Goal: Task Accomplishment & Management: Use online tool/utility

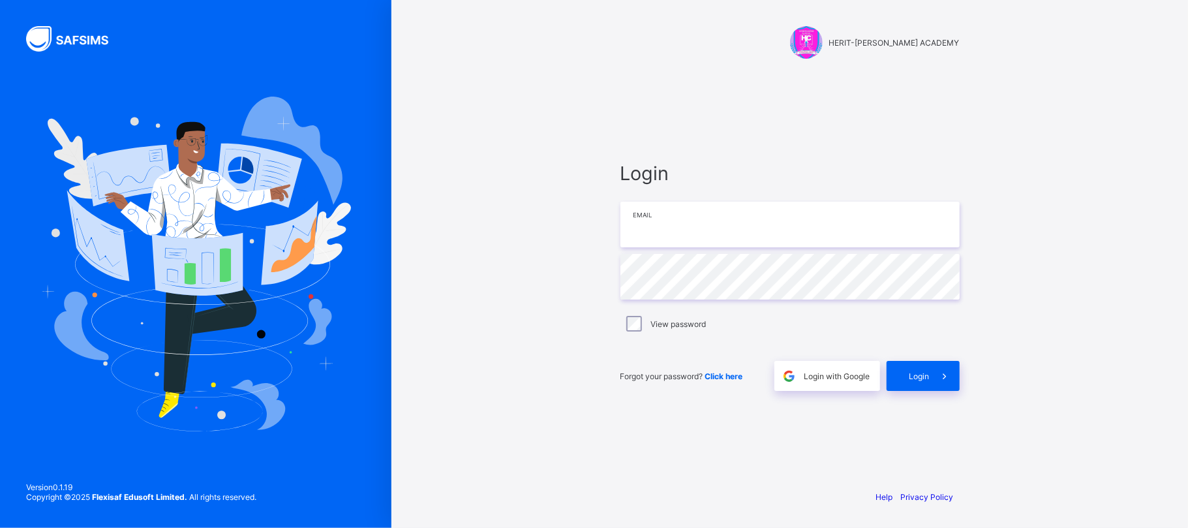
click at [659, 235] on input "email" at bounding box center [789, 225] width 339 height 46
click at [668, 225] on input "email" at bounding box center [789, 225] width 339 height 46
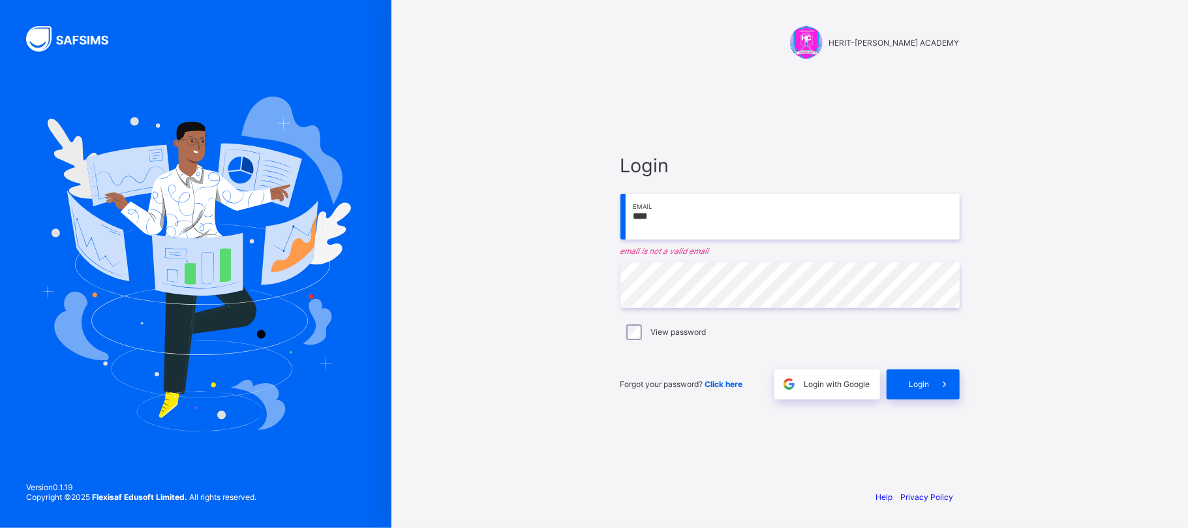
type input "**********"
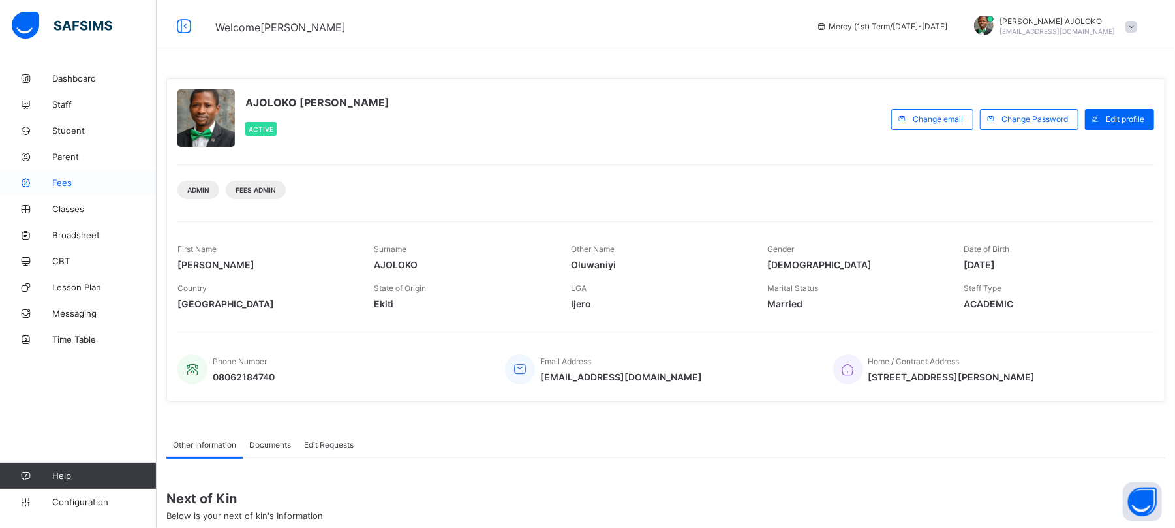
click at [57, 188] on link "Fees" at bounding box center [78, 183] width 157 height 26
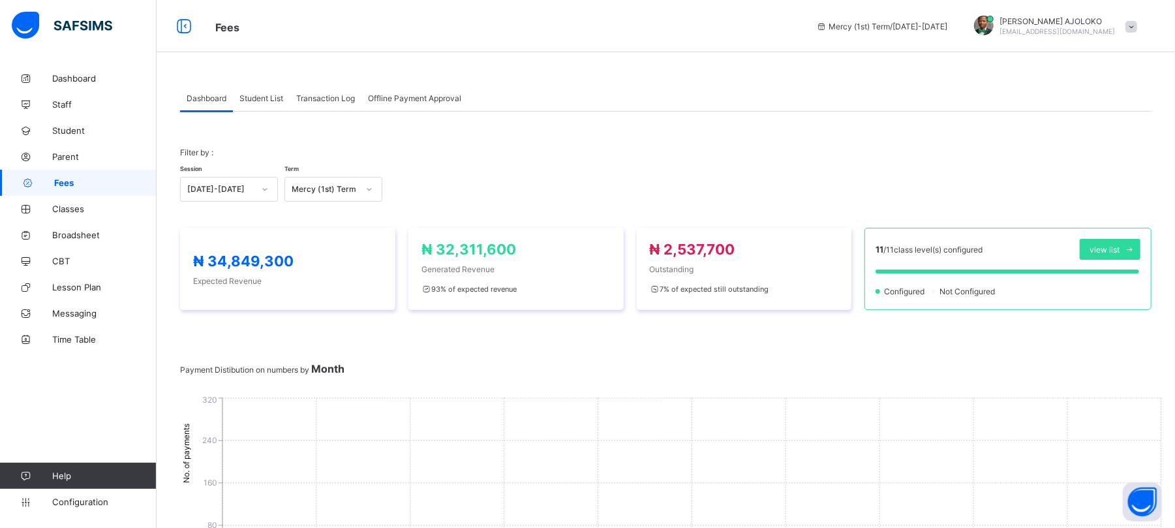
drag, startPoint x: 265, startPoint y: 100, endPoint x: 226, endPoint y: 102, distance: 39.2
click at [266, 100] on span "Student List" at bounding box center [261, 98] width 44 height 10
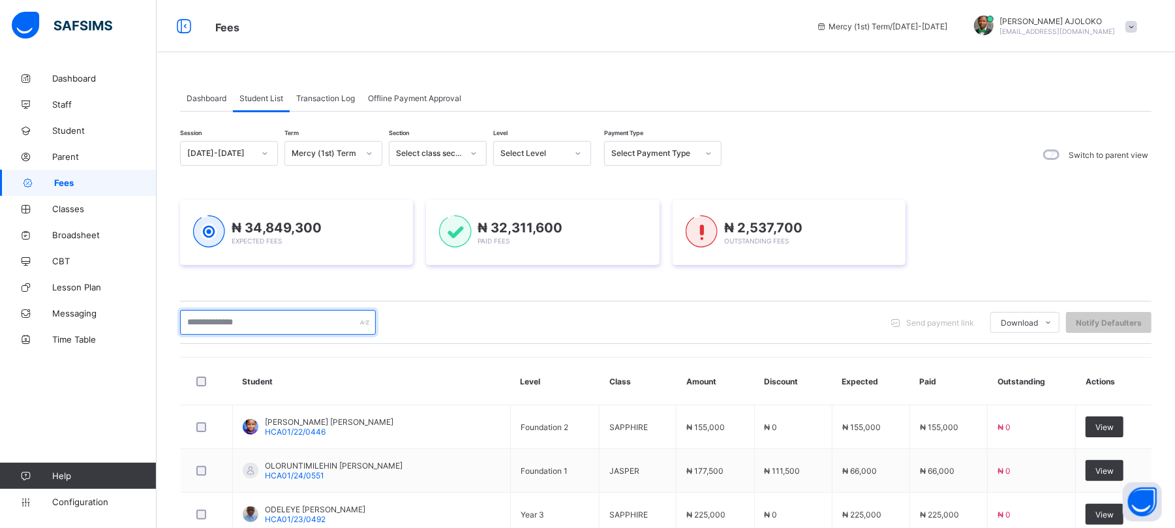
click at [300, 317] on input "text" at bounding box center [278, 322] width 196 height 25
type input "**********"
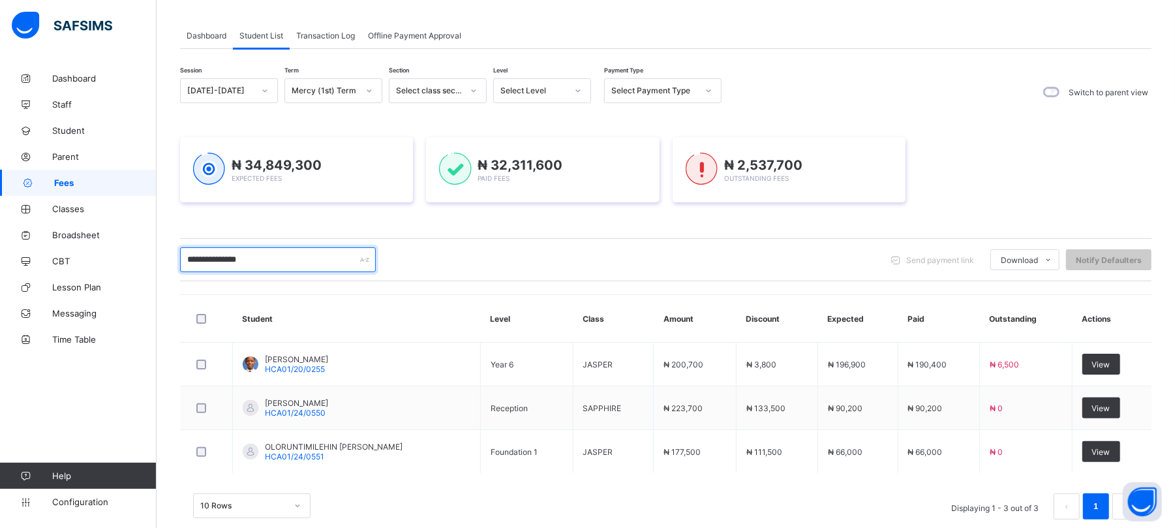
scroll to position [89, 0]
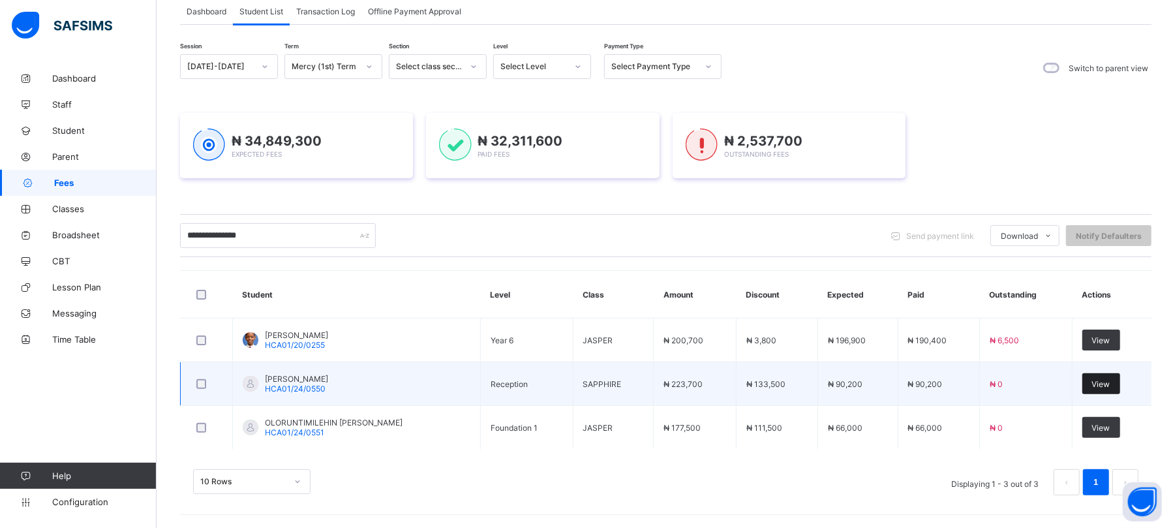
click at [1108, 381] on span "View" at bounding box center [1101, 384] width 18 height 10
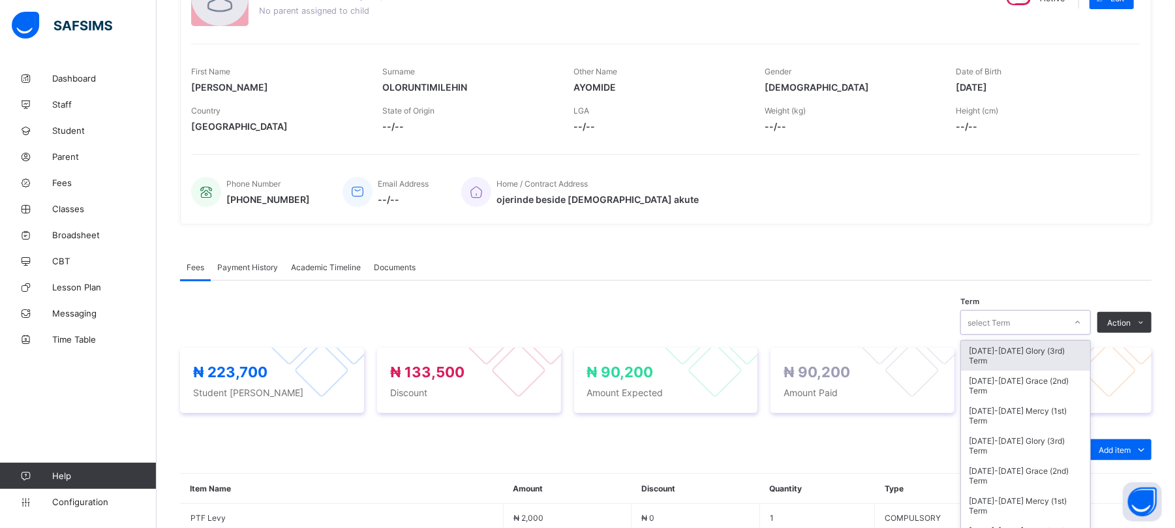
click at [1031, 335] on div "option 2024-2025 Glory (3rd) Term focused, 1 of 21. 21 results available. Use U…" at bounding box center [1025, 322] width 130 height 25
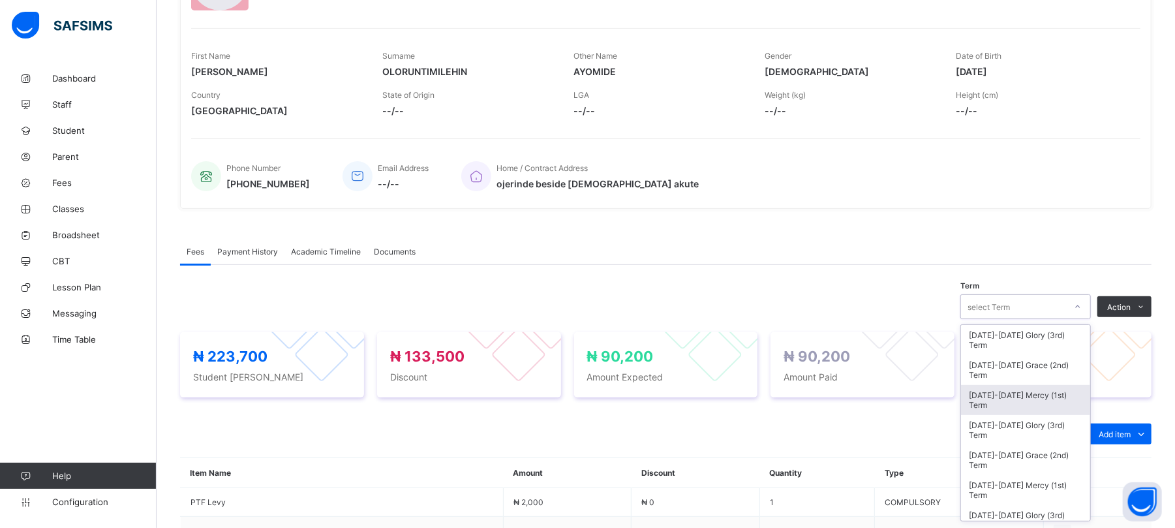
click at [1038, 394] on div "[DATE]-[DATE] Mercy (1st) Term" at bounding box center [1025, 400] width 129 height 30
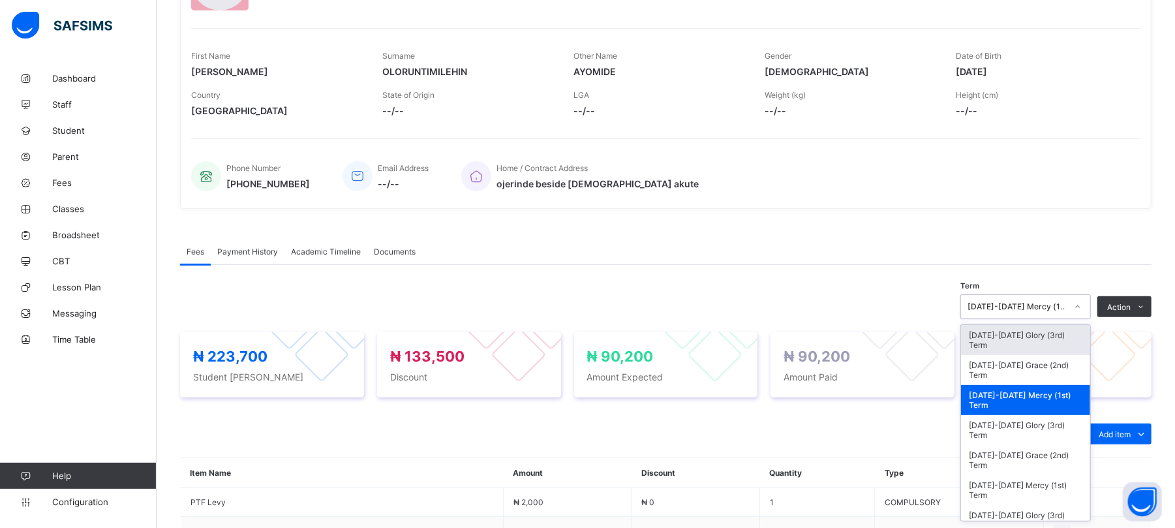
click at [1054, 304] on div "[DATE]-[DATE] Mercy (1st) Term" at bounding box center [1016, 307] width 99 height 10
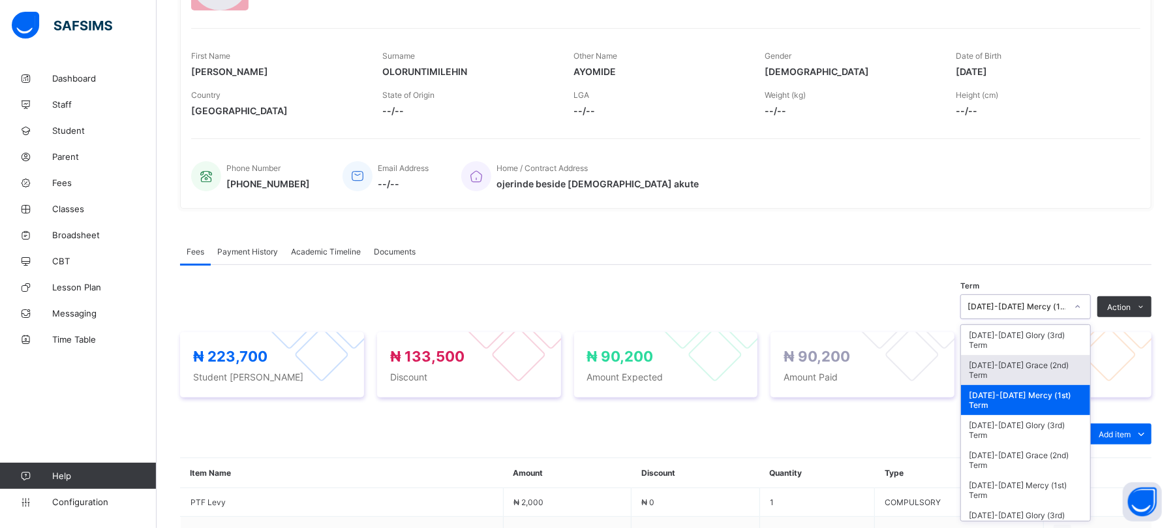
click at [1041, 361] on div "[DATE]-[DATE] Grace (2nd) Term" at bounding box center [1025, 370] width 129 height 30
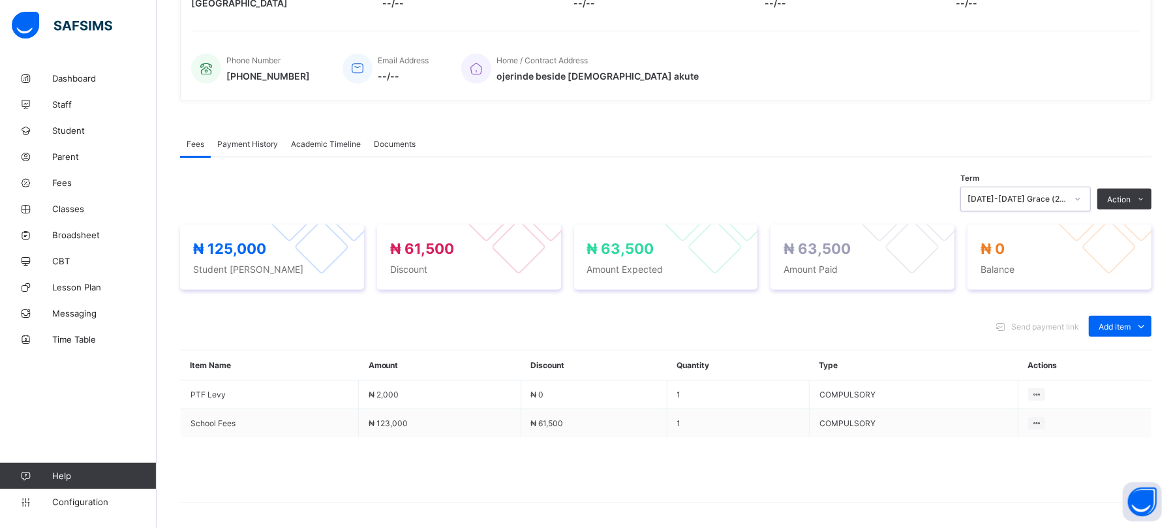
scroll to position [293, 0]
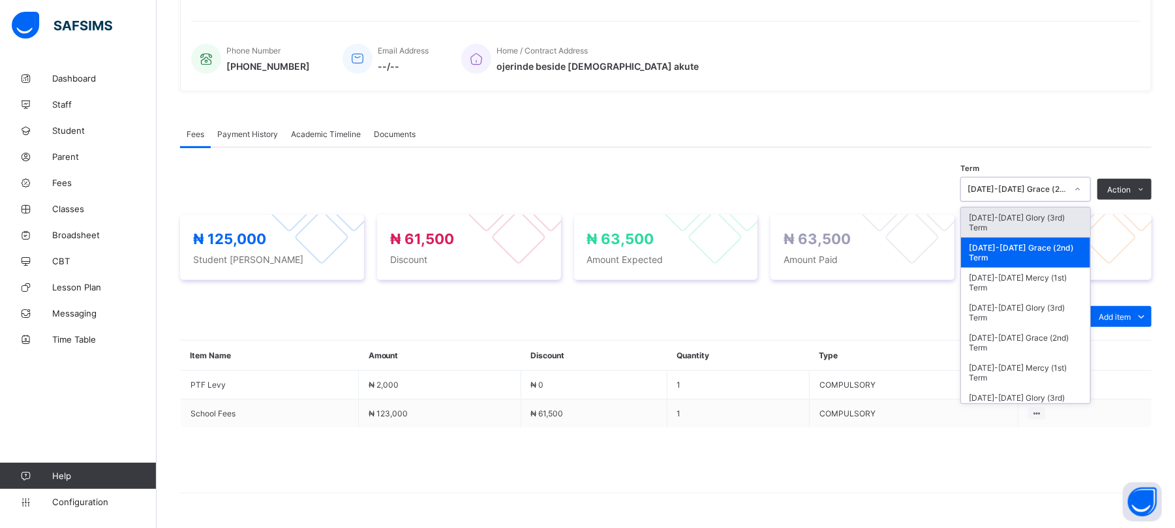
click at [1050, 189] on div "[DATE]-[DATE] Grace (2nd) Term" at bounding box center [1016, 190] width 99 height 10
click at [1049, 215] on div "[DATE]-[DATE] Glory (3rd) Term" at bounding box center [1025, 222] width 129 height 30
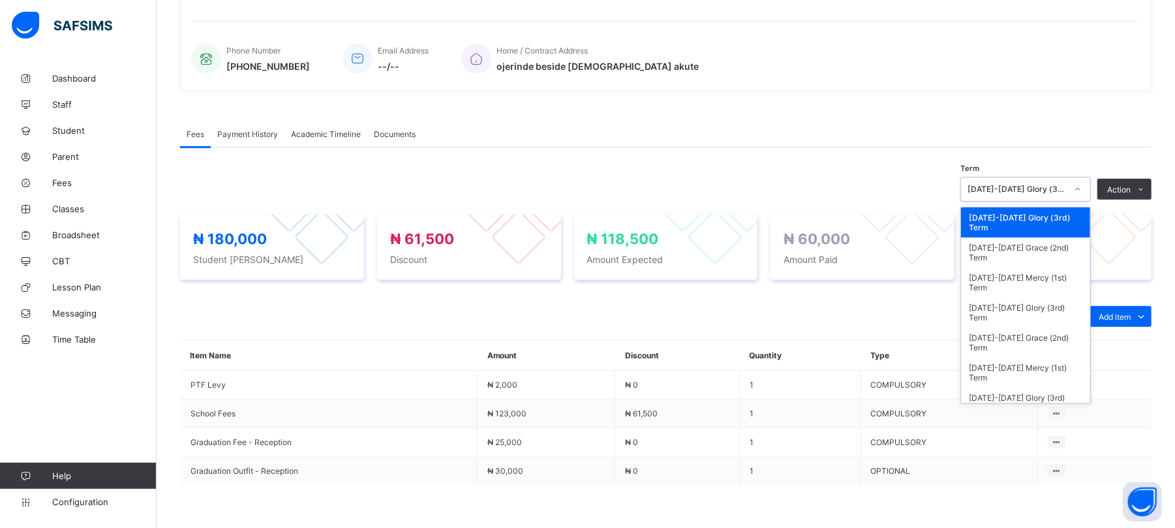
click at [1054, 190] on div "[DATE]-[DATE] Glory (3rd) Term" at bounding box center [1016, 190] width 99 height 10
click at [1058, 253] on div "[DATE]-[DATE] Grace (2nd) Term" at bounding box center [1025, 252] width 129 height 30
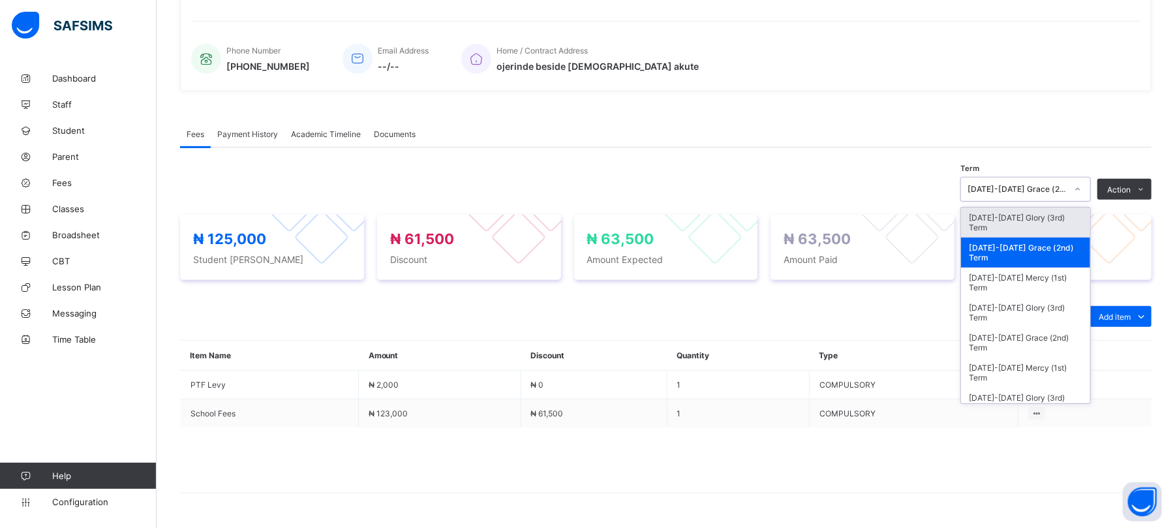
click at [1058, 190] on div "[DATE]-[DATE] Grace (2nd) Term" at bounding box center [1016, 190] width 99 height 10
click at [1050, 305] on div "[DATE]-[DATE] Glory (3rd) Term" at bounding box center [1025, 312] width 129 height 30
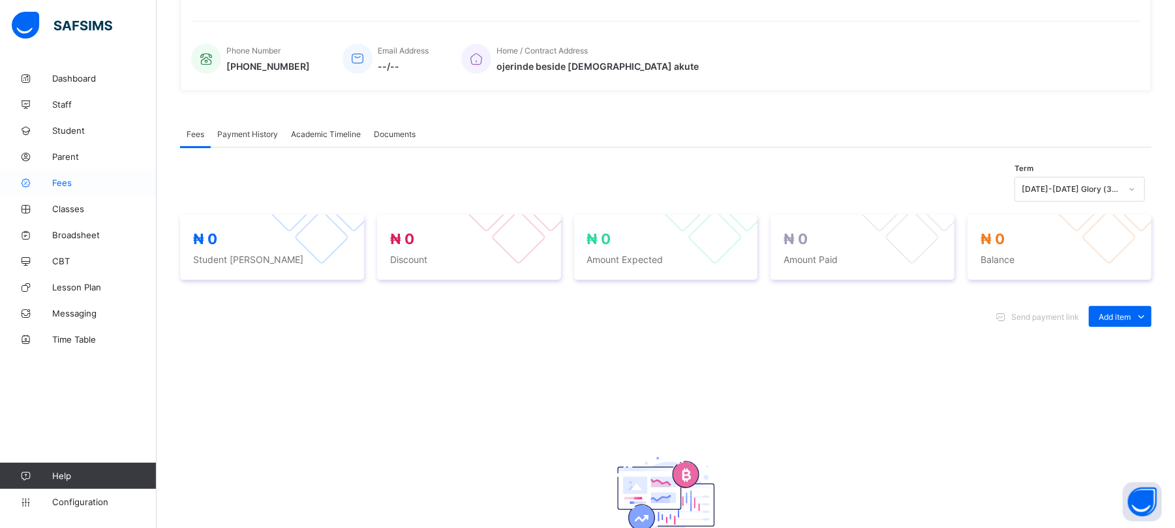
click at [57, 183] on span "Fees" at bounding box center [104, 182] width 104 height 10
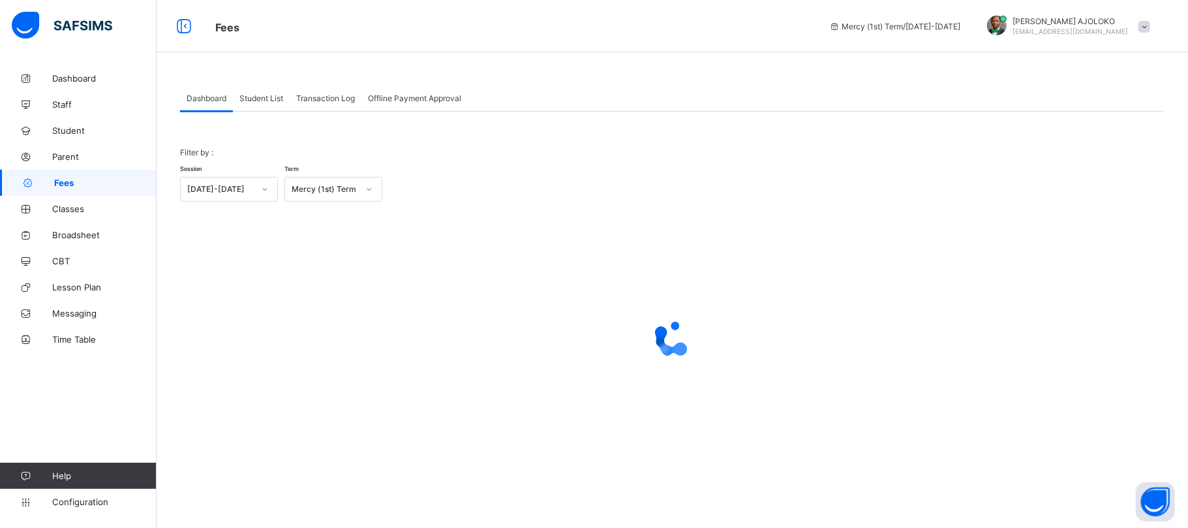
click at [258, 95] on span "Student List" at bounding box center [261, 98] width 44 height 10
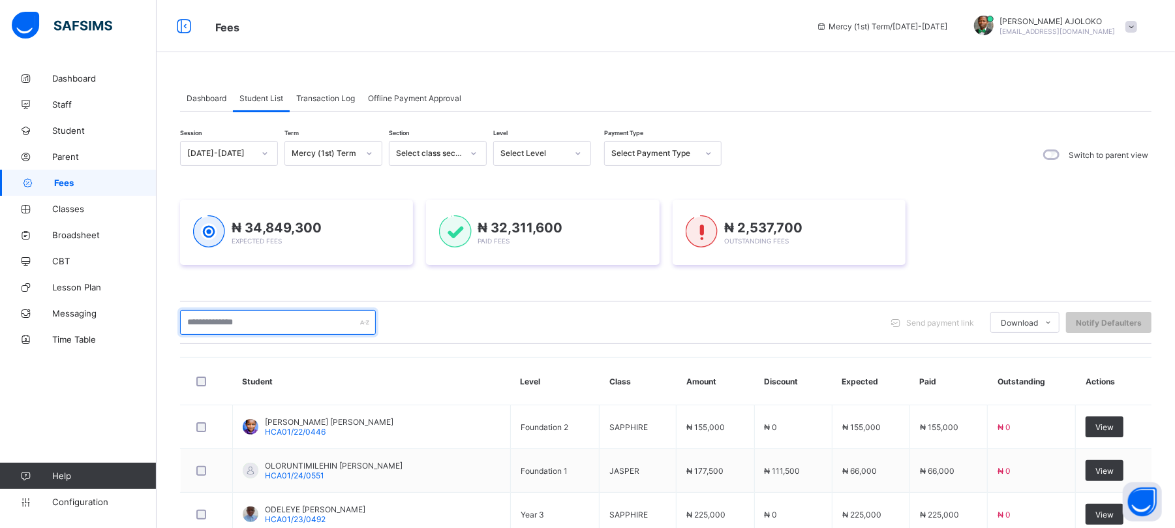
click at [260, 320] on input "text" at bounding box center [278, 322] width 196 height 25
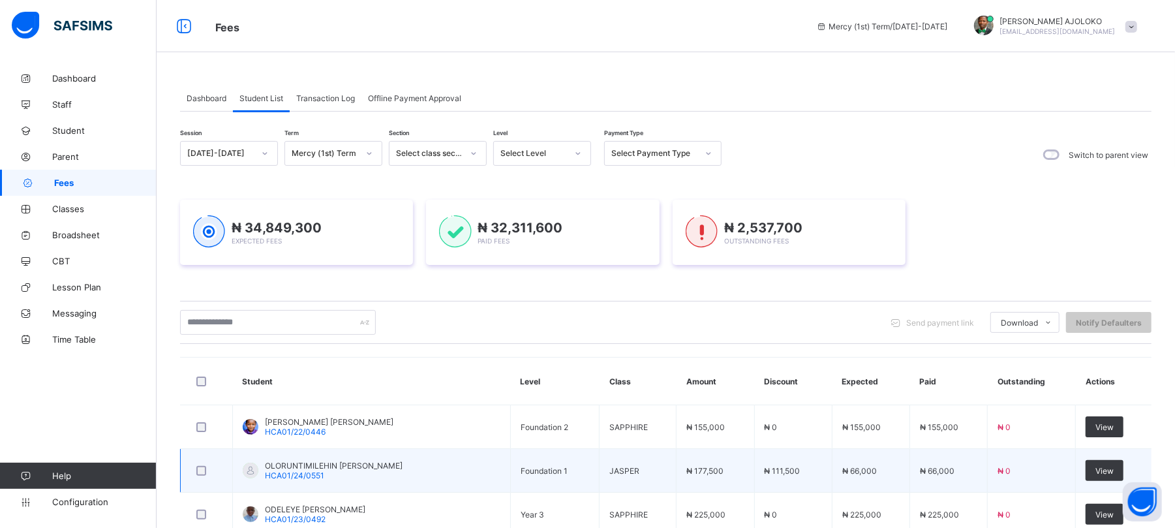
click at [314, 478] on span "HCA01/24/0551" at bounding box center [294, 475] width 59 height 10
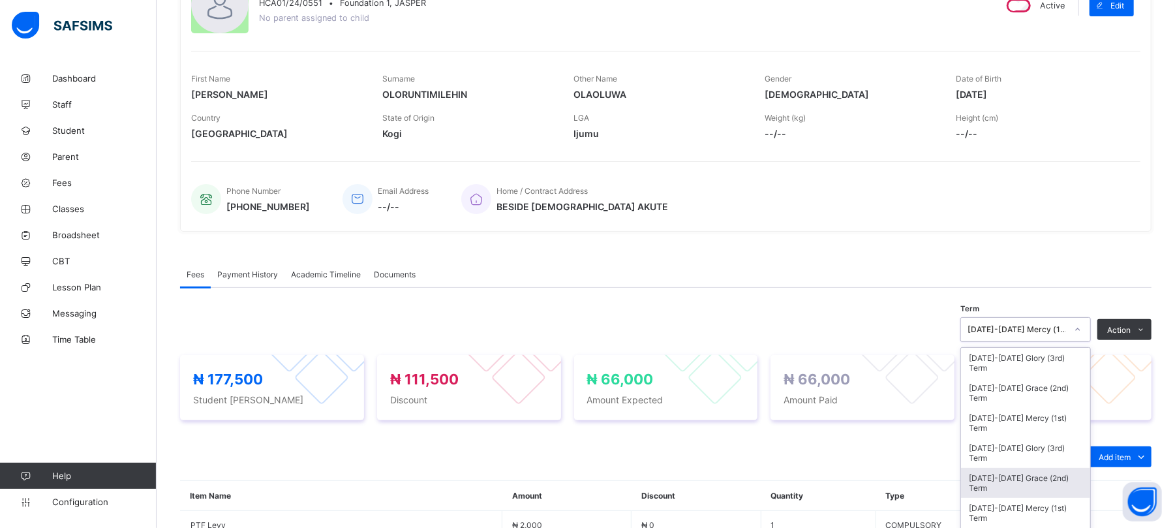
click at [1067, 342] on div "option [DATE]-[DATE] Grace (2nd) Term focused, 5 of 21. 21 results available. U…" at bounding box center [1025, 329] width 130 height 25
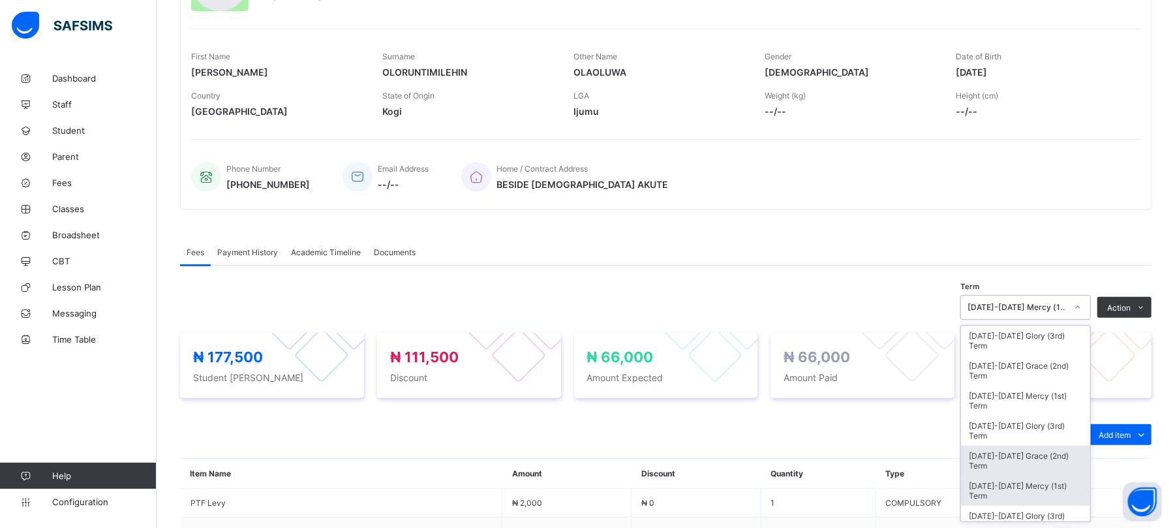
scroll to position [175, 0]
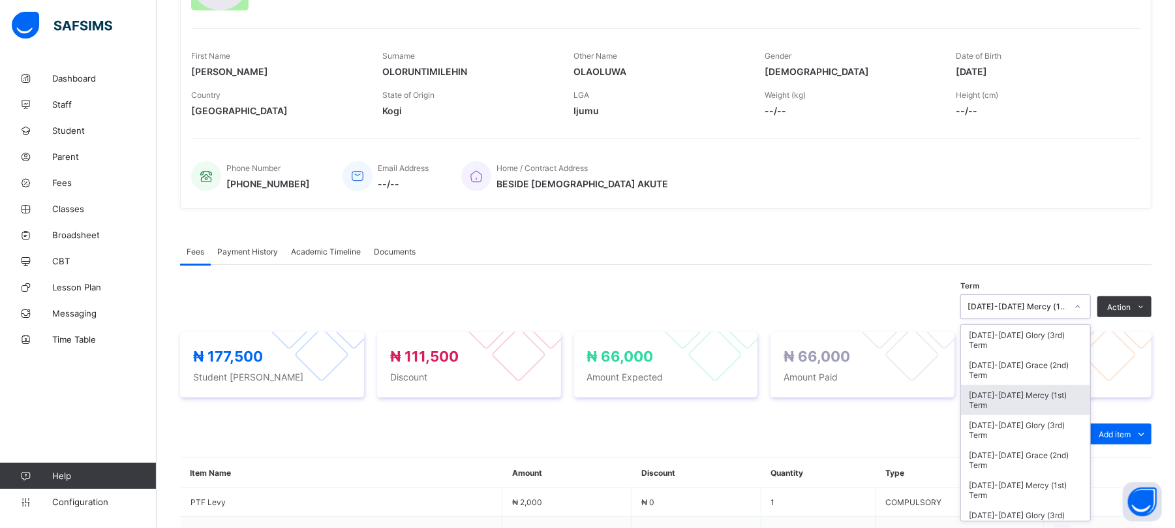
click at [1040, 397] on div "[DATE]-[DATE] Mercy (1st) Term" at bounding box center [1025, 400] width 129 height 30
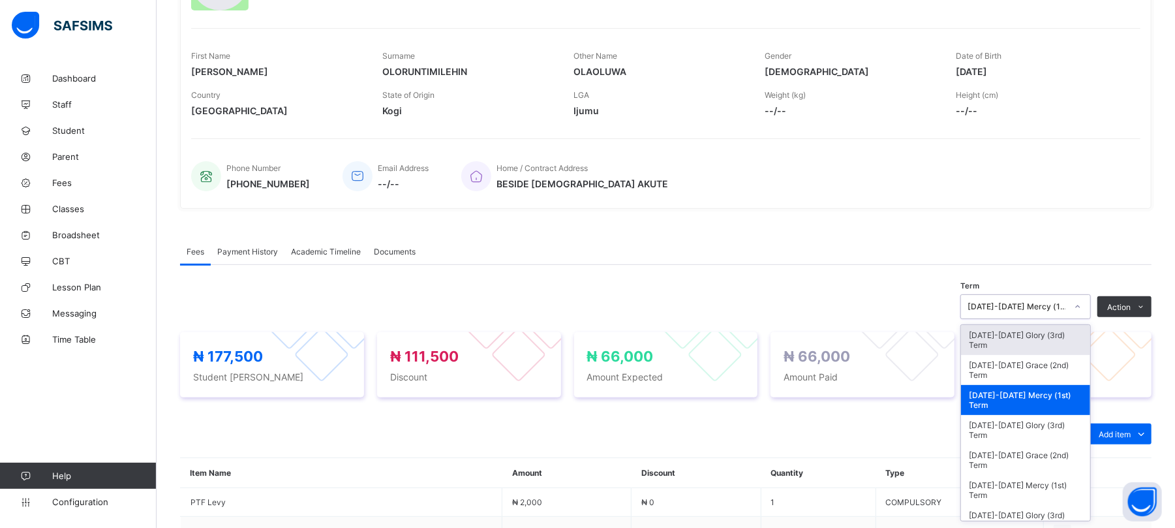
click at [1032, 303] on div "[DATE]-[DATE] Mercy (1st) Term" at bounding box center [1016, 307] width 99 height 10
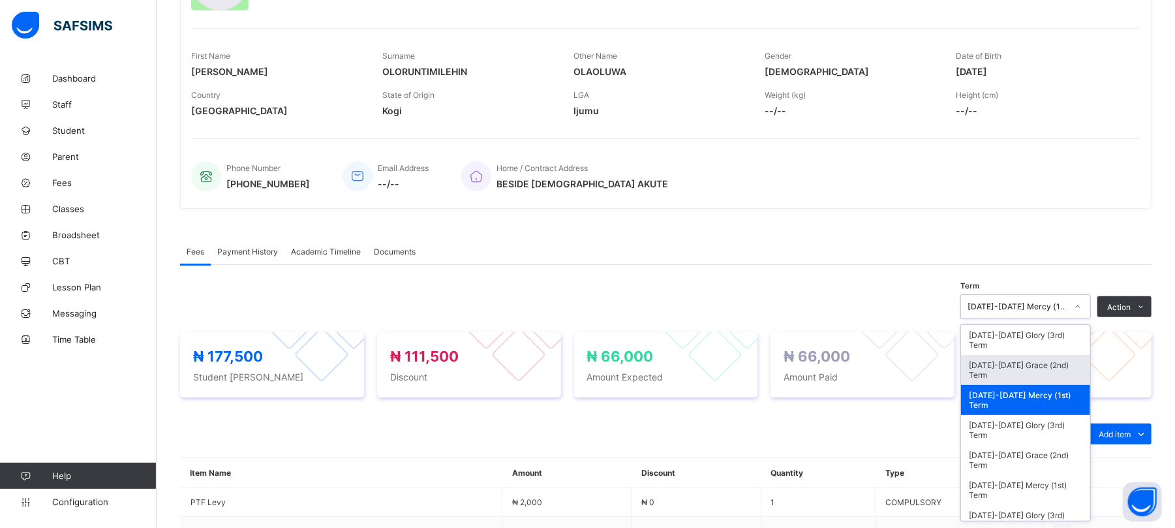
click at [1037, 365] on div "[DATE]-[DATE] Grace (2nd) Term" at bounding box center [1025, 370] width 129 height 30
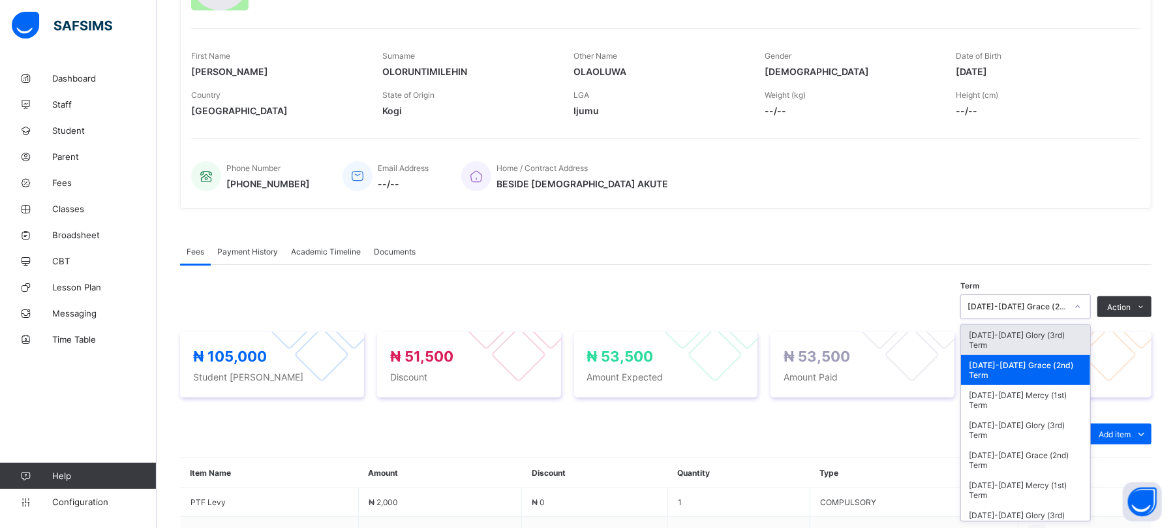
click at [1040, 303] on div "[DATE]-[DATE] Grace (2nd) Term" at bounding box center [1016, 307] width 99 height 10
click at [1039, 335] on div "[DATE]-[DATE] Glory (3rd) Term" at bounding box center [1025, 340] width 129 height 30
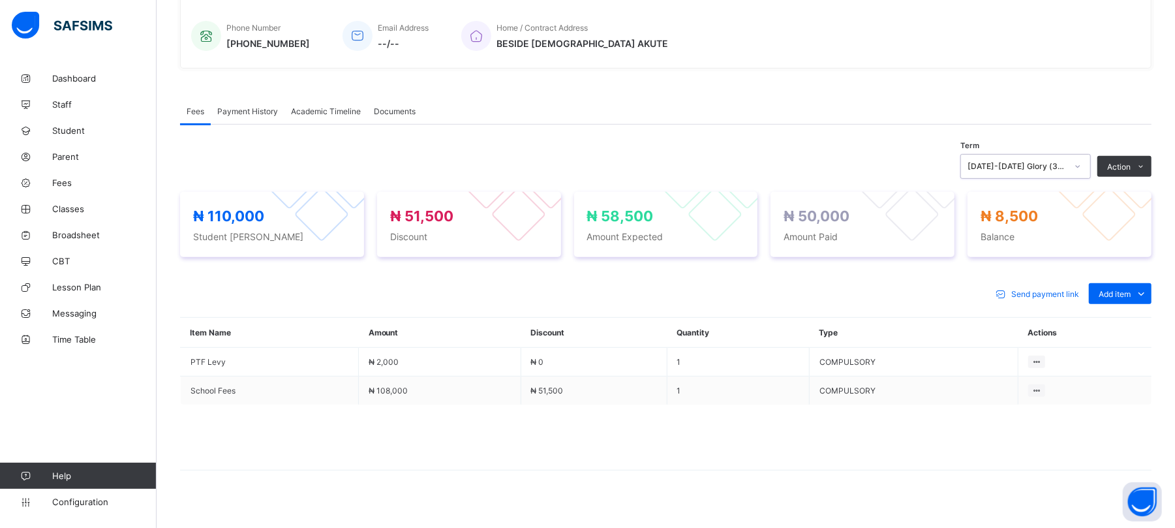
scroll to position [318, 0]
click at [256, 102] on div "Payment History" at bounding box center [248, 108] width 74 height 26
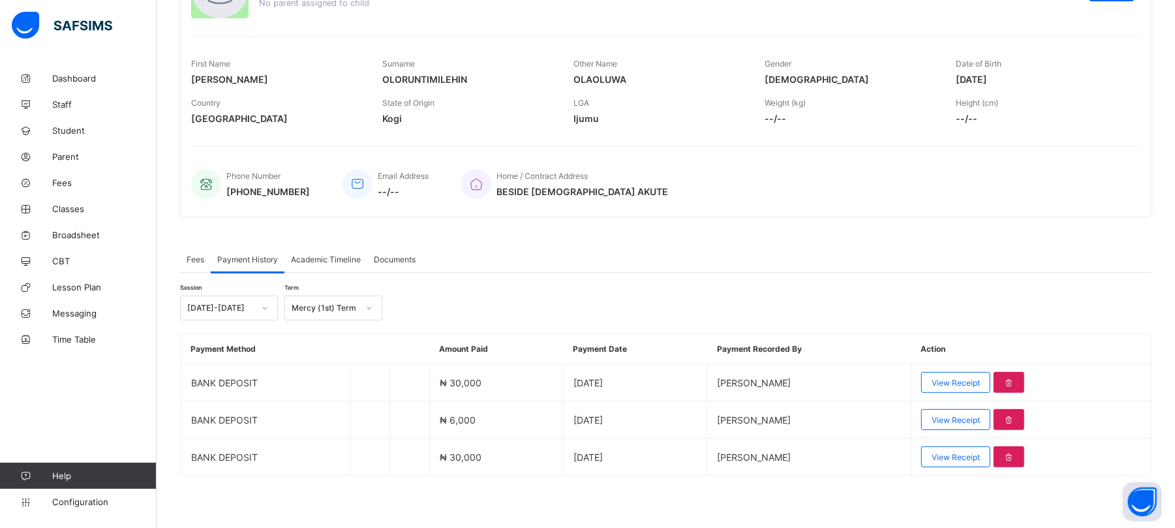
scroll to position [168, 0]
click at [322, 305] on div "Mercy (1st) Term" at bounding box center [325, 308] width 67 height 10
click at [329, 338] on div "Glory (3rd) Term" at bounding box center [333, 336] width 97 height 20
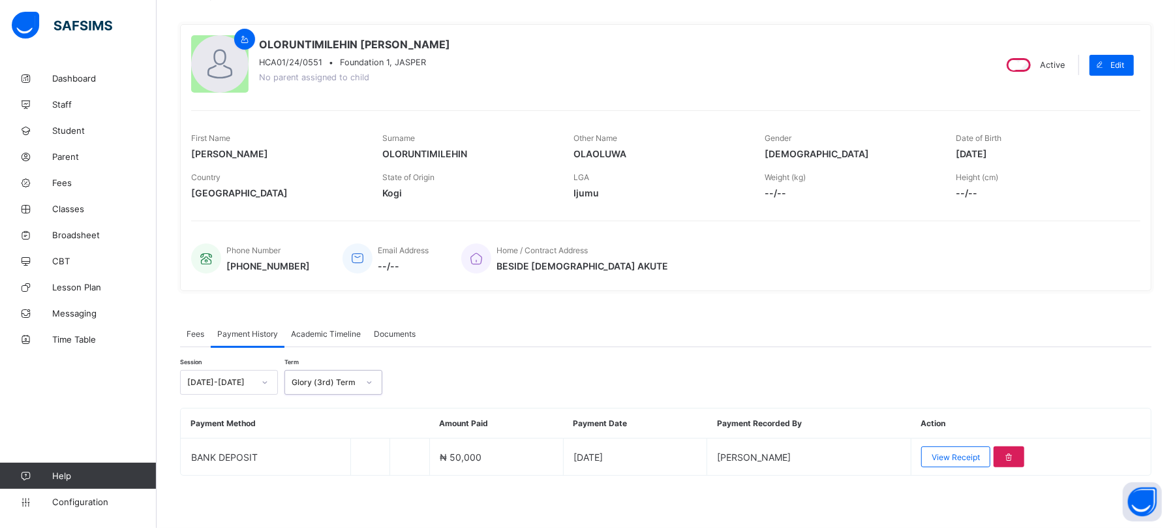
scroll to position [94, 0]
click at [187, 335] on span "Fees" at bounding box center [196, 334] width 18 height 10
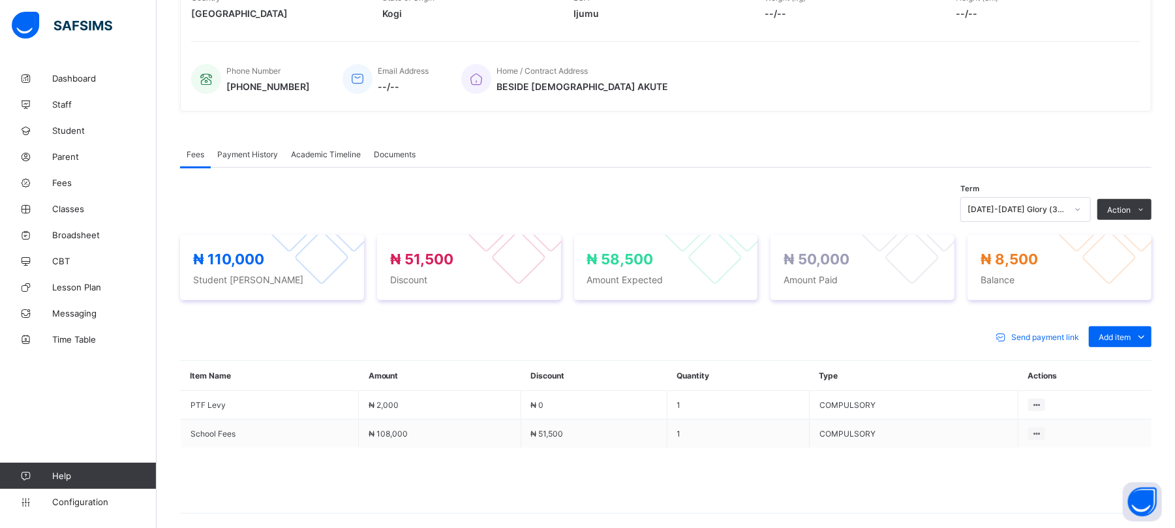
scroll to position [283, 0]
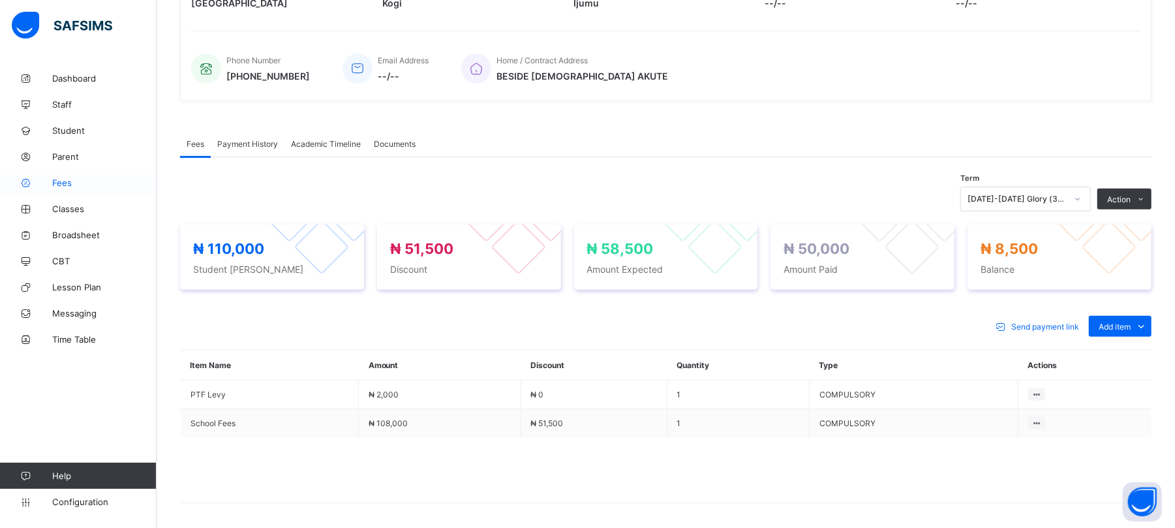
click at [60, 185] on span "Fees" at bounding box center [104, 182] width 104 height 10
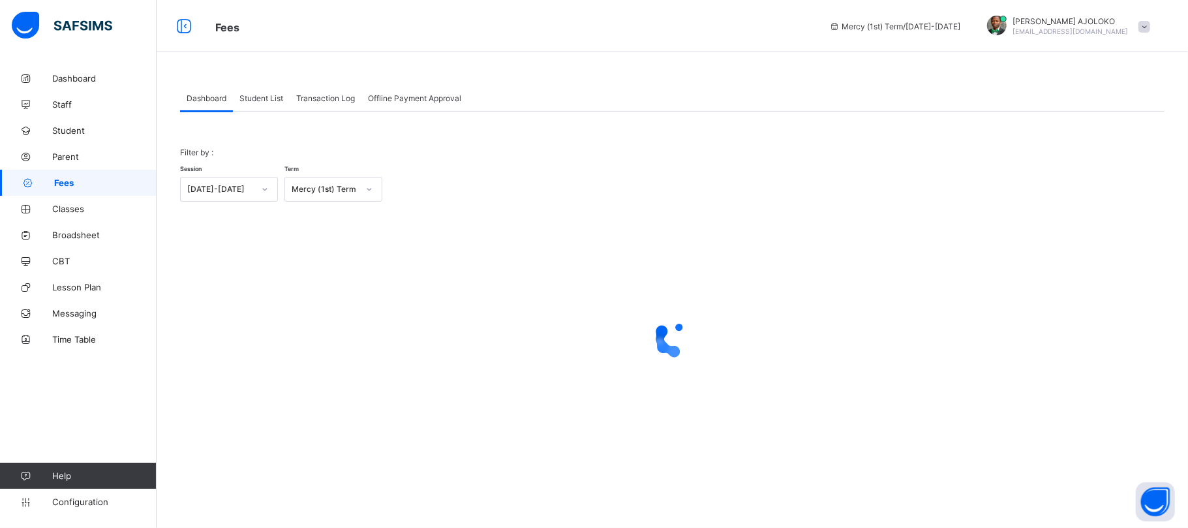
click at [257, 98] on span "Student List" at bounding box center [261, 98] width 44 height 10
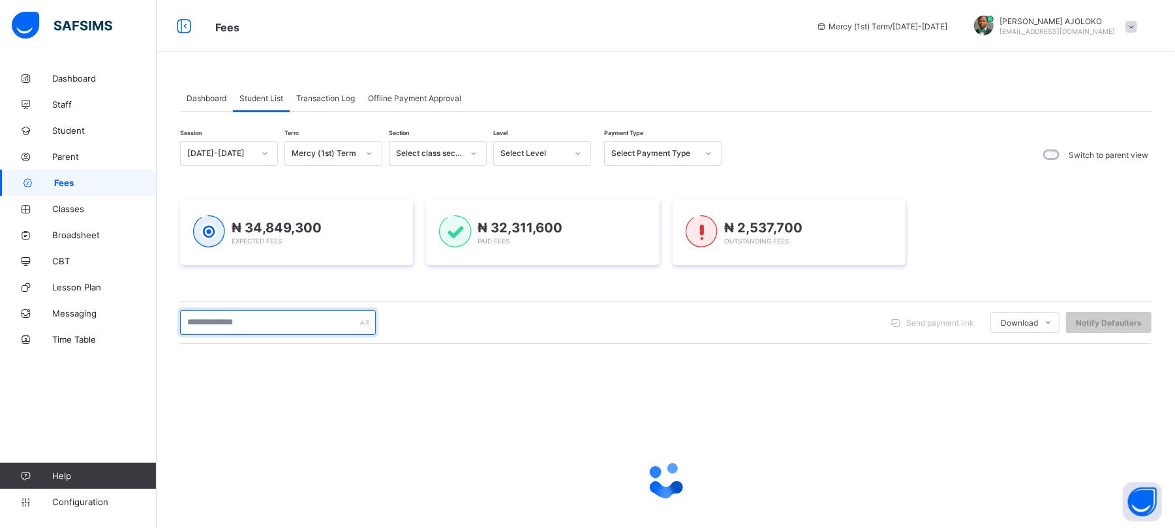
click at [266, 321] on input "text" at bounding box center [278, 322] width 196 height 25
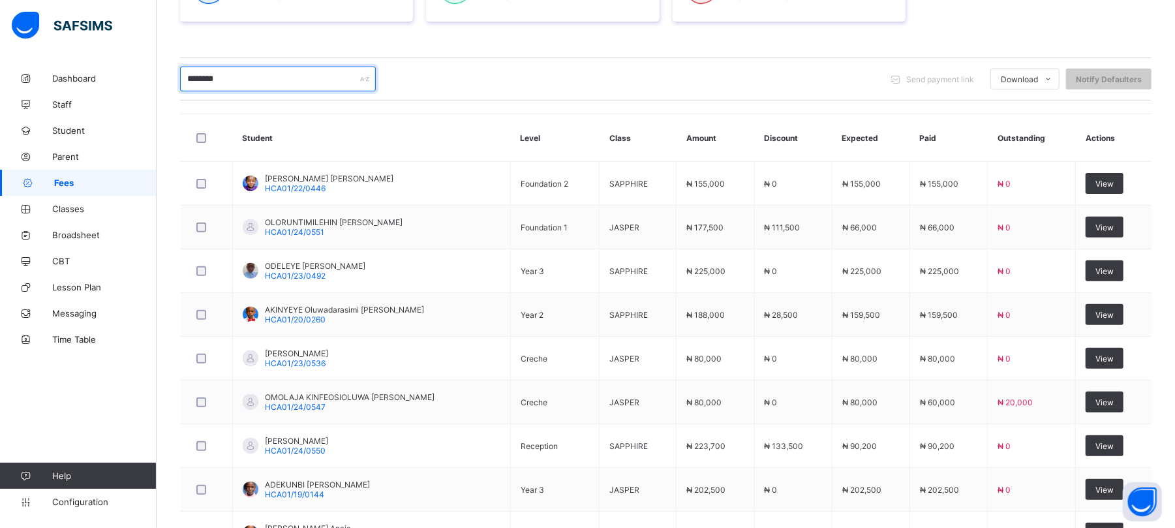
scroll to position [252, 0]
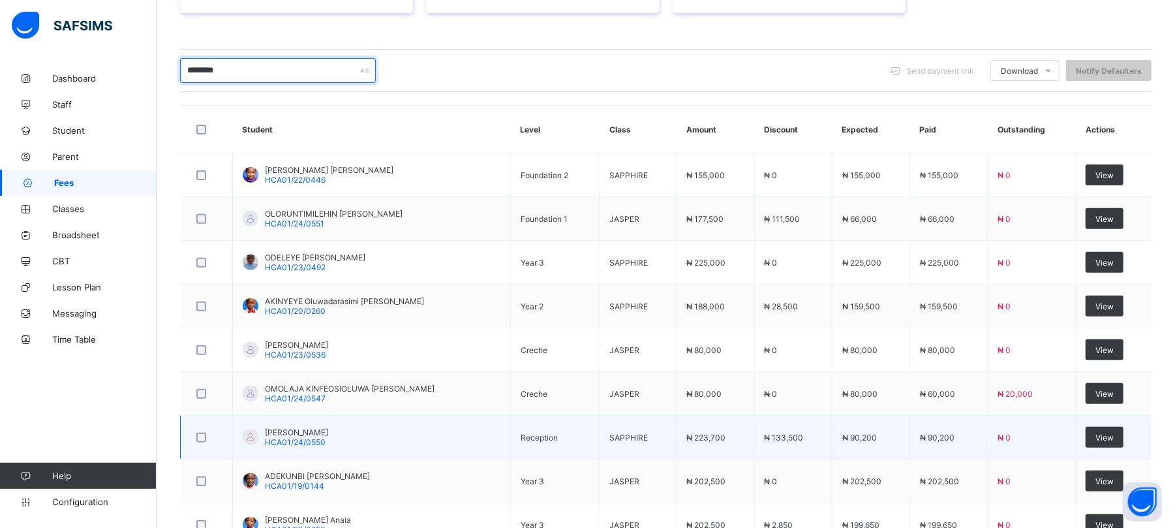
type input "********"
click at [328, 439] on div "OLORUNTIMILEHIN ISAAC AYOMIDE HCA01/24/0550" at bounding box center [296, 437] width 63 height 20
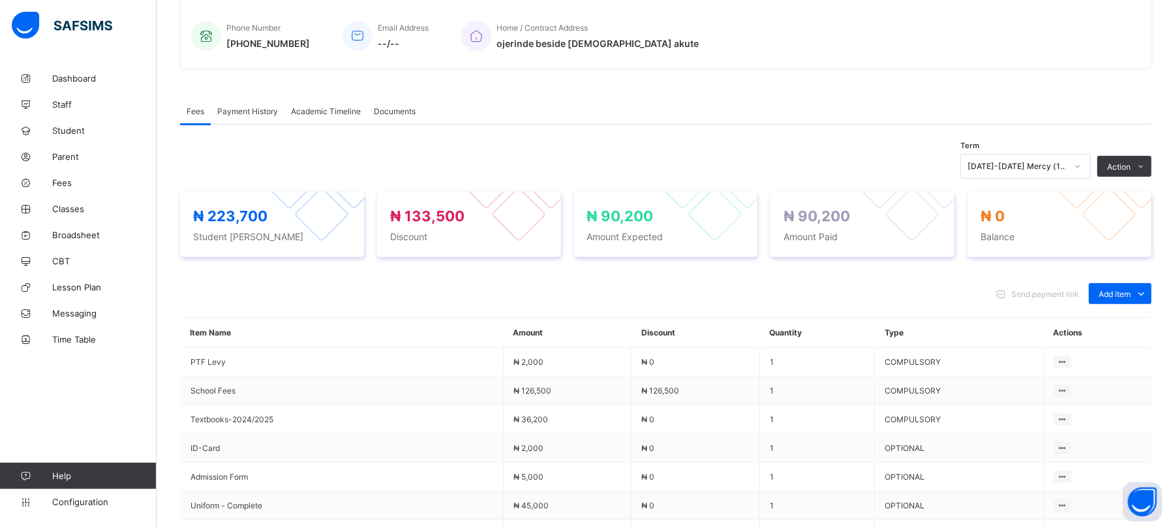
scroll to position [319, 0]
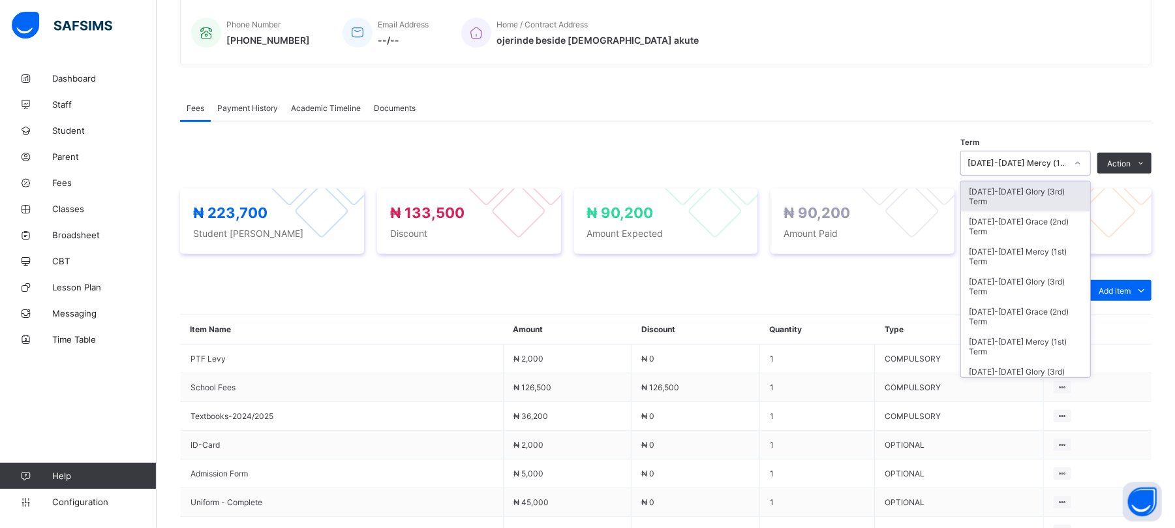
click at [1061, 160] on div "[DATE]-[DATE] Mercy (1st) Term" at bounding box center [1016, 164] width 99 height 10
click at [1044, 193] on div "[DATE]-[DATE] Glory (3rd) Term" at bounding box center [1025, 196] width 129 height 30
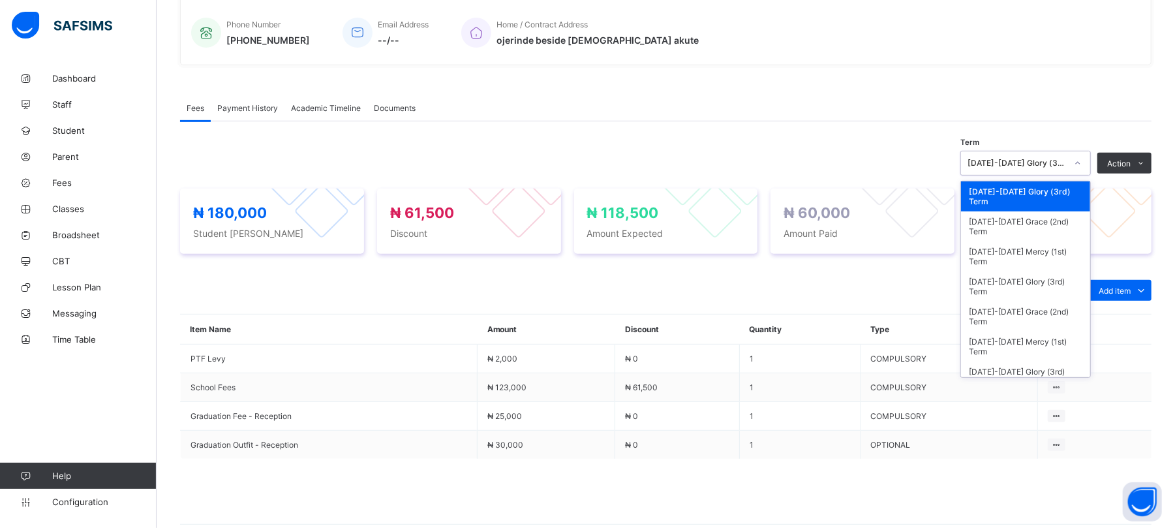
click at [1046, 164] on div "[DATE]-[DATE] Glory (3rd) Term" at bounding box center [1016, 164] width 99 height 10
click at [1045, 219] on div "[DATE]-[DATE] Grace (2nd) Term" at bounding box center [1025, 226] width 129 height 30
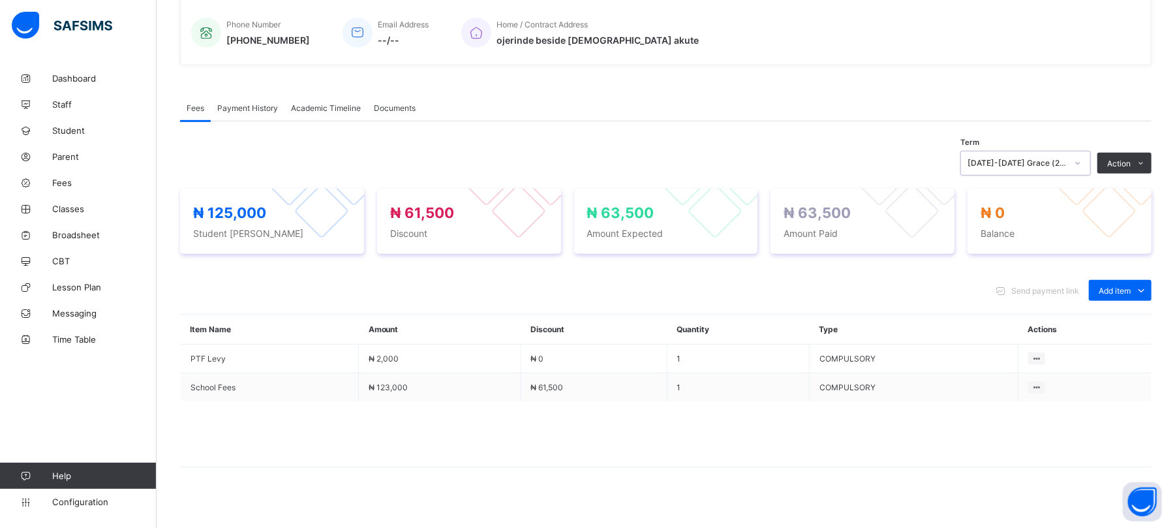
click at [241, 108] on span "Payment History" at bounding box center [247, 108] width 61 height 10
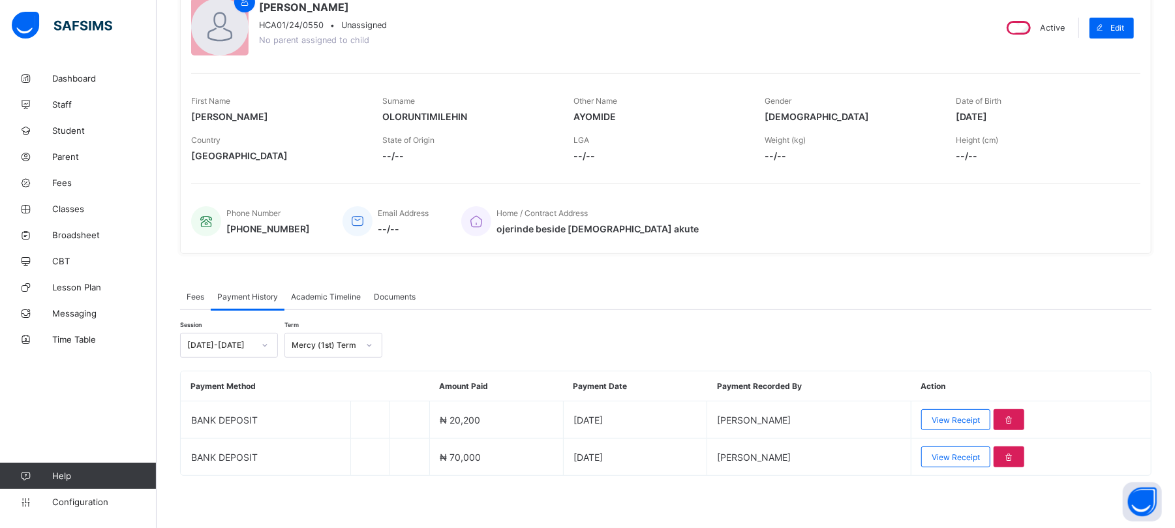
scroll to position [131, 0]
click at [329, 337] on div "Mercy (1st) Term" at bounding box center [321, 345] width 72 height 18
click at [332, 394] on div "Grace (2nd) Term" at bounding box center [333, 394] width 97 height 20
click at [342, 344] on div "Grace (2nd) Term" at bounding box center [325, 346] width 67 height 10
click at [337, 372] on div "Glory (3rd) Term" at bounding box center [333, 373] width 97 height 20
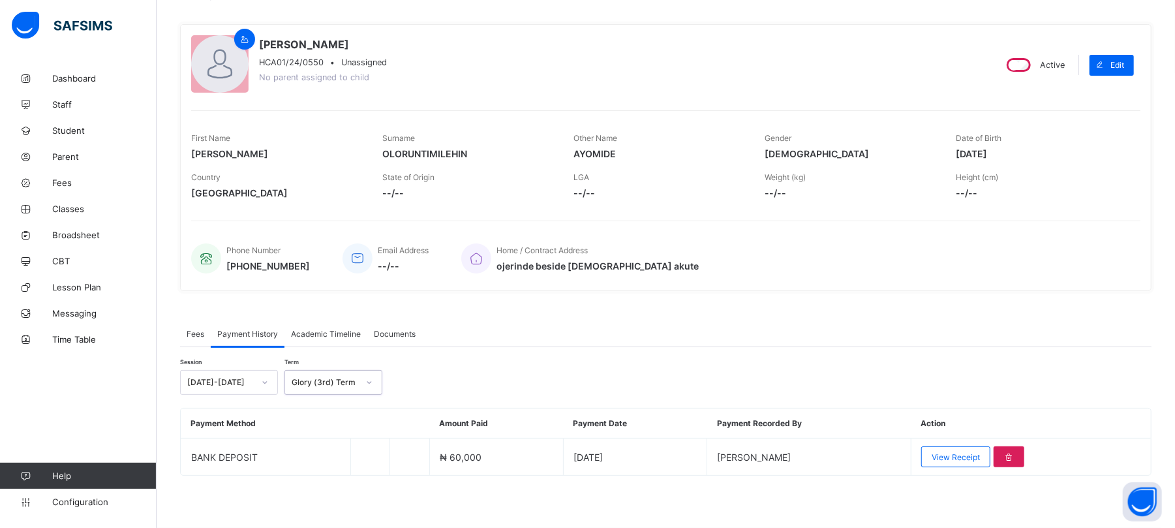
scroll to position [94, 0]
click at [63, 179] on span "Fees" at bounding box center [104, 182] width 104 height 10
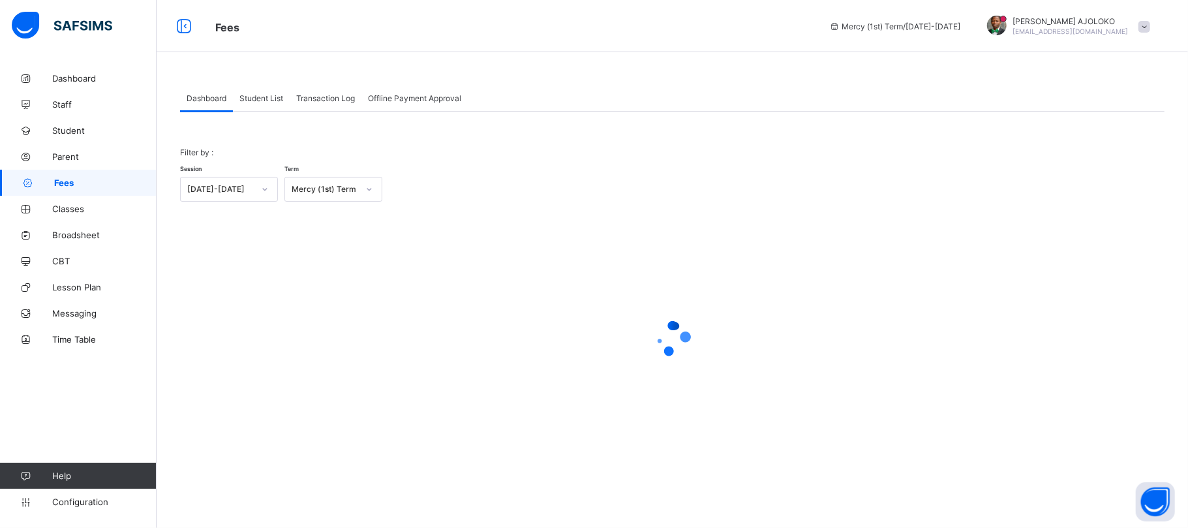
click at [256, 97] on span "Student List" at bounding box center [261, 98] width 44 height 10
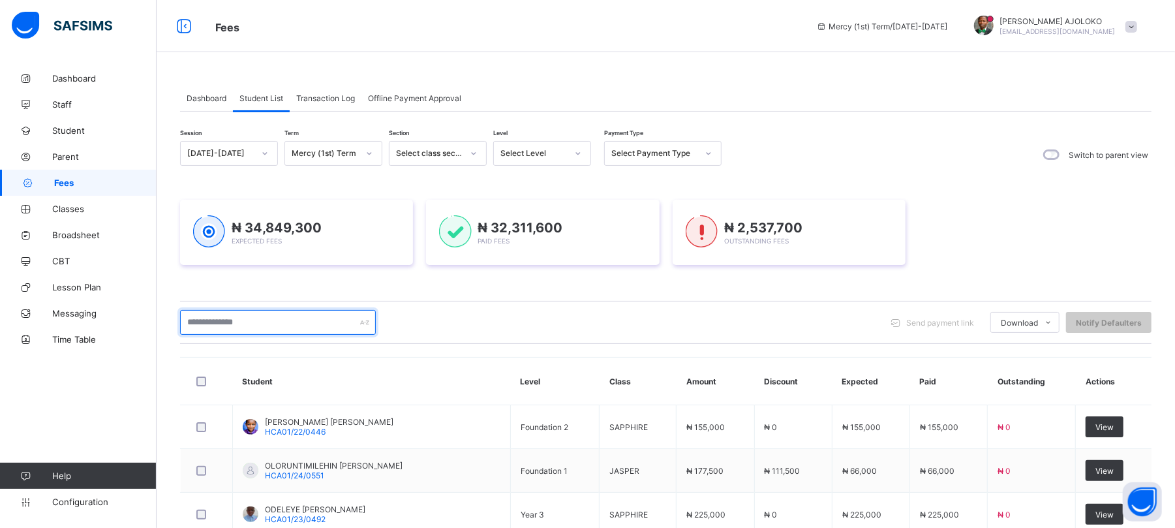
click at [249, 320] on input "text" at bounding box center [278, 322] width 196 height 25
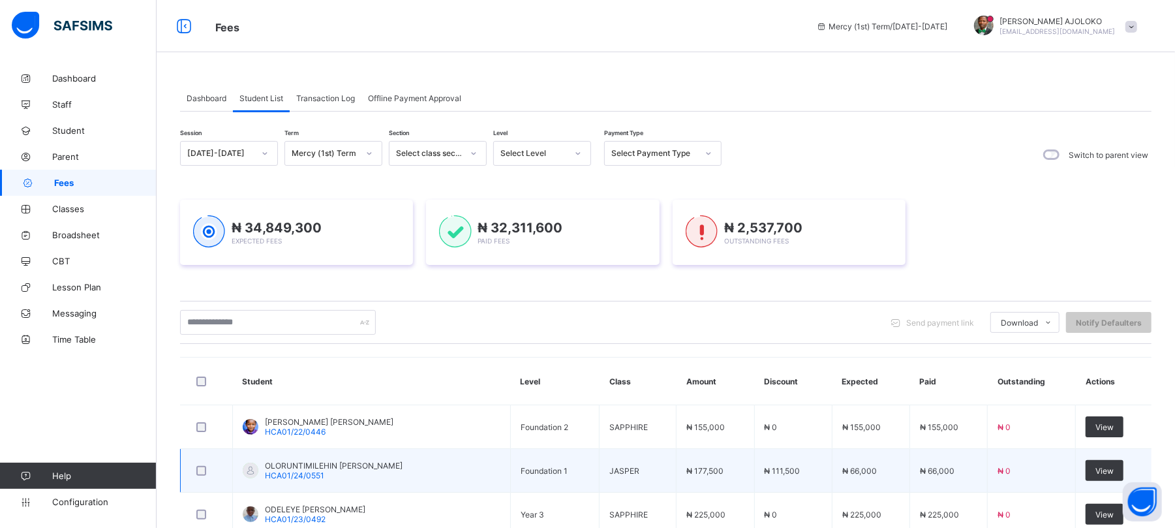
click at [306, 464] on span "OLORUNTIMILEHIN [PERSON_NAME]" at bounding box center [334, 466] width 138 height 10
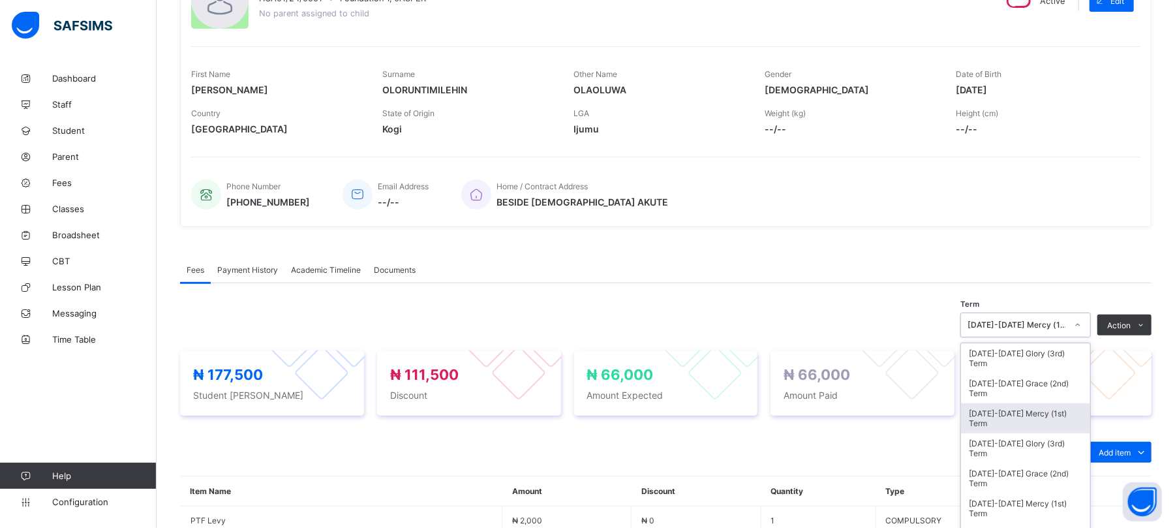
click at [1031, 337] on div "option 2024-2025 Mercy (1st) Term focused, 3 of 21. 21 results available. Use U…" at bounding box center [1025, 324] width 130 height 25
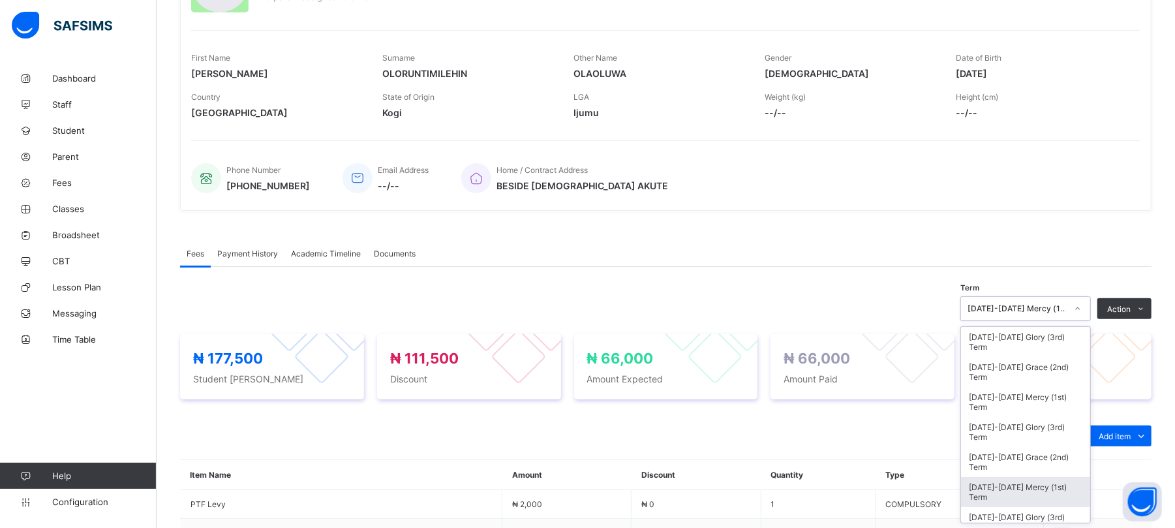
scroll to position [175, 0]
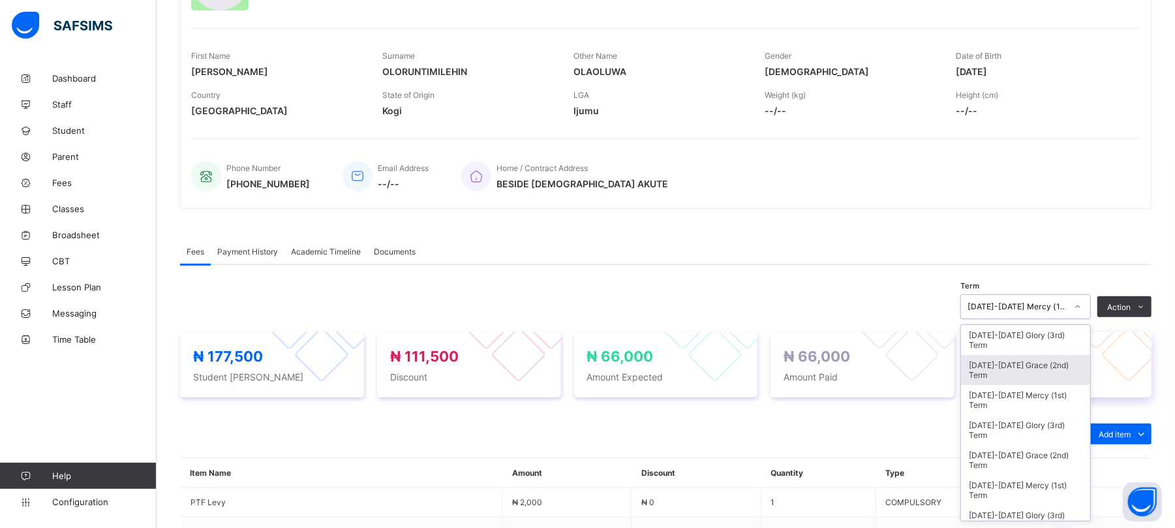
click at [1039, 369] on div "[DATE]-[DATE] Grace (2nd) Term" at bounding box center [1025, 370] width 129 height 30
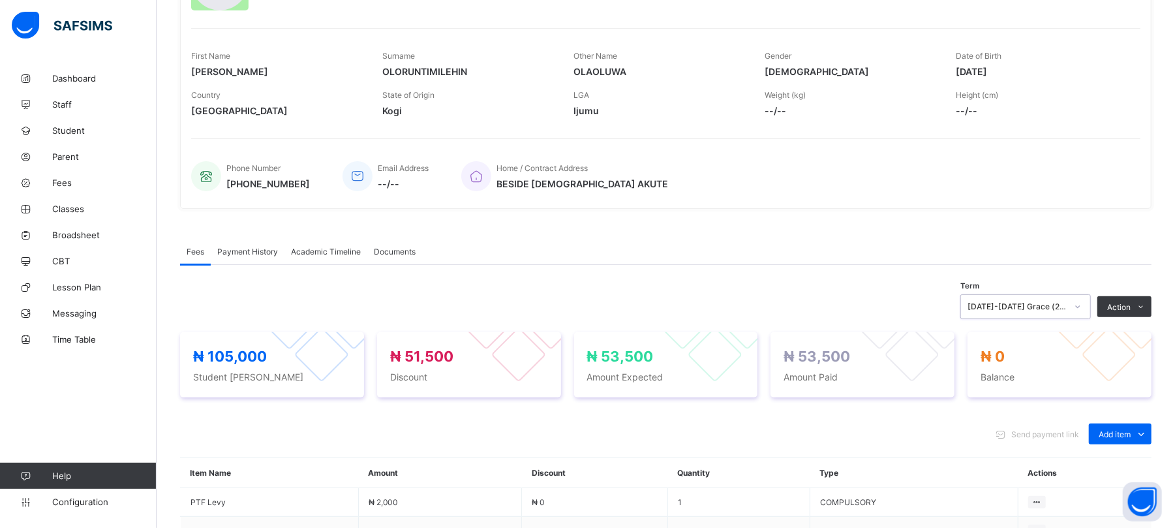
click at [235, 252] on span "Payment History" at bounding box center [247, 252] width 61 height 10
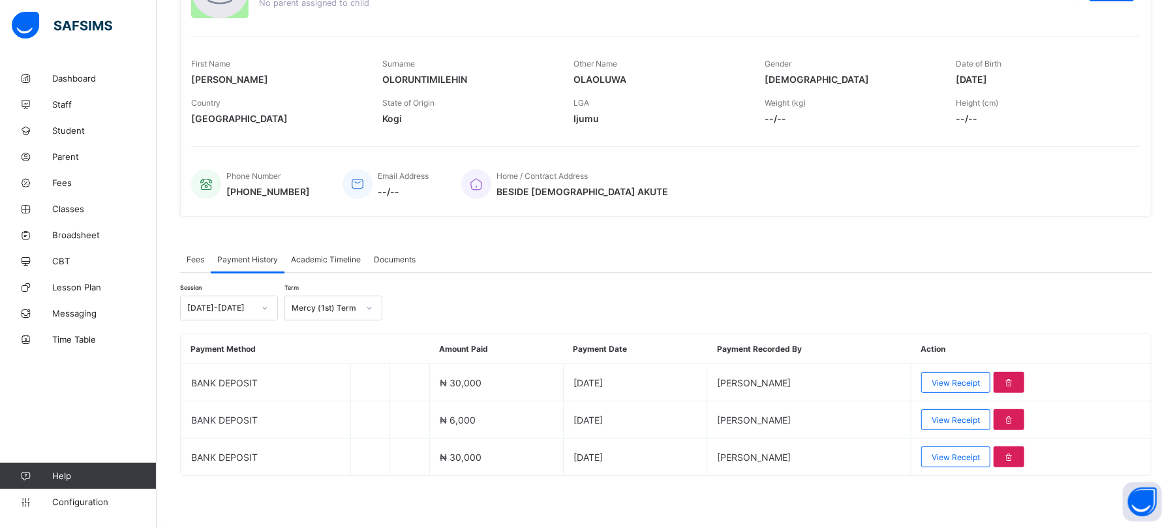
scroll to position [168, 0]
click at [327, 307] on div "Mercy (1st) Term" at bounding box center [325, 308] width 67 height 10
click at [334, 352] on div "Grace (2nd) Term" at bounding box center [333, 356] width 97 height 20
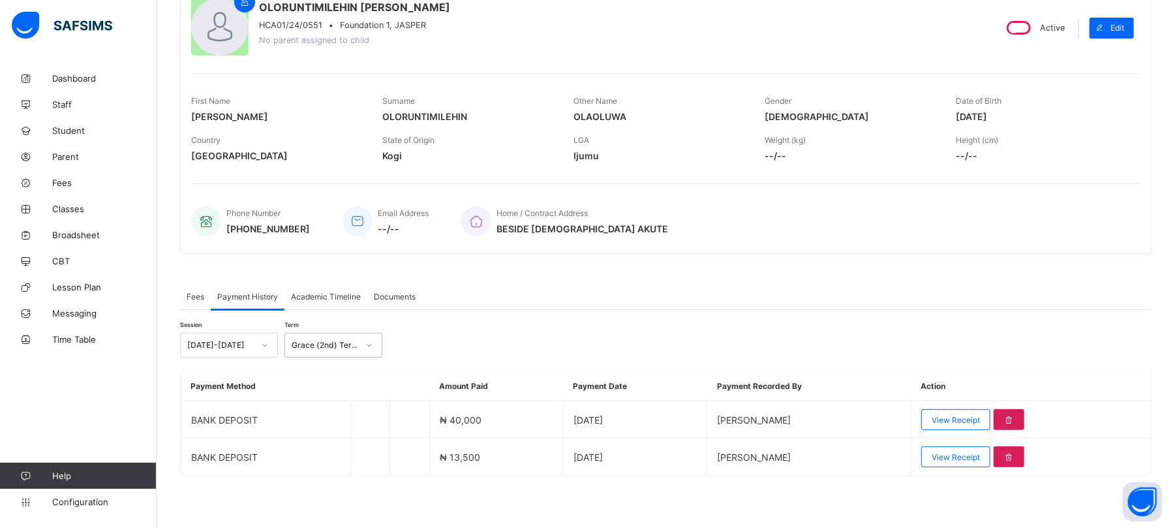
scroll to position [131, 0]
click at [345, 342] on div "Grace (2nd) Term" at bounding box center [325, 346] width 67 height 10
click at [338, 374] on div "Glory (3rd) Term" at bounding box center [333, 373] width 97 height 20
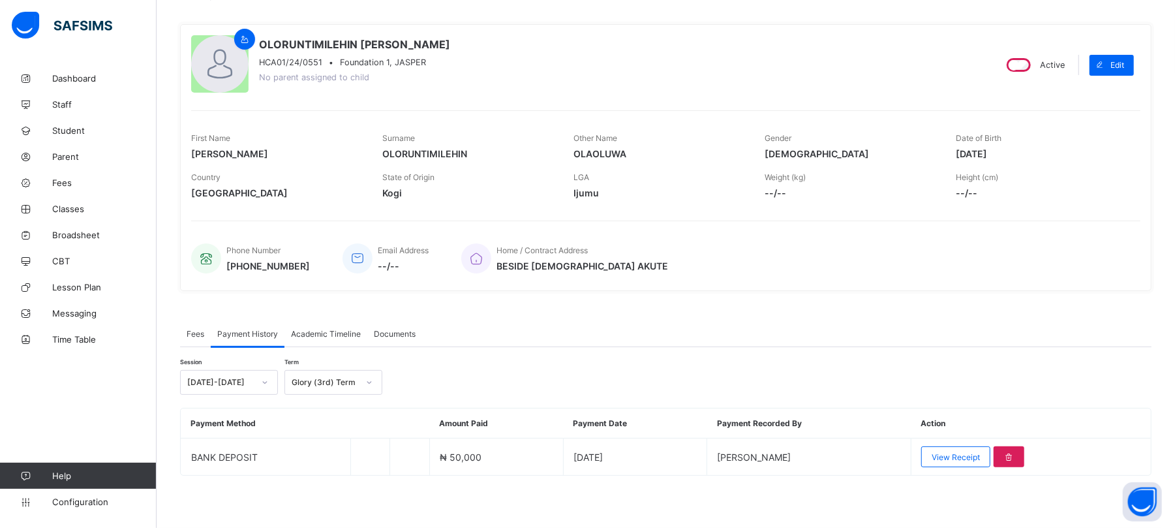
click at [196, 335] on span "Fees" at bounding box center [196, 334] width 18 height 10
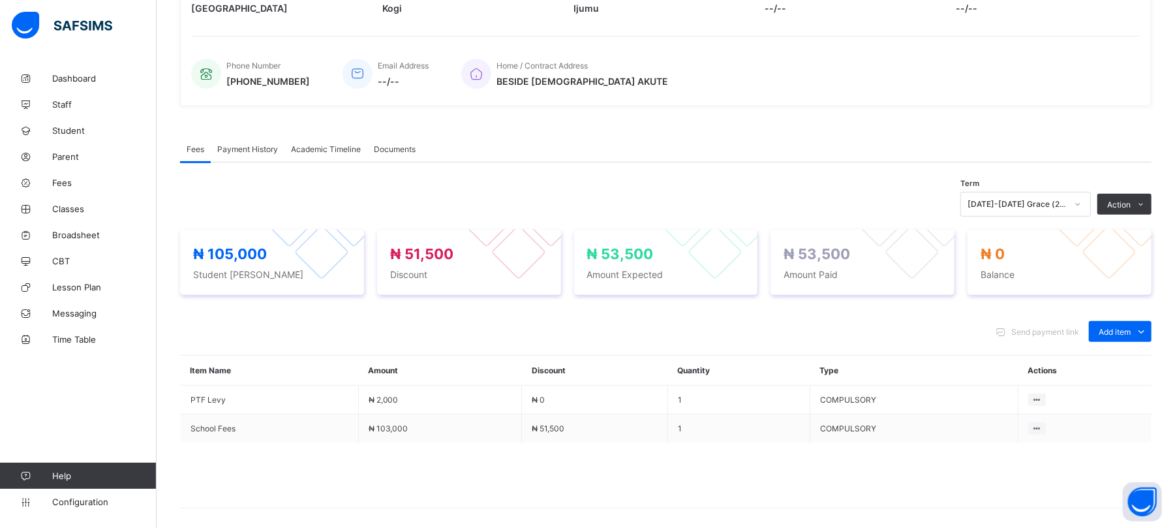
scroll to position [283, 0]
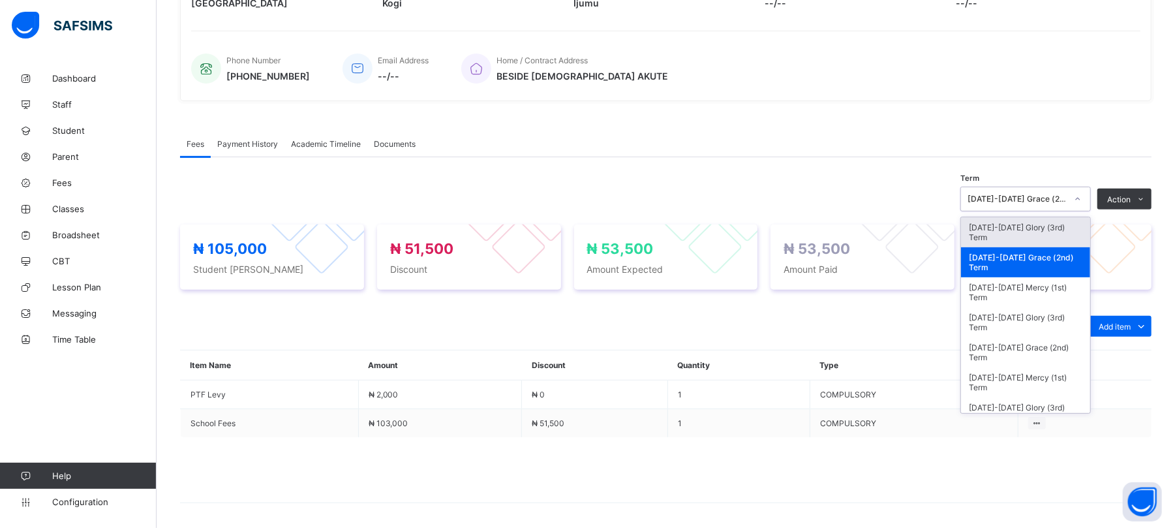
click at [1029, 201] on div "[DATE]-[DATE] Grace (2nd) Term" at bounding box center [1016, 199] width 99 height 10
click at [1040, 227] on div "[DATE]-[DATE] Glory (3rd) Term" at bounding box center [1025, 232] width 129 height 30
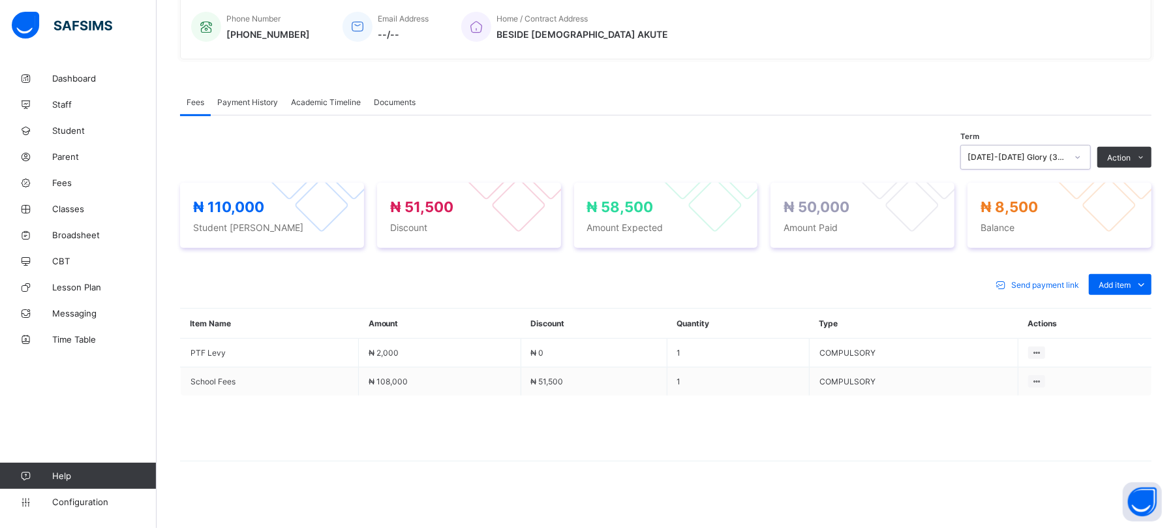
scroll to position [330, 0]
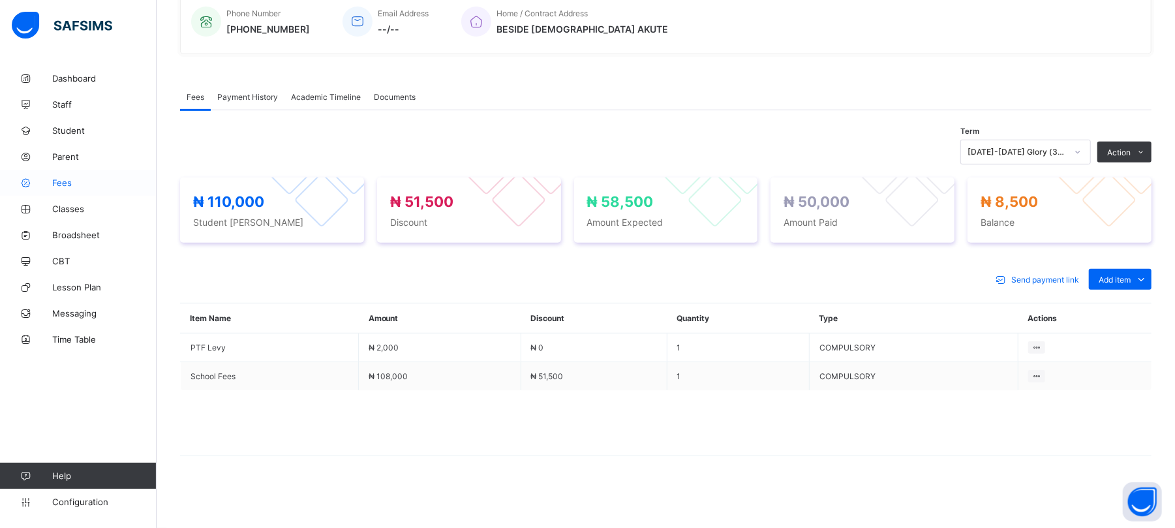
click at [63, 184] on span "Fees" at bounding box center [104, 182] width 104 height 10
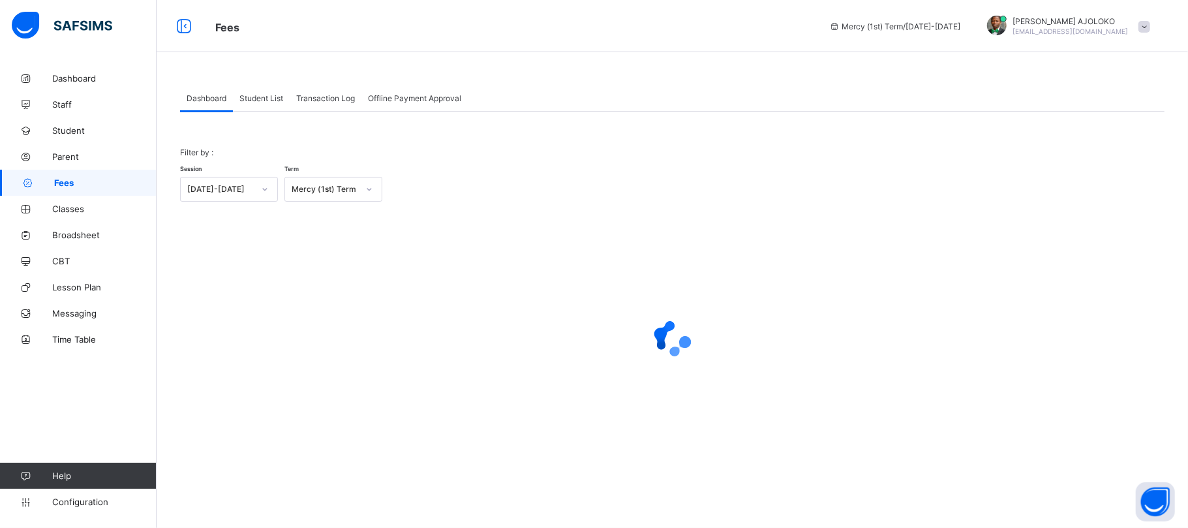
click at [254, 95] on span "Student List" at bounding box center [261, 98] width 44 height 10
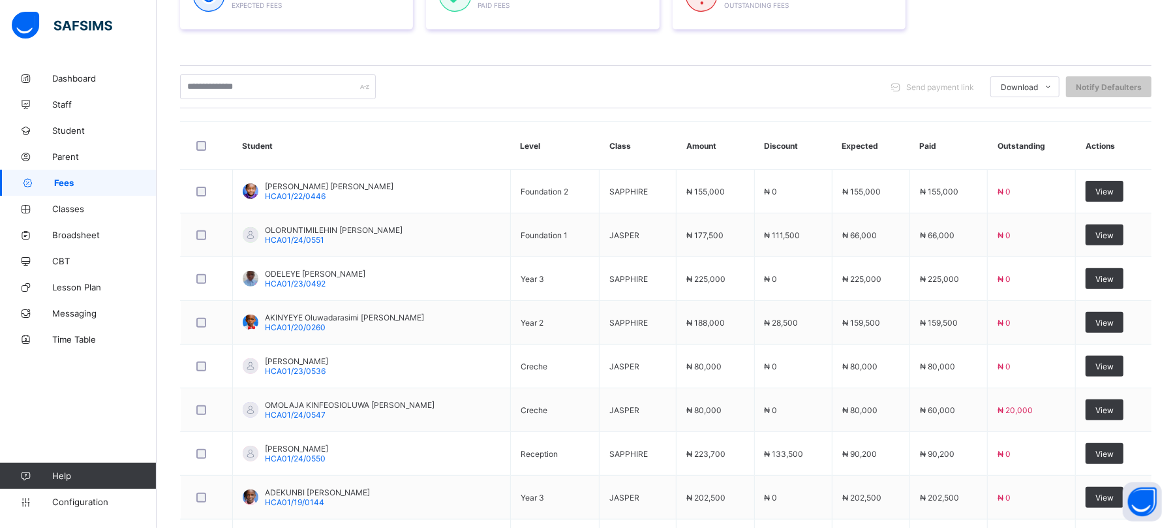
scroll to position [239, 0]
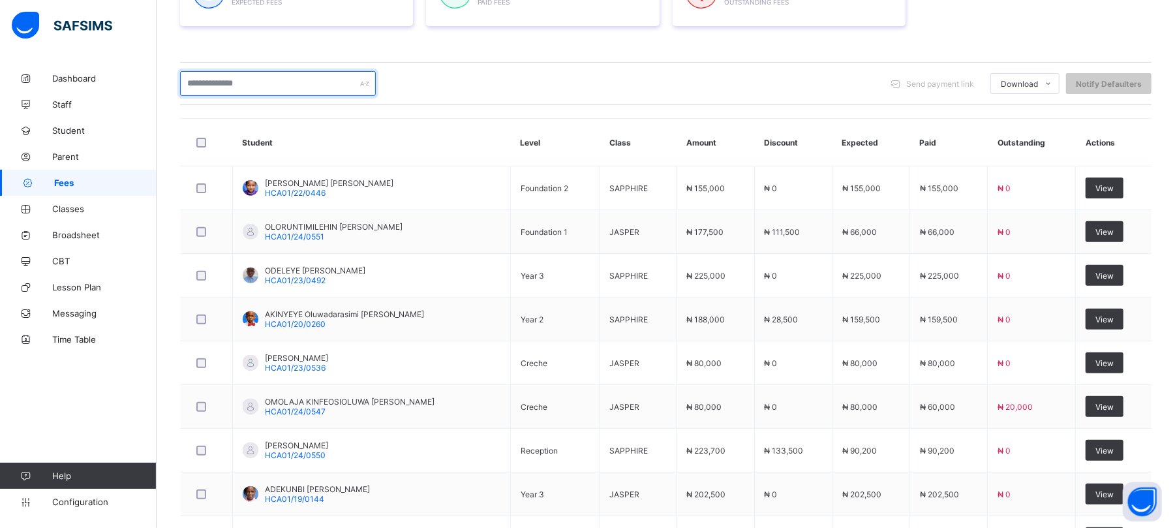
click at [224, 81] on input "text" at bounding box center [278, 83] width 196 height 25
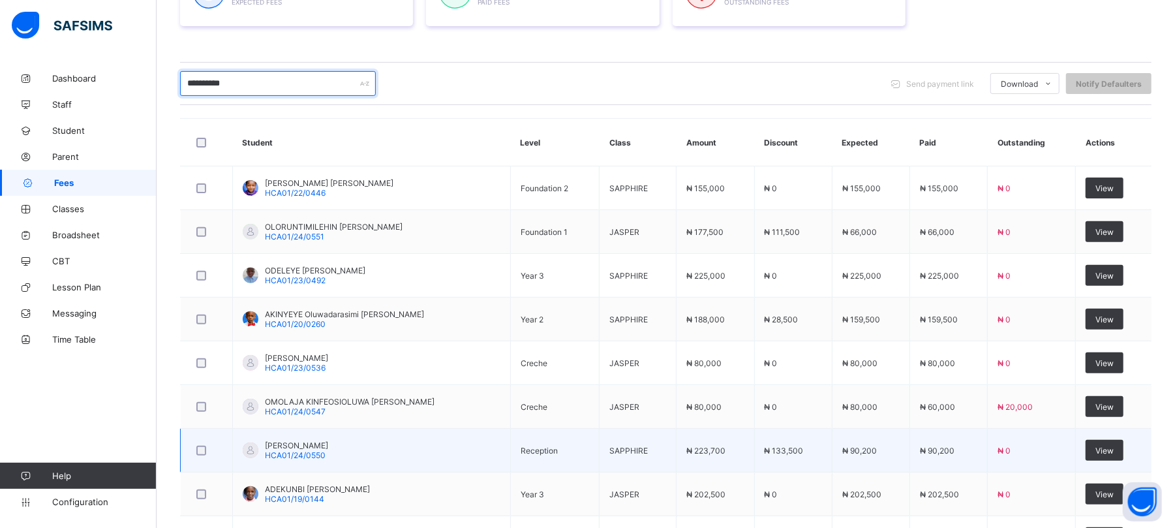
type input "**********"
click at [328, 447] on span "[PERSON_NAME]" at bounding box center [296, 445] width 63 height 10
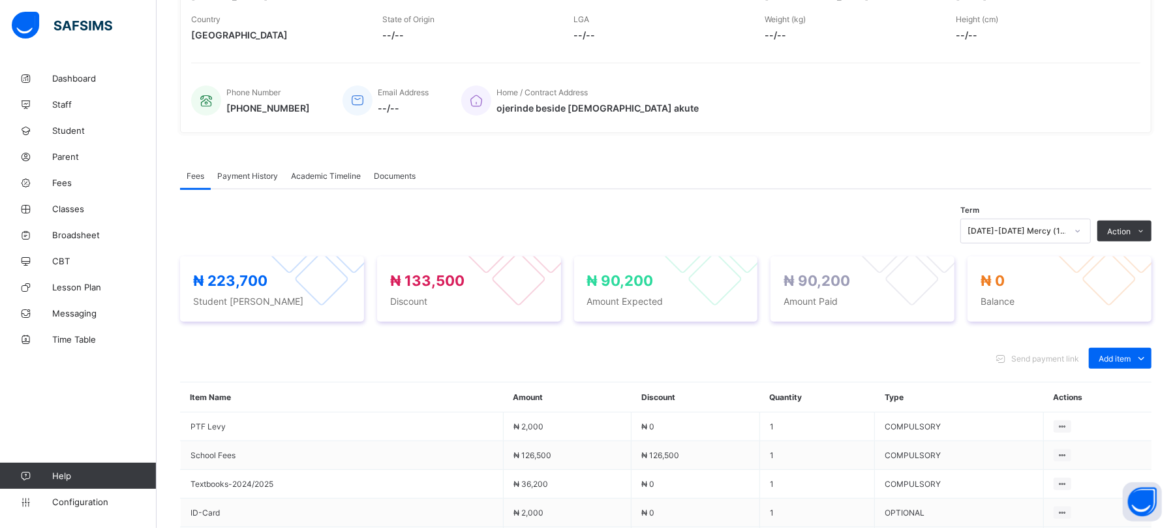
scroll to position [277, 0]
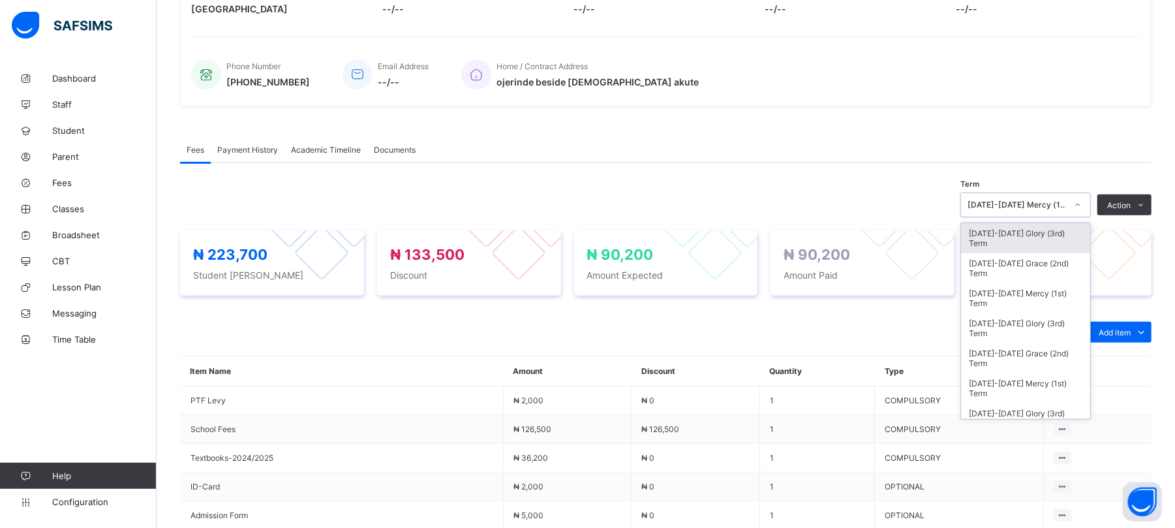
click at [1063, 205] on div "[DATE]-[DATE] Mercy (1st) Term" at bounding box center [1016, 205] width 99 height 10
click at [1055, 264] on div "[DATE]-[DATE] Grace (2nd) Term" at bounding box center [1025, 268] width 129 height 30
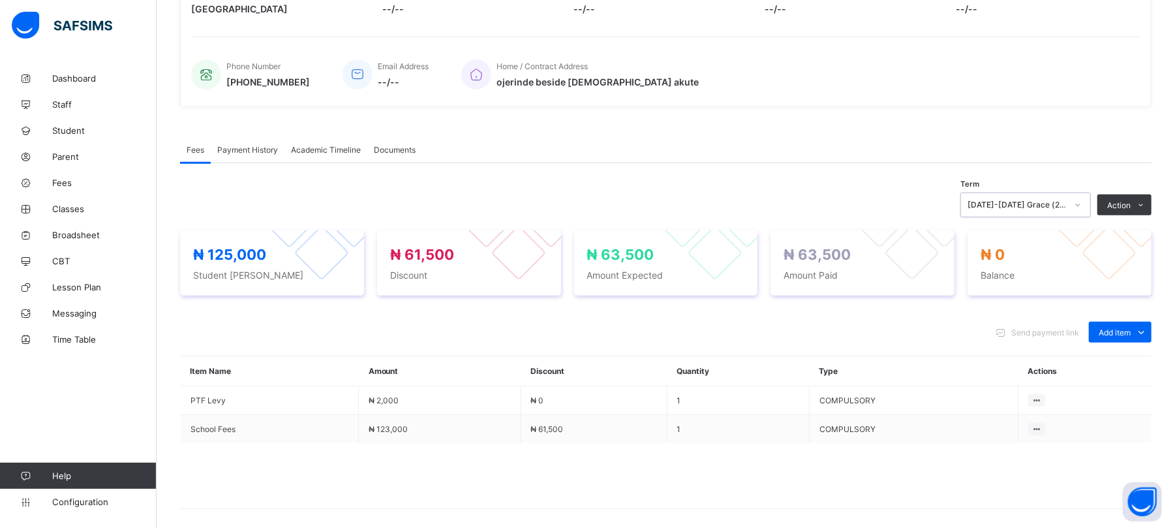
click at [1054, 205] on div "[DATE]-[DATE] Grace (2nd) Term" at bounding box center [1016, 205] width 99 height 10
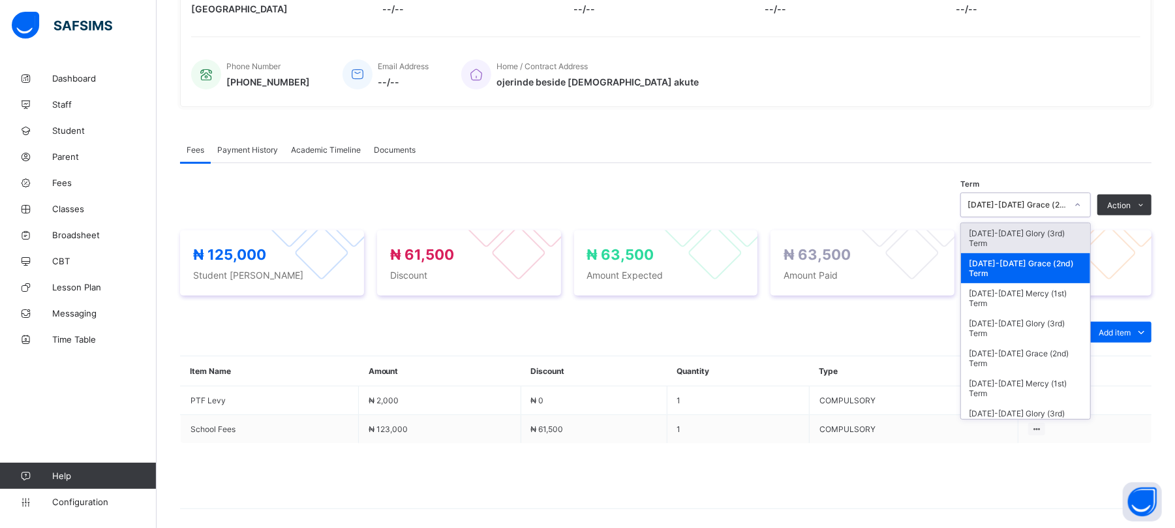
click at [1050, 233] on div "[DATE]-[DATE] Glory (3rd) Term" at bounding box center [1025, 238] width 129 height 30
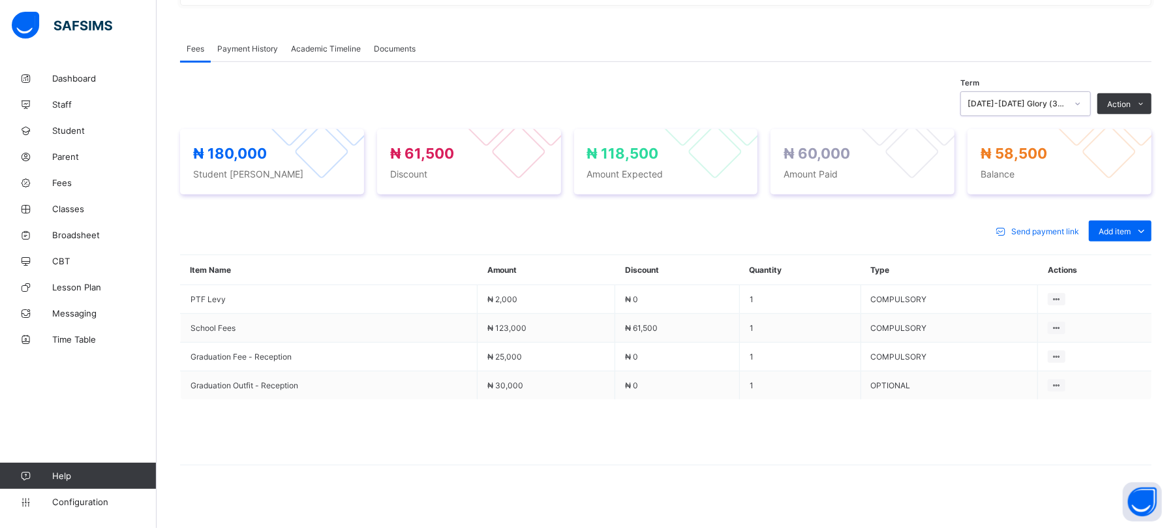
scroll to position [384, 0]
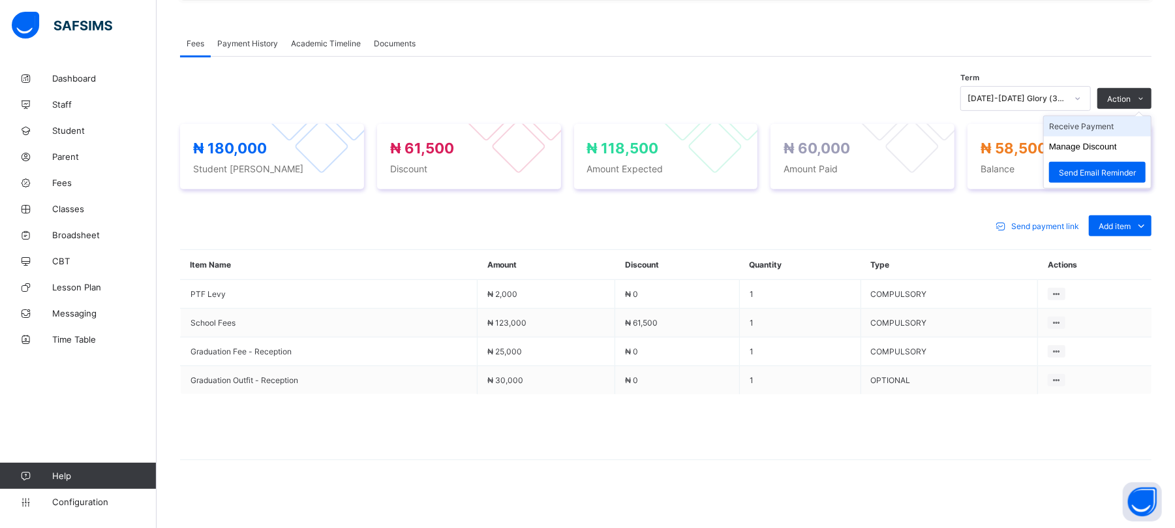
click at [1086, 129] on li "Receive Payment" at bounding box center [1097, 126] width 107 height 20
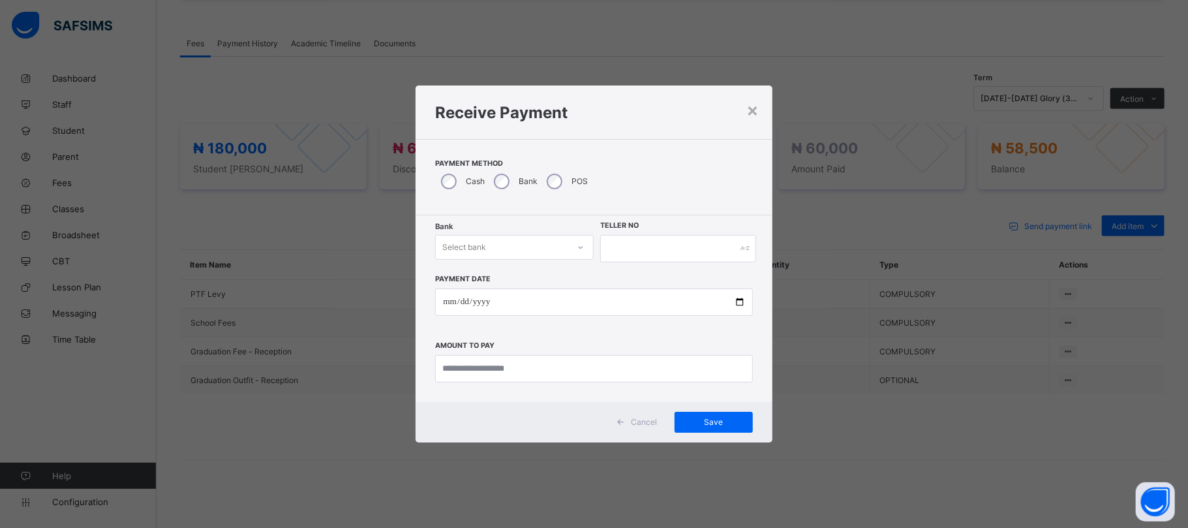
click at [522, 227] on div "Bank Select bank Teller No Payment Date Amount to pay" at bounding box center [594, 308] width 356 height 187
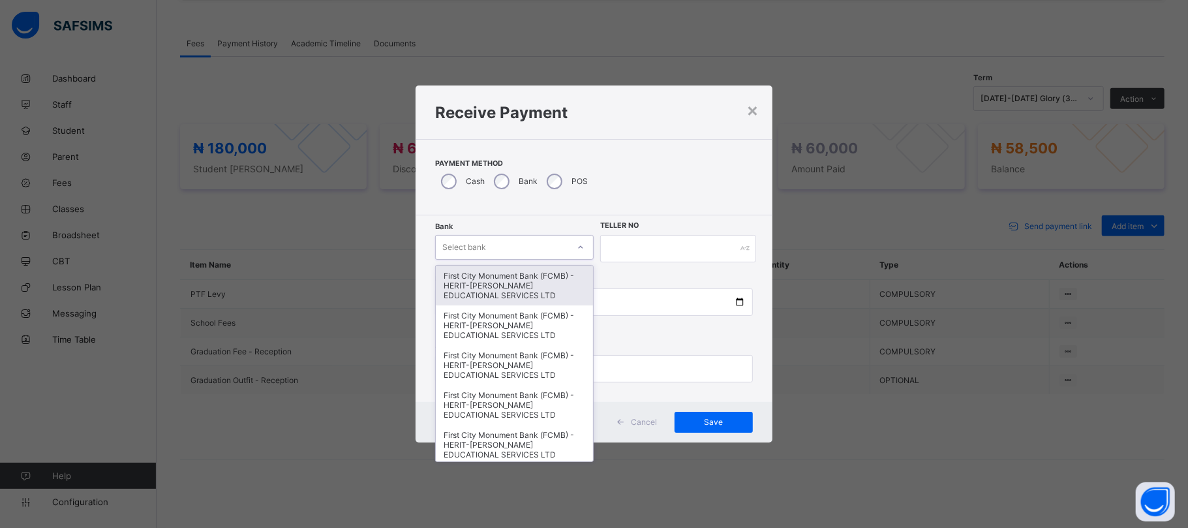
click at [517, 248] on div "Select bank" at bounding box center [502, 247] width 132 height 18
click at [507, 275] on div "First City Monument Bank (FCMB) - HERIT-[PERSON_NAME] EDUCATIONAL SERVICES LTD" at bounding box center [514, 285] width 157 height 40
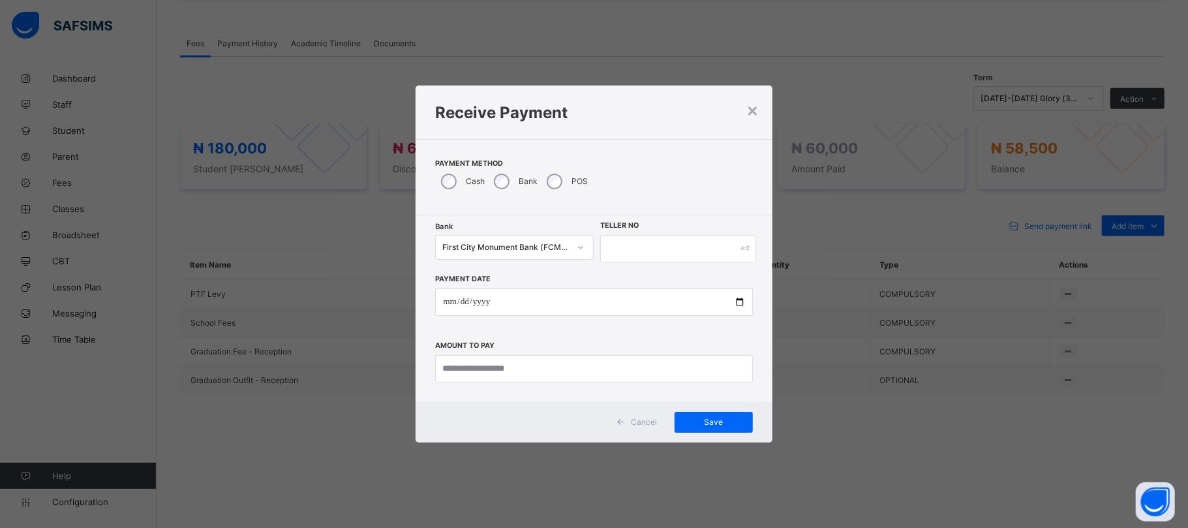
click at [648, 231] on div "Bank First City Monument Bank (FCMB) - HERIT-CHRIS EDUCATIONAL SERVICES LTD Tel…" at bounding box center [594, 308] width 356 height 187
click at [643, 249] on input "text" at bounding box center [677, 248] width 155 height 27
type input "******"
click at [736, 299] on input "date" at bounding box center [593, 301] width 317 height 27
type input "**********"
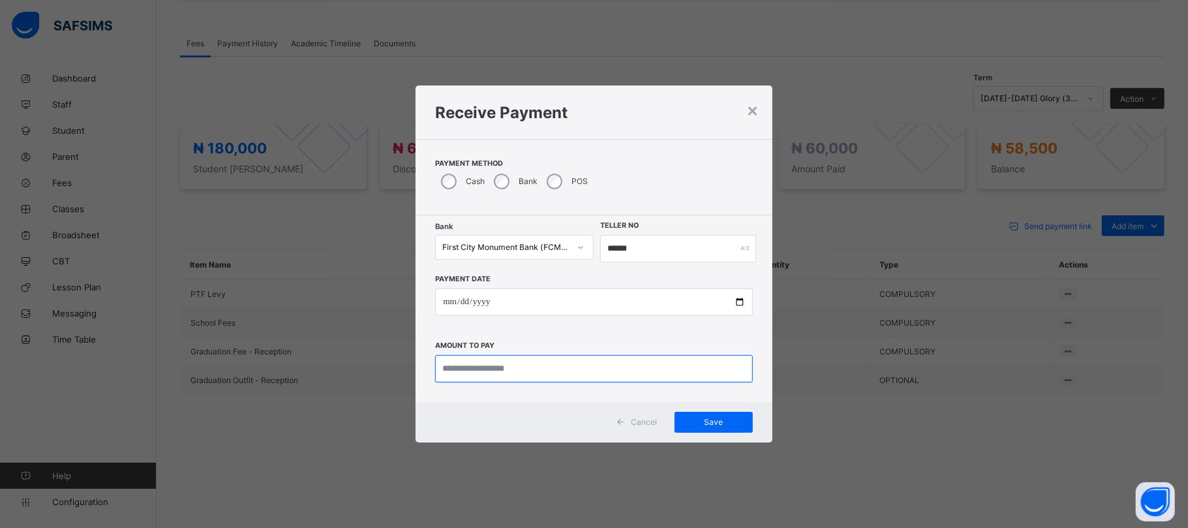
click at [496, 369] on input "currency" at bounding box center [593, 368] width 317 height 27
type input "********"
click at [714, 423] on span "Save" at bounding box center [713, 422] width 59 height 10
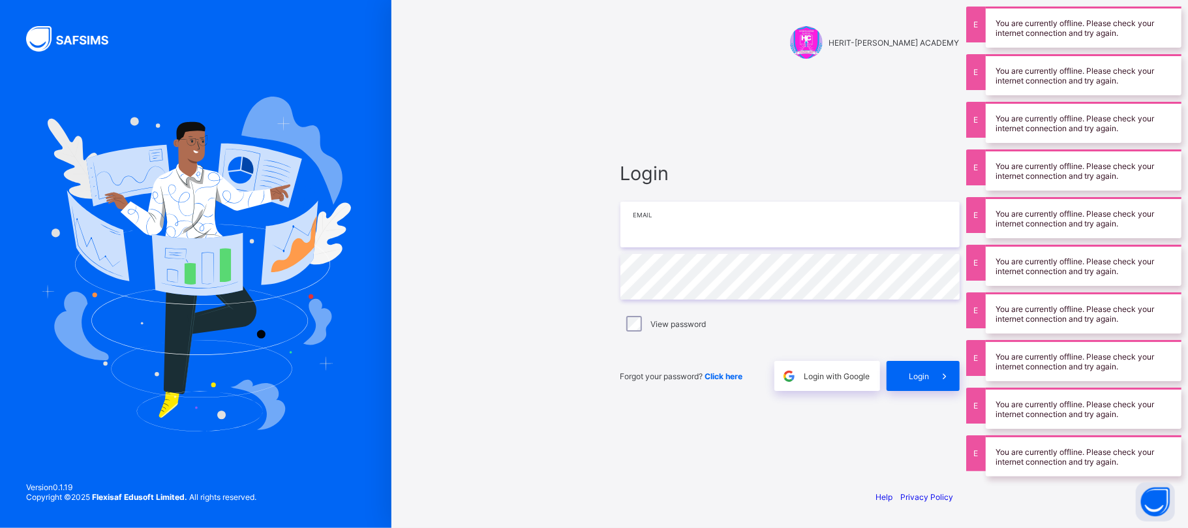
click at [716, 220] on input "email" at bounding box center [789, 225] width 339 height 46
type input "**********"
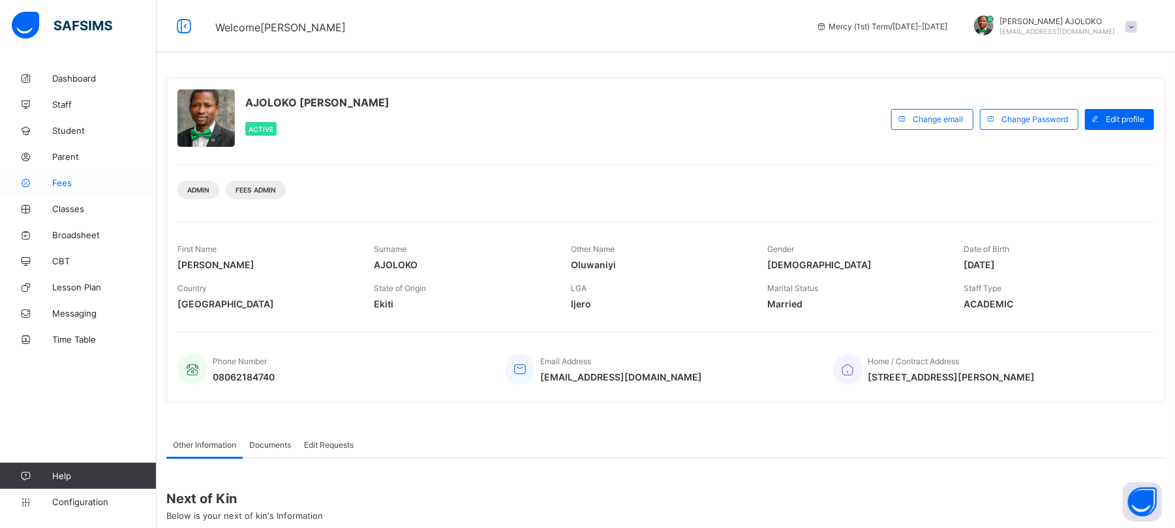
click at [56, 185] on span "Fees" at bounding box center [104, 182] width 104 height 10
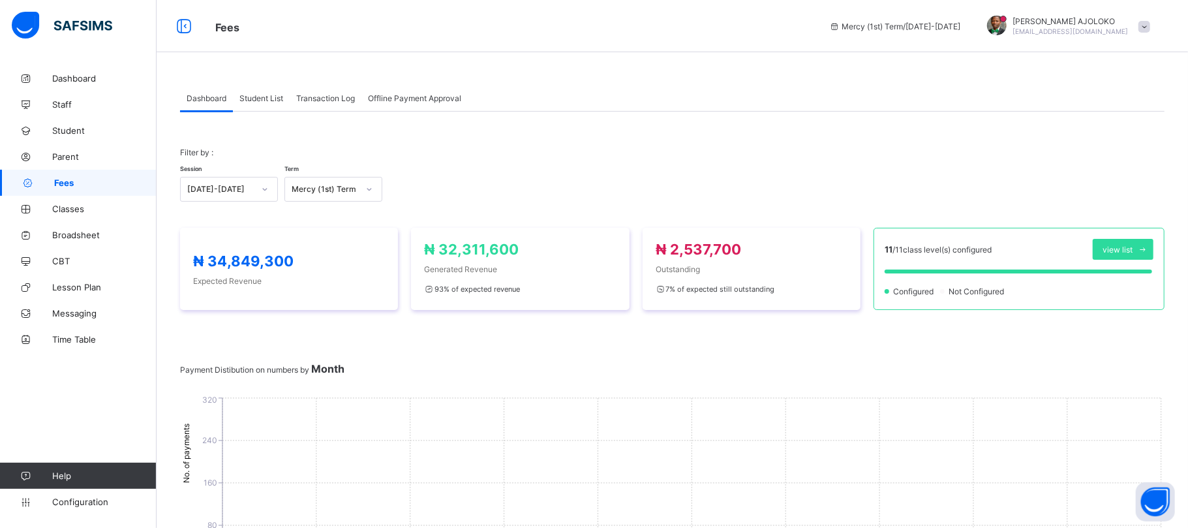
click at [265, 97] on span "Student List" at bounding box center [261, 98] width 44 height 10
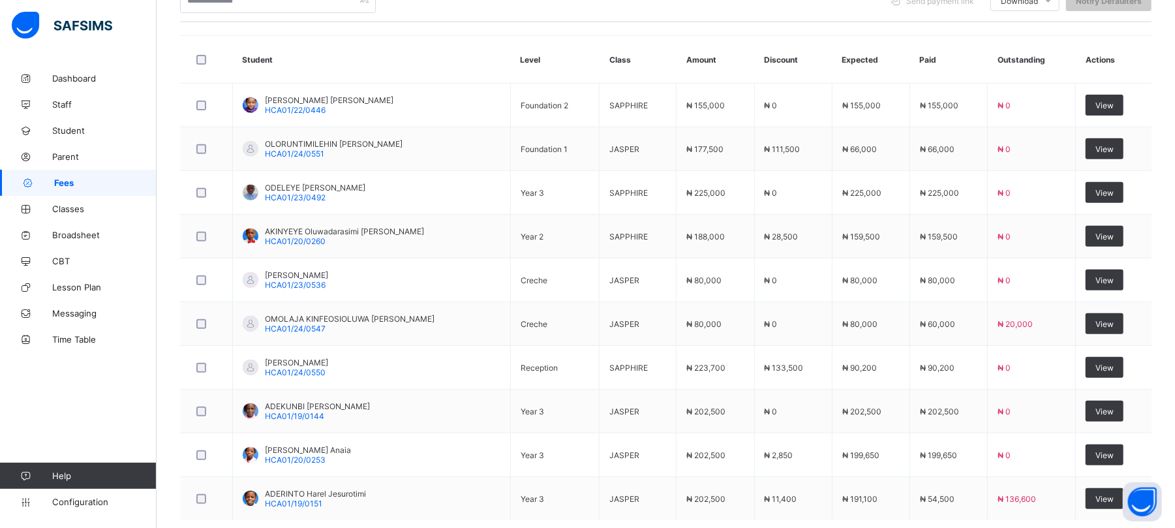
scroll to position [324, 0]
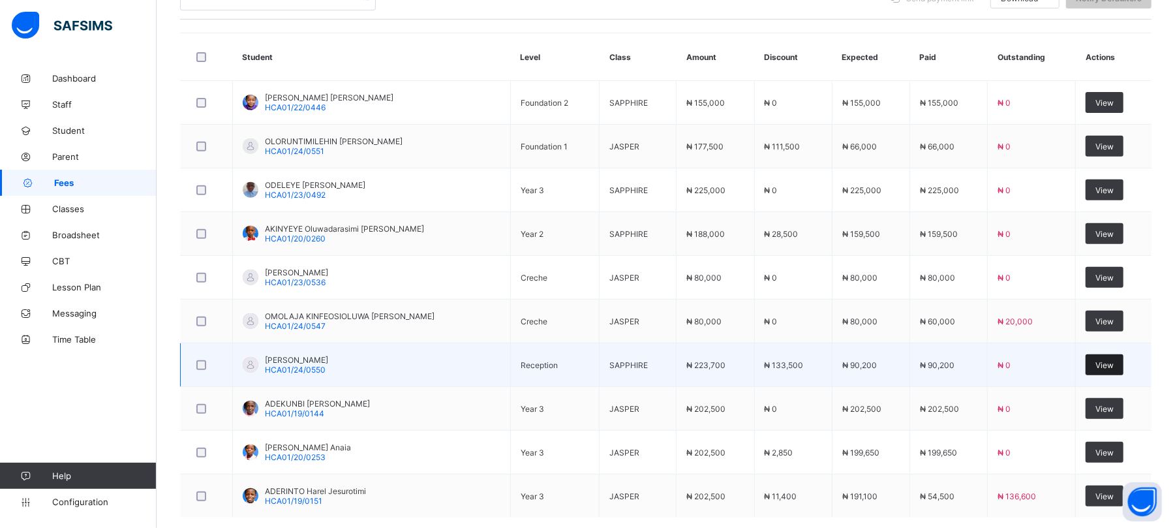
click at [1108, 364] on span "View" at bounding box center [1104, 365] width 18 height 10
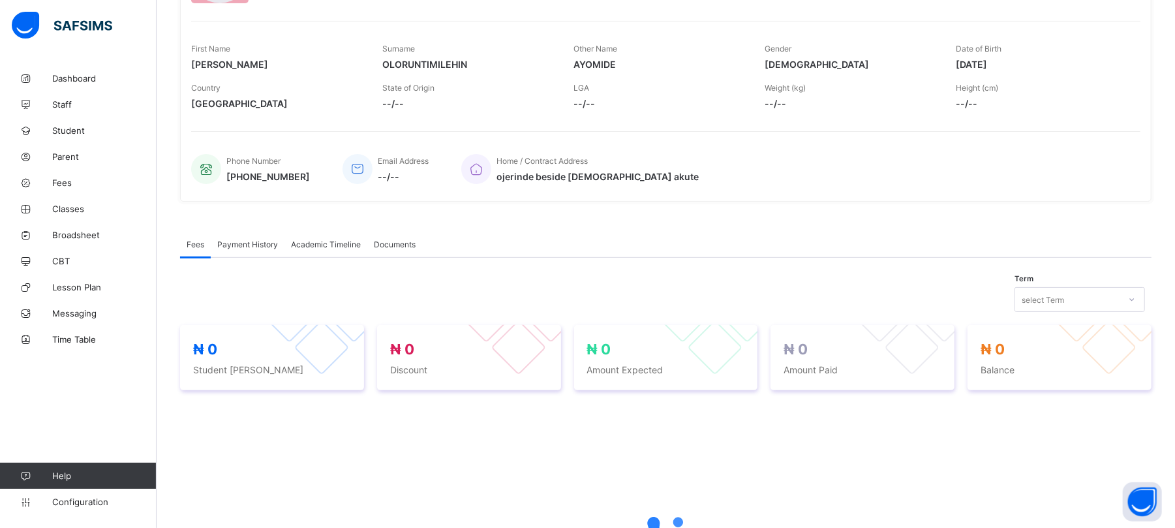
scroll to position [324, 0]
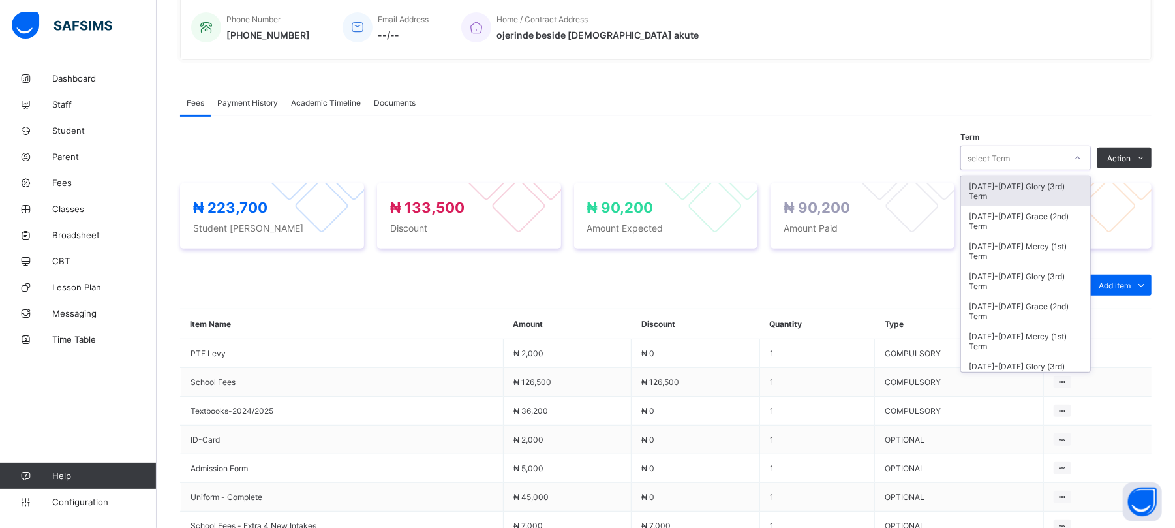
click at [1050, 157] on div "select Term" at bounding box center [1013, 158] width 104 height 18
click at [1049, 184] on div "[DATE]-[DATE] Glory (3rd) Term" at bounding box center [1025, 191] width 129 height 30
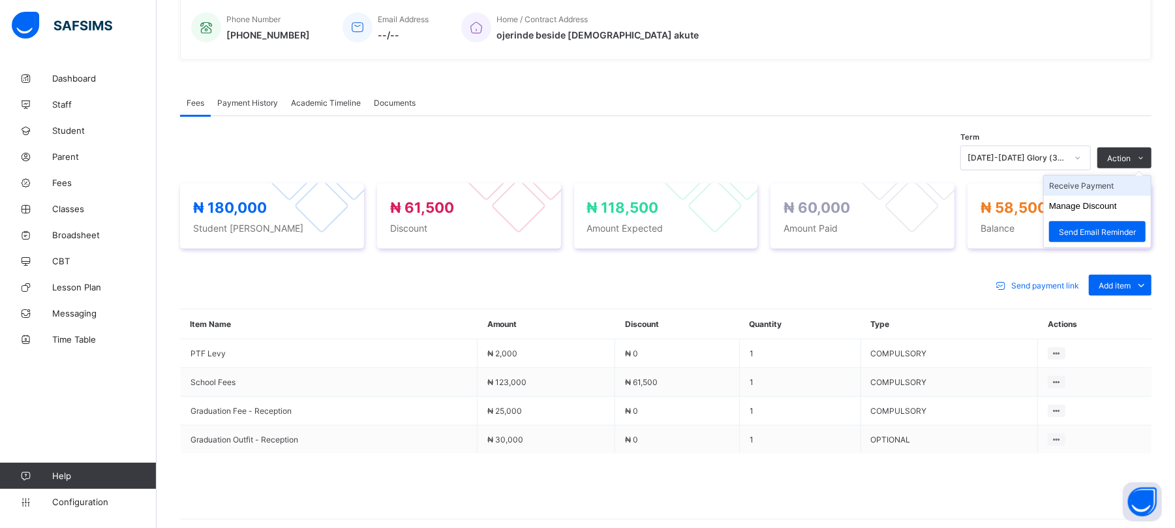
click at [1085, 188] on li "Receive Payment" at bounding box center [1097, 185] width 107 height 20
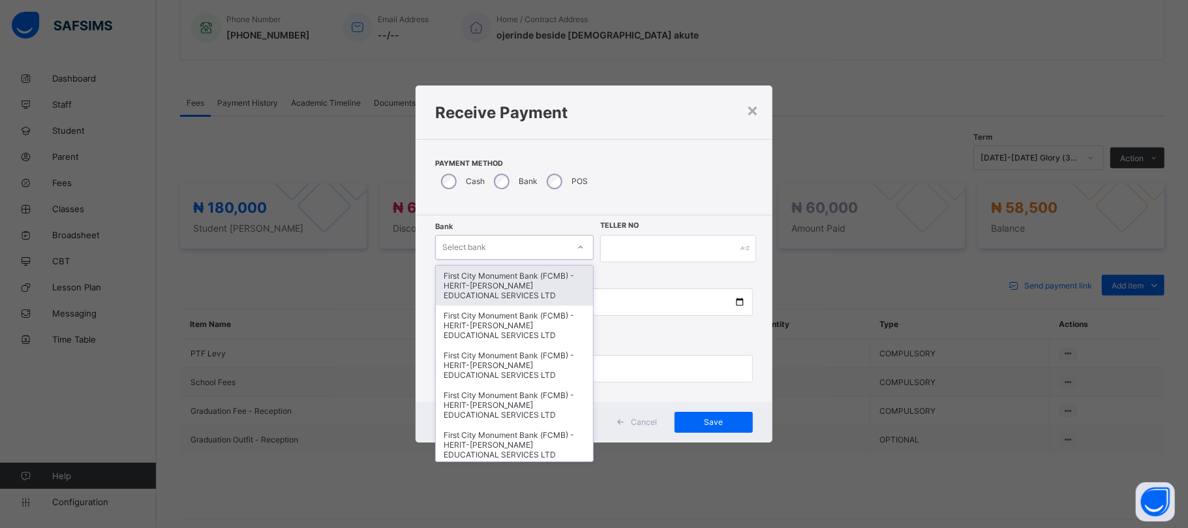
click at [499, 246] on div "Select bank" at bounding box center [502, 247] width 132 height 18
click at [505, 280] on div "First City Monument Bank (FCMB) - HERIT-[PERSON_NAME] EDUCATIONAL SERVICES LTD" at bounding box center [514, 285] width 157 height 40
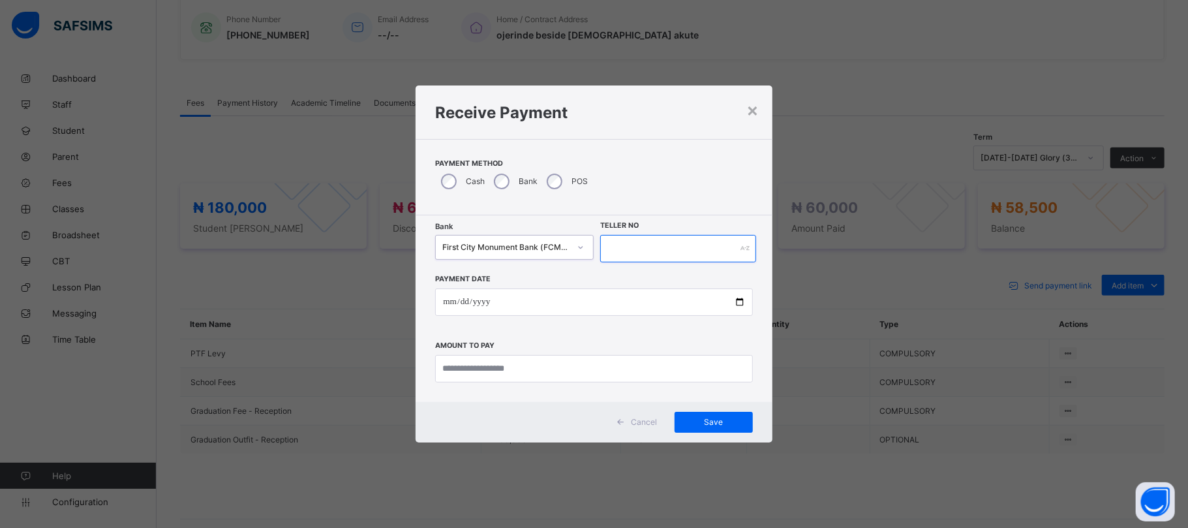
click at [639, 241] on input "text" at bounding box center [677, 248] width 155 height 27
type input "******"
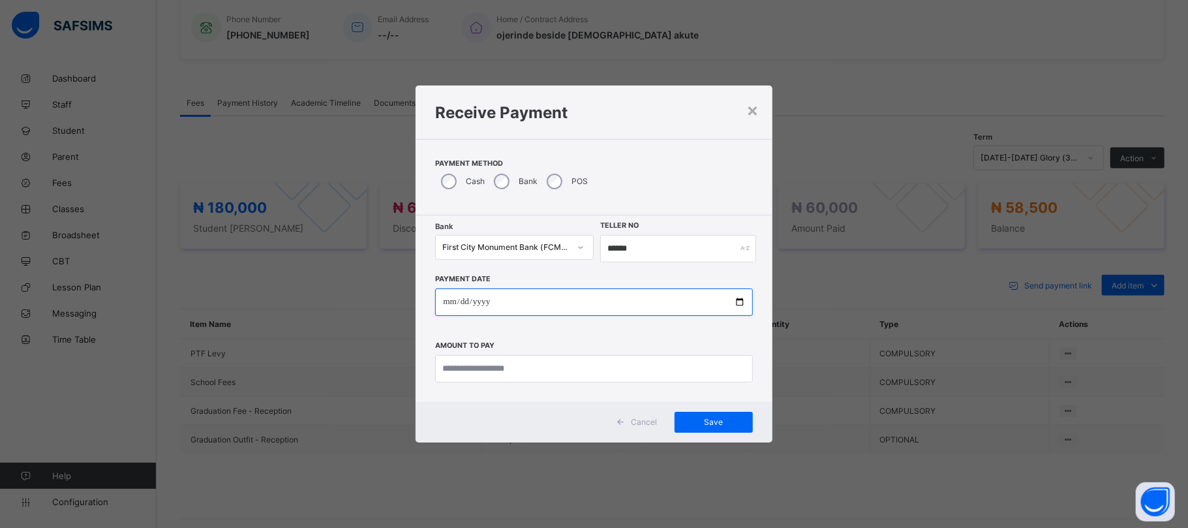
click at [737, 300] on input "date" at bounding box center [593, 301] width 317 height 27
type input "**********"
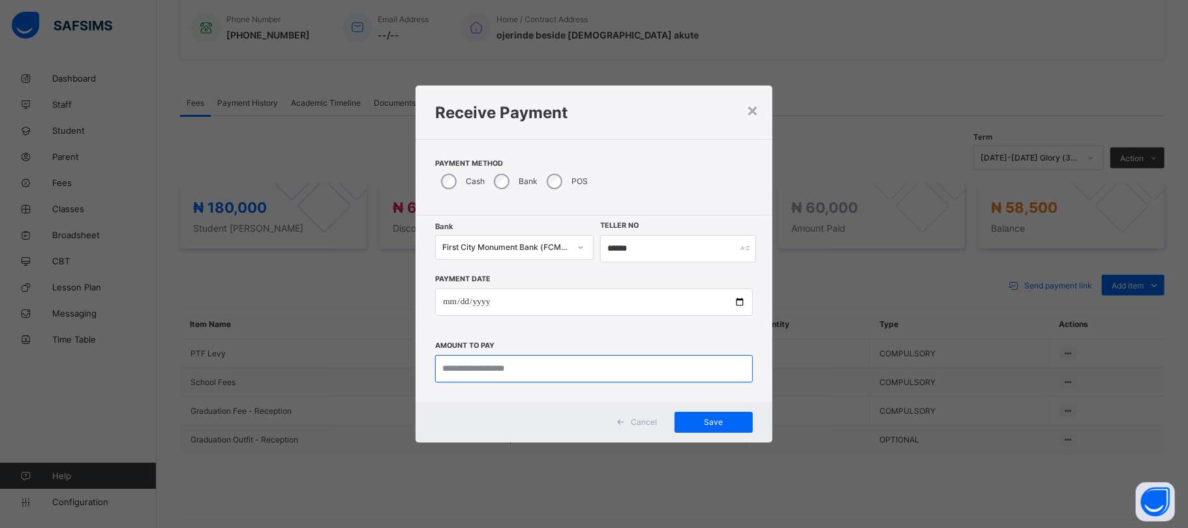
click at [517, 369] on input "currency" at bounding box center [593, 368] width 317 height 27
type input "********"
click at [713, 420] on span "Save" at bounding box center [713, 422] width 59 height 10
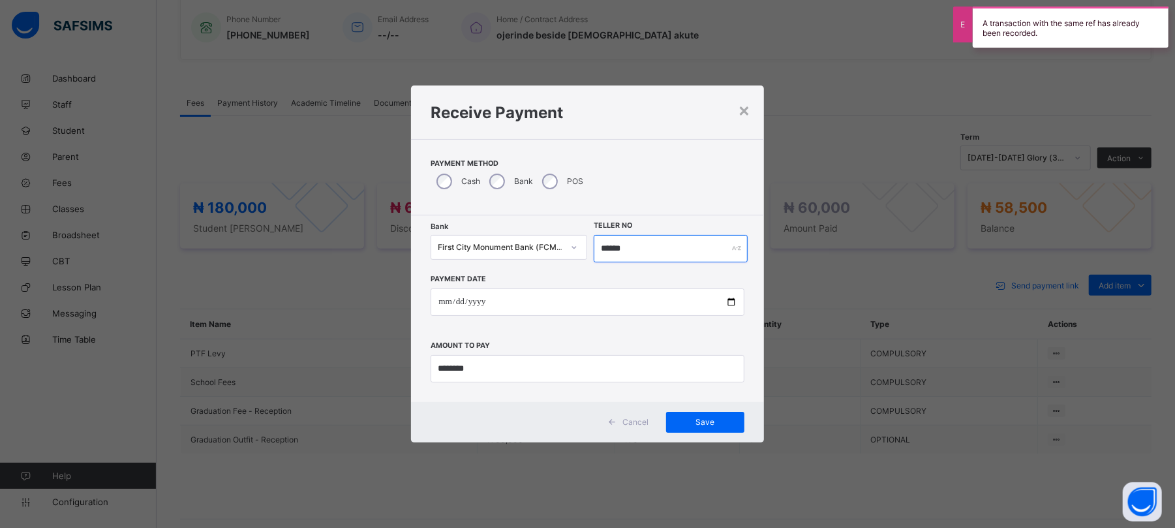
click at [631, 254] on input "******" at bounding box center [670, 248] width 153 height 27
click at [703, 417] on span "Save" at bounding box center [713, 422] width 59 height 10
click at [638, 247] on input "******" at bounding box center [670, 248] width 153 height 27
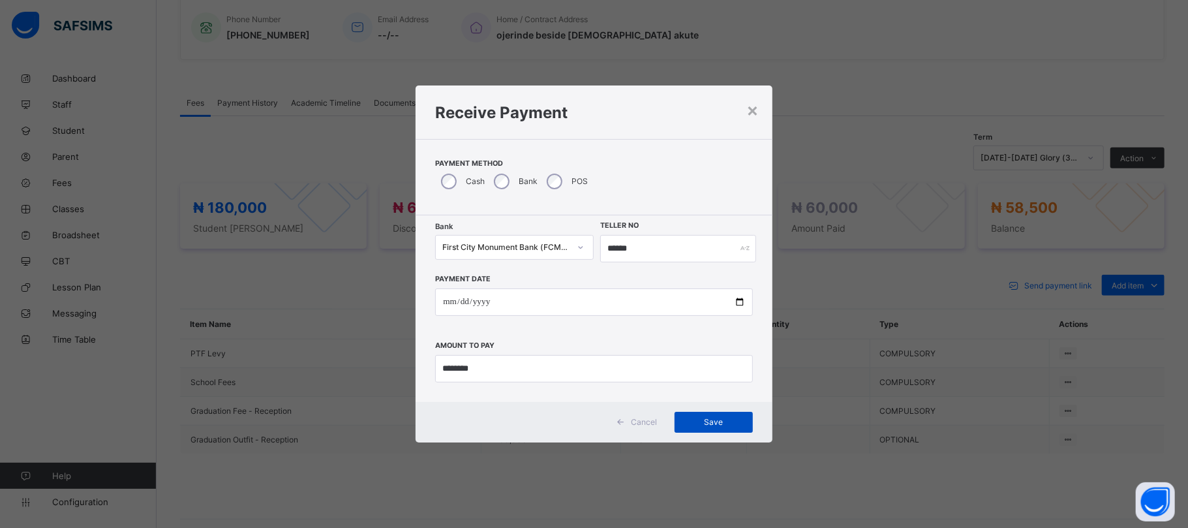
click at [720, 416] on div "Save" at bounding box center [713, 422] width 78 height 21
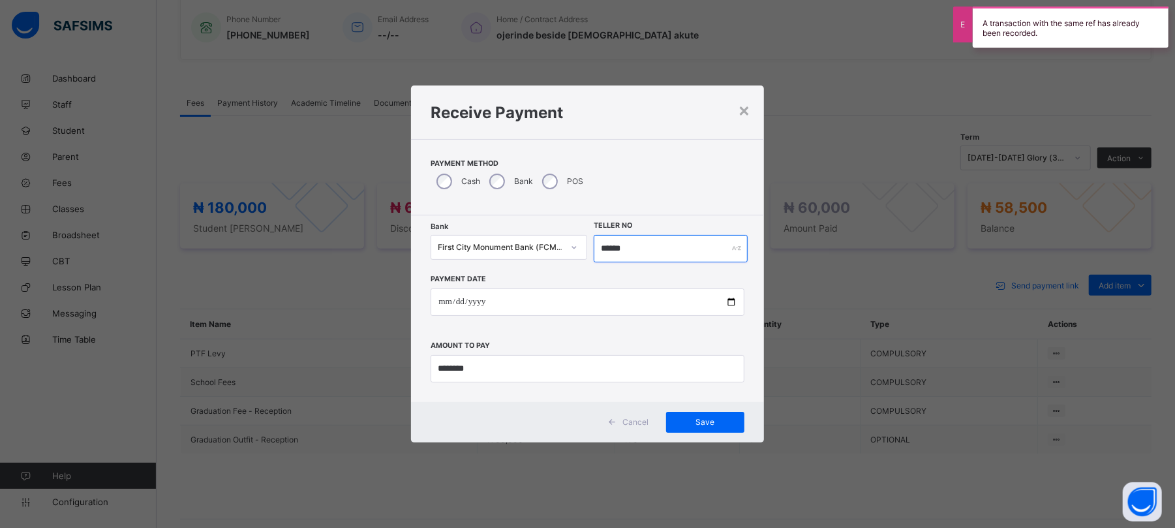
click at [635, 249] on input "******" at bounding box center [670, 248] width 153 height 27
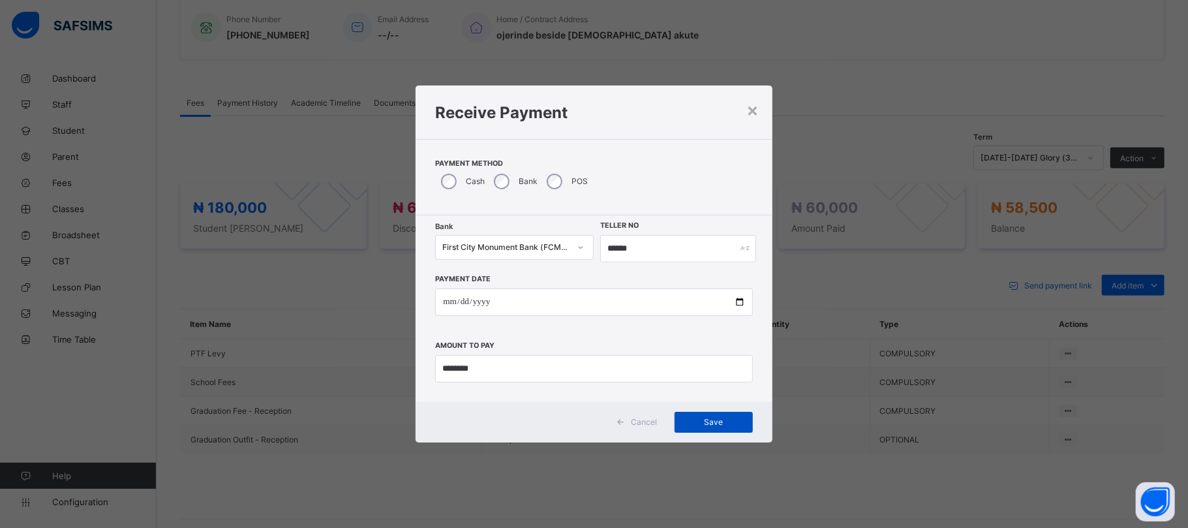
click at [699, 416] on div "Save" at bounding box center [713, 422] width 78 height 21
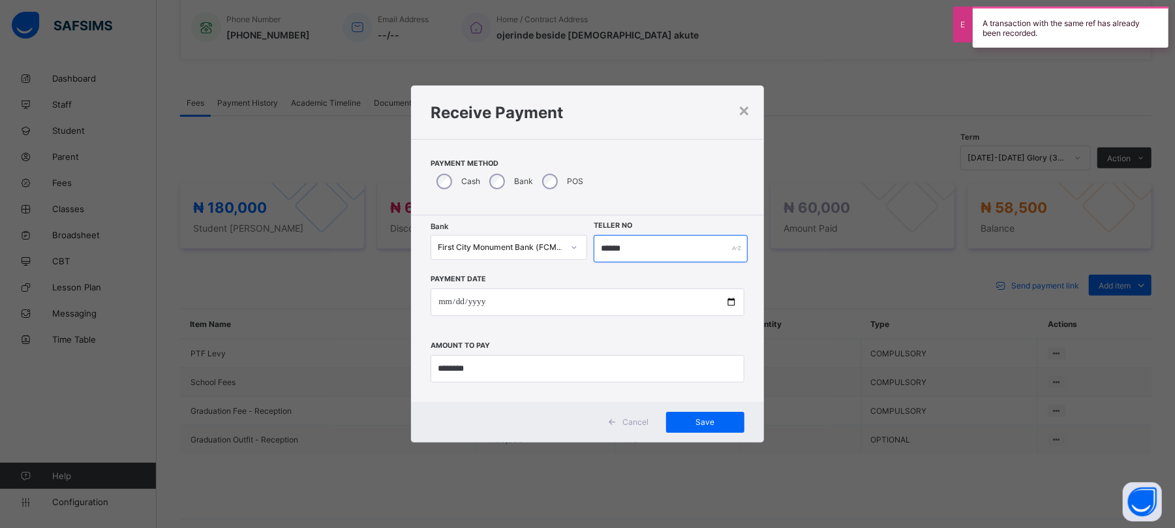
click at [639, 243] on input "******" at bounding box center [670, 248] width 153 height 27
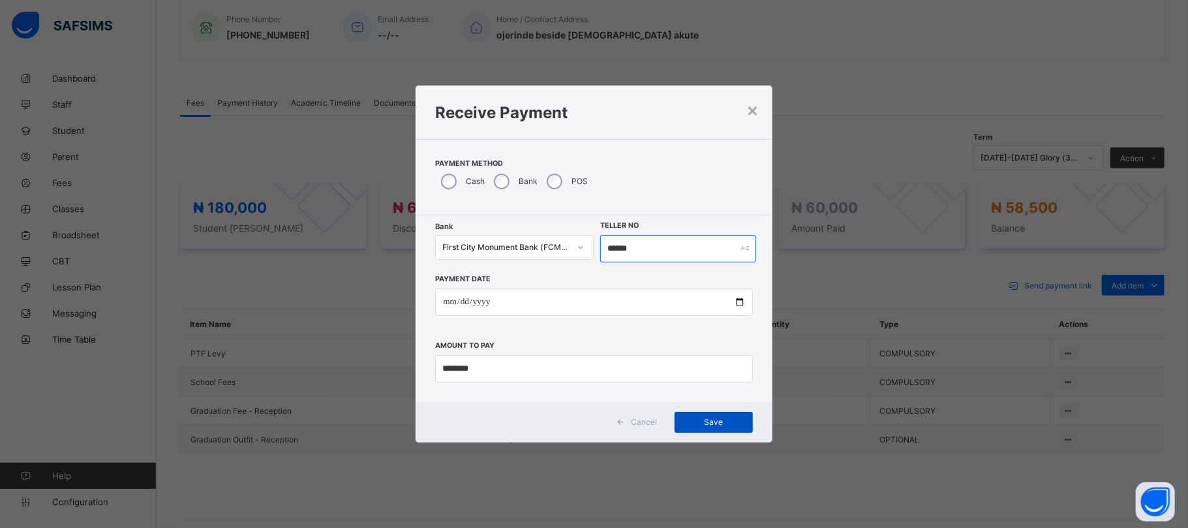
type input "******"
click at [710, 423] on span "Save" at bounding box center [713, 422] width 59 height 10
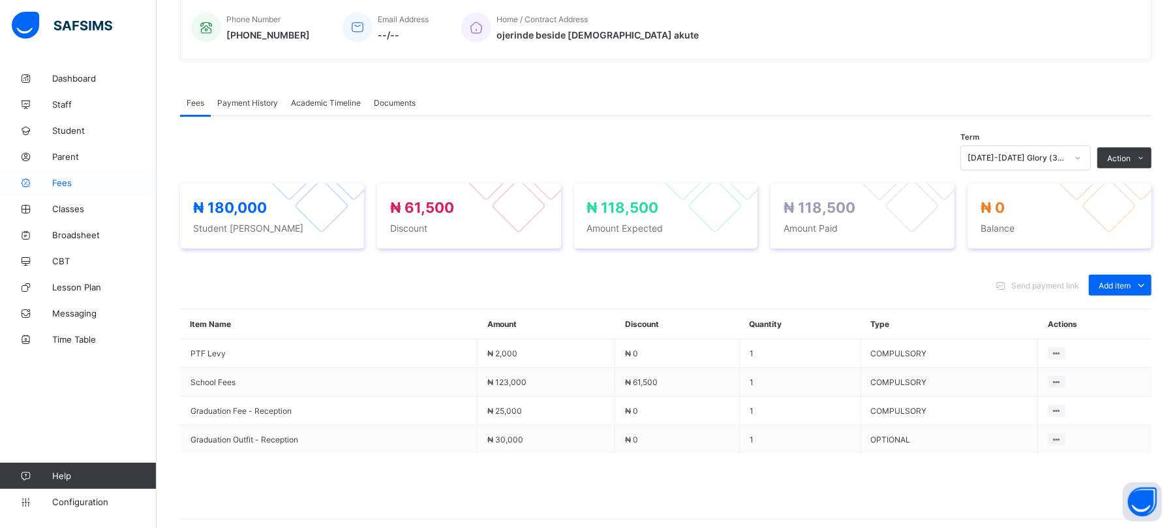
click at [55, 180] on span "Fees" at bounding box center [104, 182] width 104 height 10
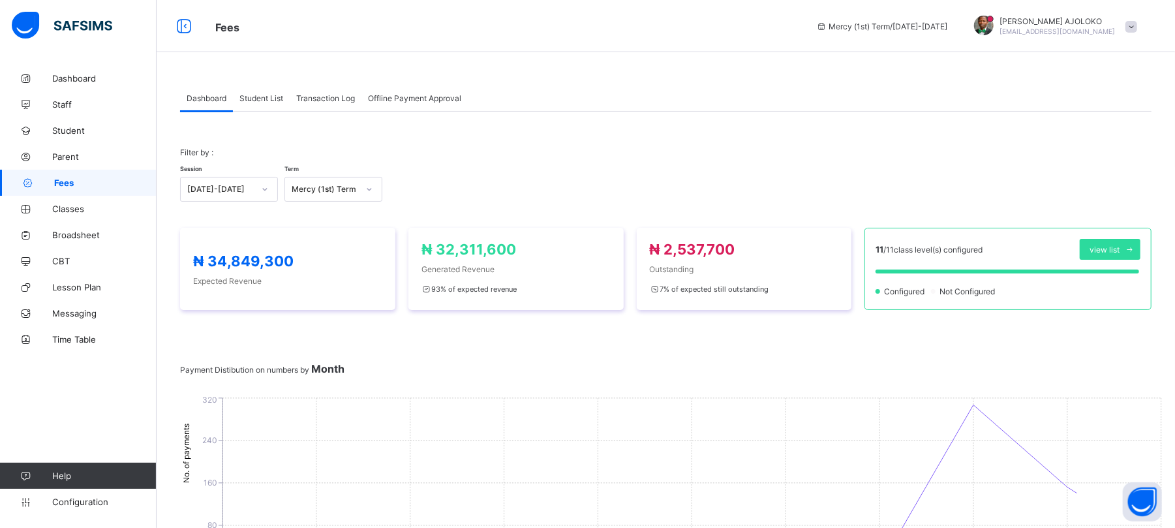
click at [266, 99] on span "Student List" at bounding box center [261, 98] width 44 height 10
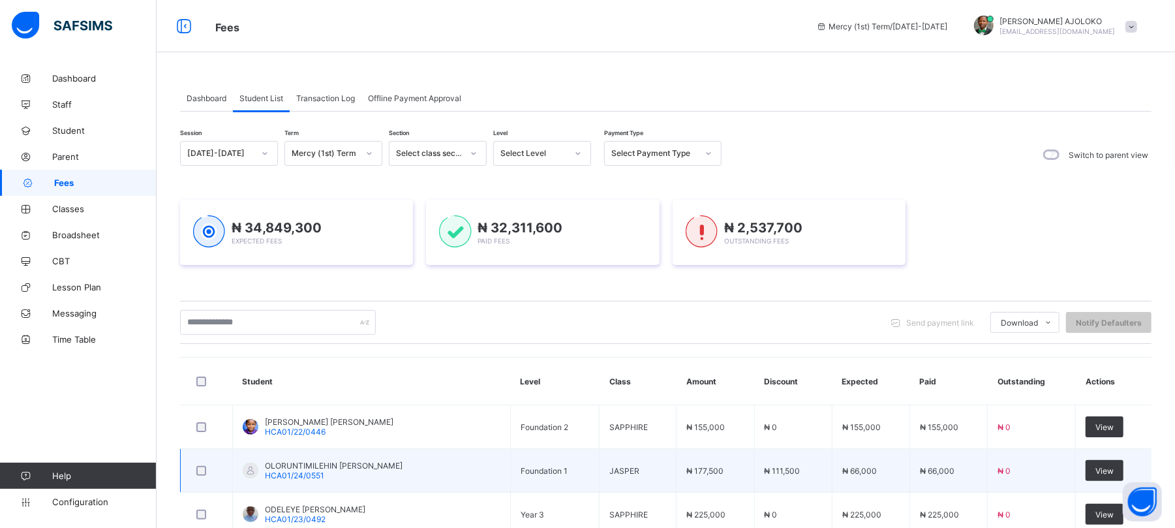
click at [359, 464] on span "OLORUNTIMILEHIN [PERSON_NAME]" at bounding box center [334, 466] width 138 height 10
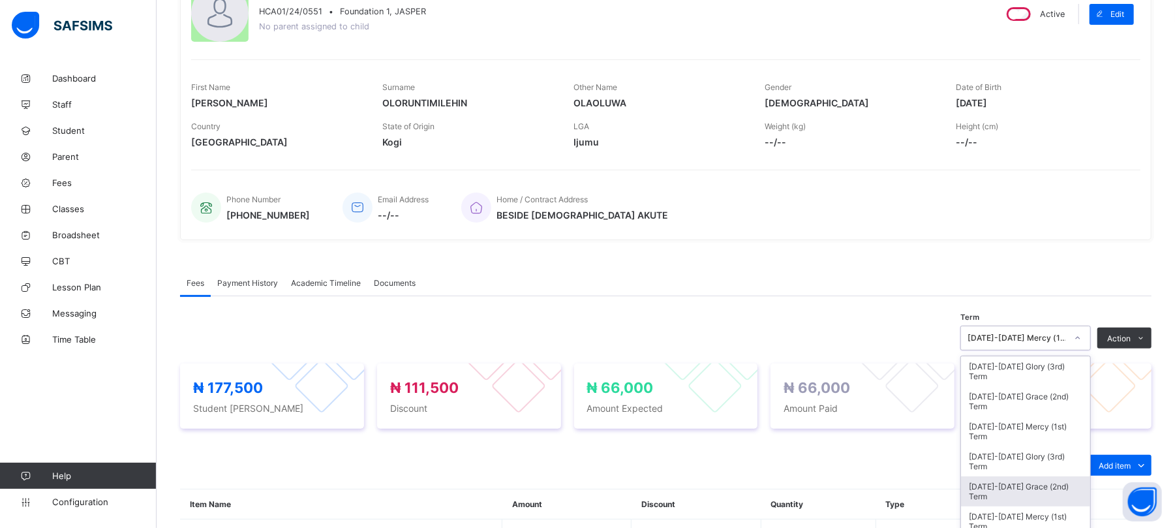
click at [1049, 350] on div "option [DATE]-[DATE] Grace (2nd) Term focused, 5 of 21. 21 results available. U…" at bounding box center [1025, 337] width 130 height 25
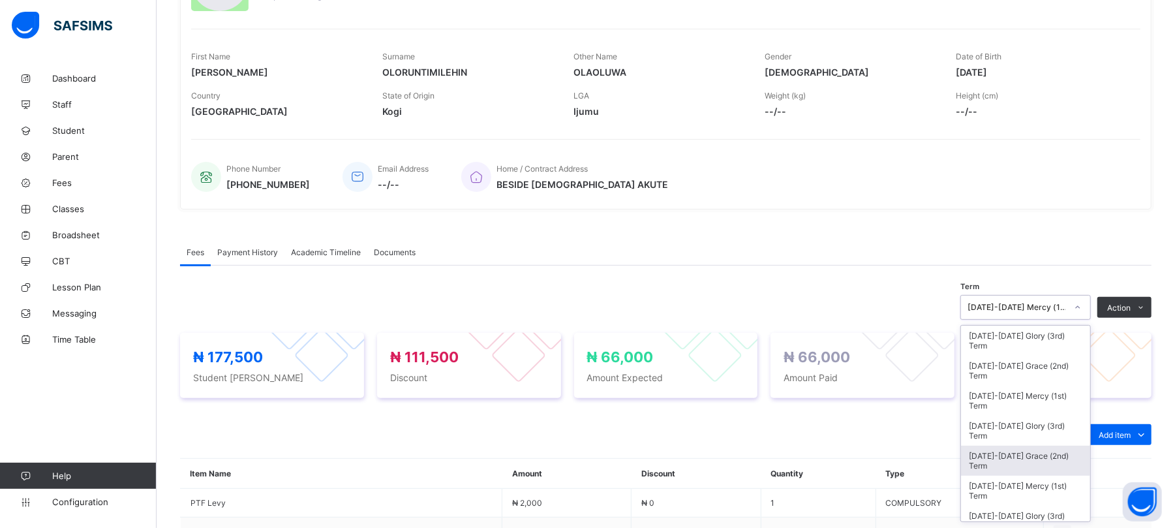
scroll to position [175, 0]
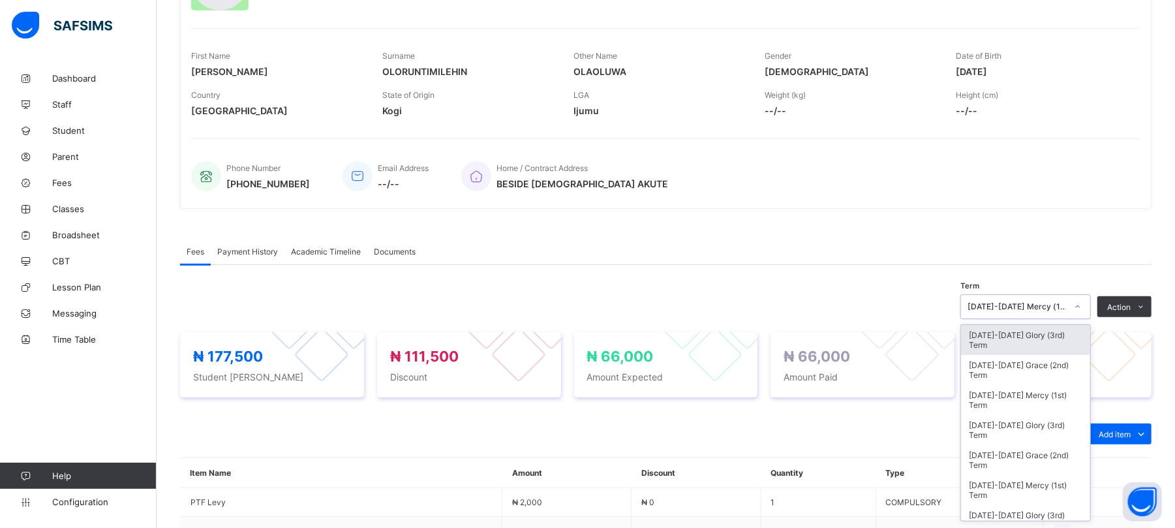
click at [1038, 335] on div "[DATE]-[DATE] Glory (3rd) Term" at bounding box center [1025, 340] width 129 height 30
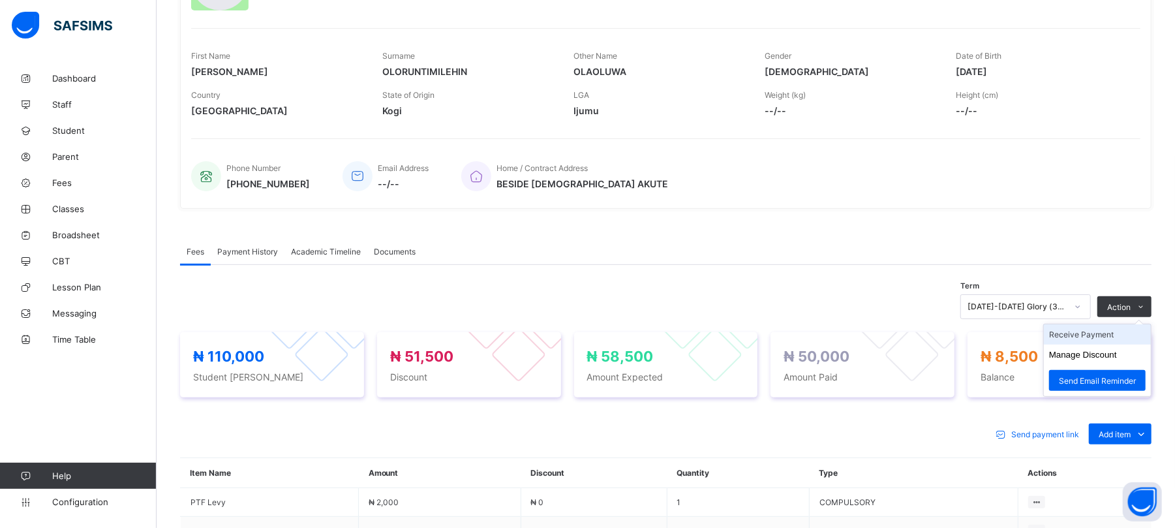
click at [1095, 338] on li "Receive Payment" at bounding box center [1097, 334] width 107 height 20
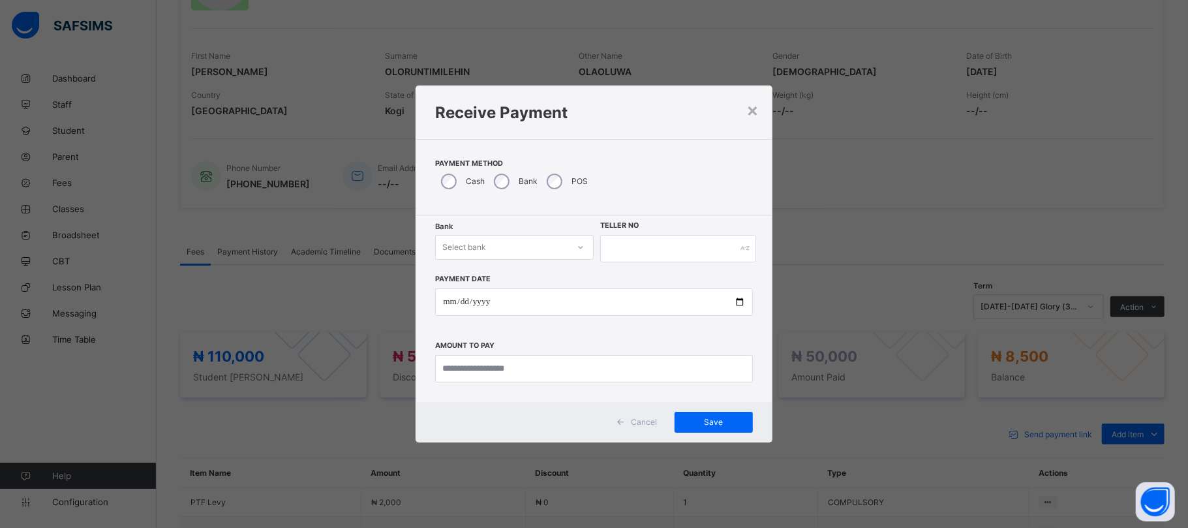
click at [489, 241] on div "Select bank" at bounding box center [502, 247] width 132 height 18
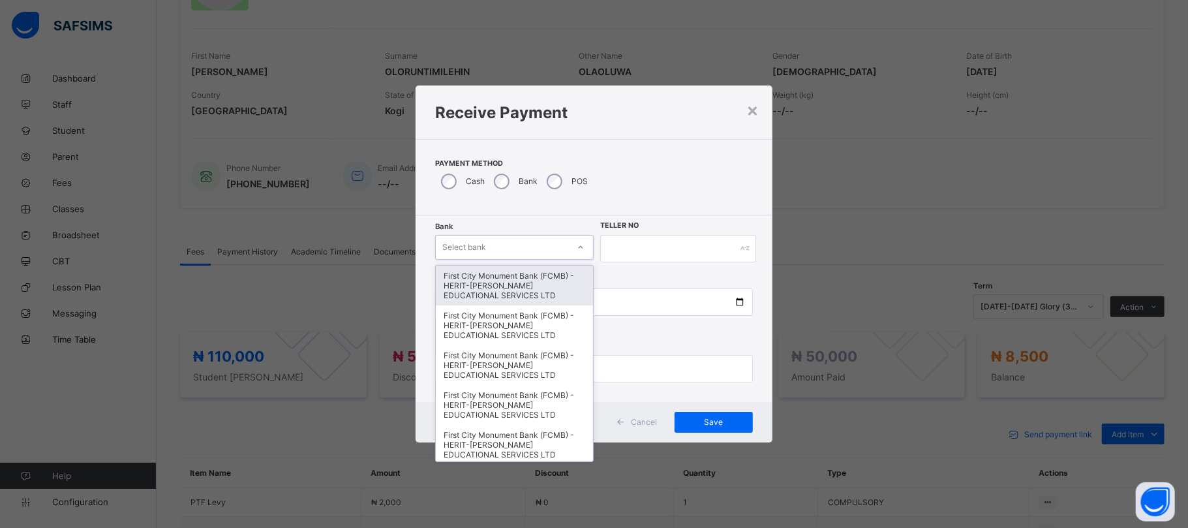
click at [497, 272] on div "First City Monument Bank (FCMB) - HERIT-[PERSON_NAME] EDUCATIONAL SERVICES LTD" at bounding box center [514, 285] width 157 height 40
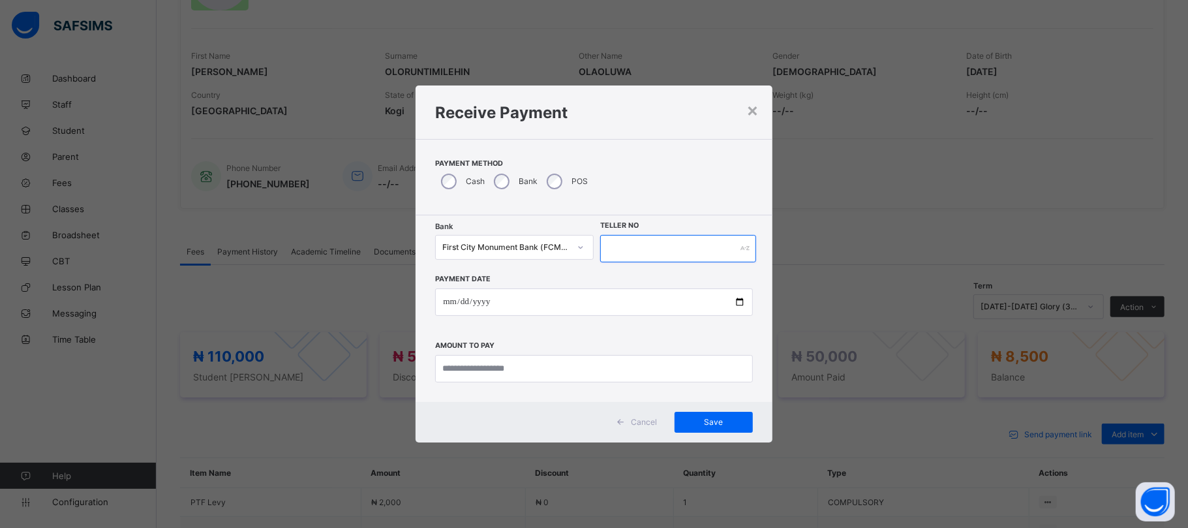
click at [622, 249] on input "text" at bounding box center [677, 248] width 155 height 27
type input "******"
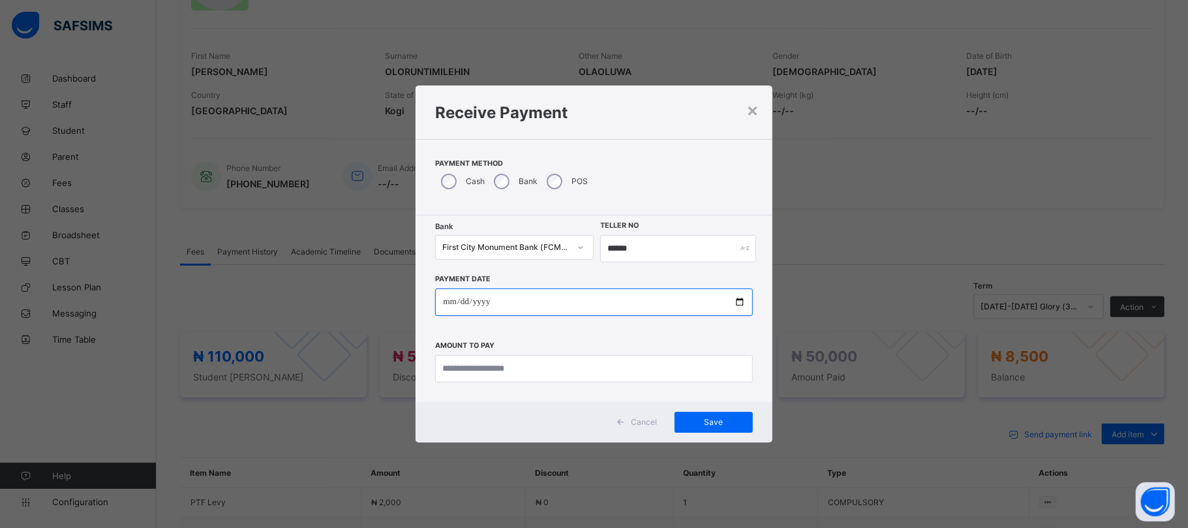
click at [611, 300] on input "date" at bounding box center [593, 301] width 317 height 27
click at [734, 299] on input "**********" at bounding box center [593, 301] width 317 height 27
click at [737, 300] on input "**********" at bounding box center [593, 301] width 317 height 27
type input "**********"
click at [462, 296] on input "**********" at bounding box center [593, 301] width 317 height 27
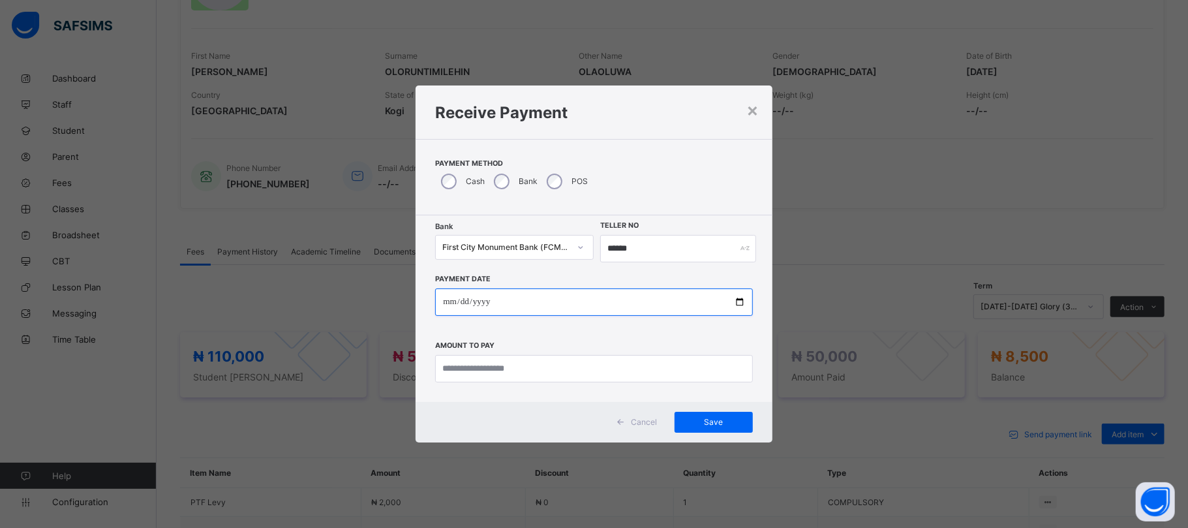
click at [738, 303] on input "**********" at bounding box center [593, 301] width 317 height 27
click at [758, 110] on div "**********" at bounding box center [594, 263] width 356 height 356
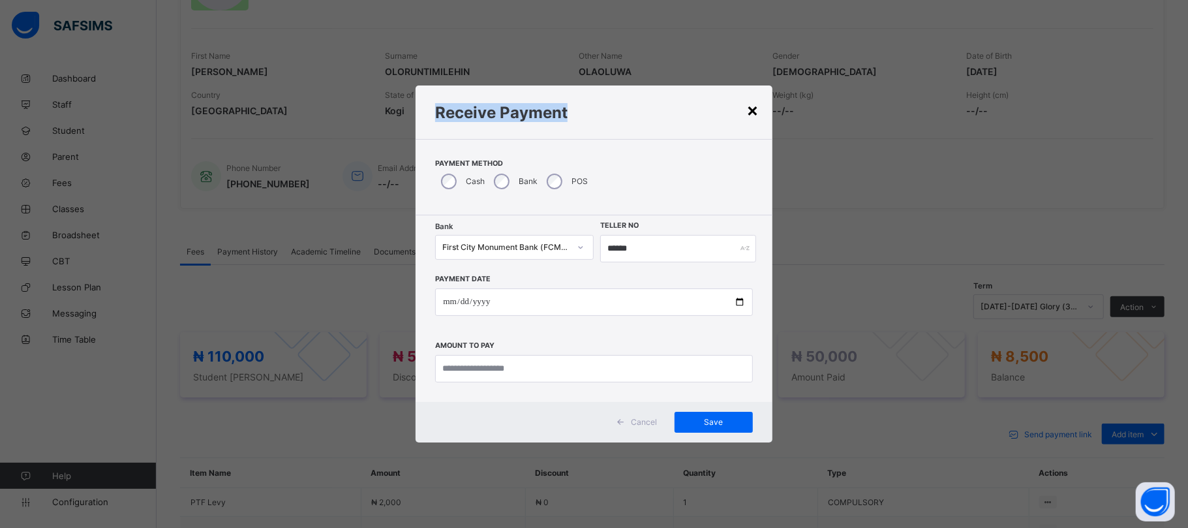
click at [753, 111] on div "×" at bounding box center [753, 109] width 12 height 22
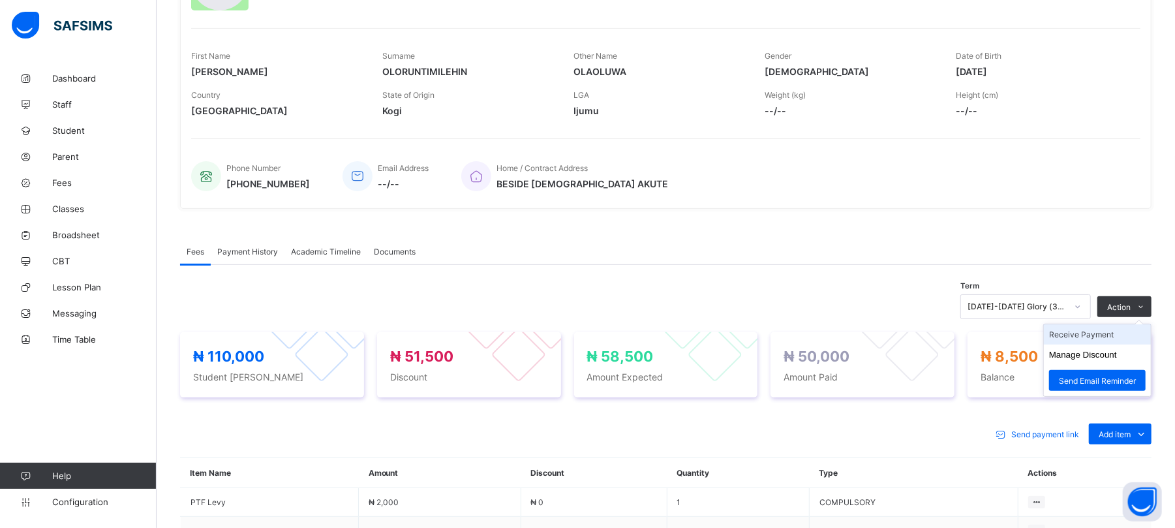
click at [1100, 332] on li "Receive Payment" at bounding box center [1097, 334] width 107 height 20
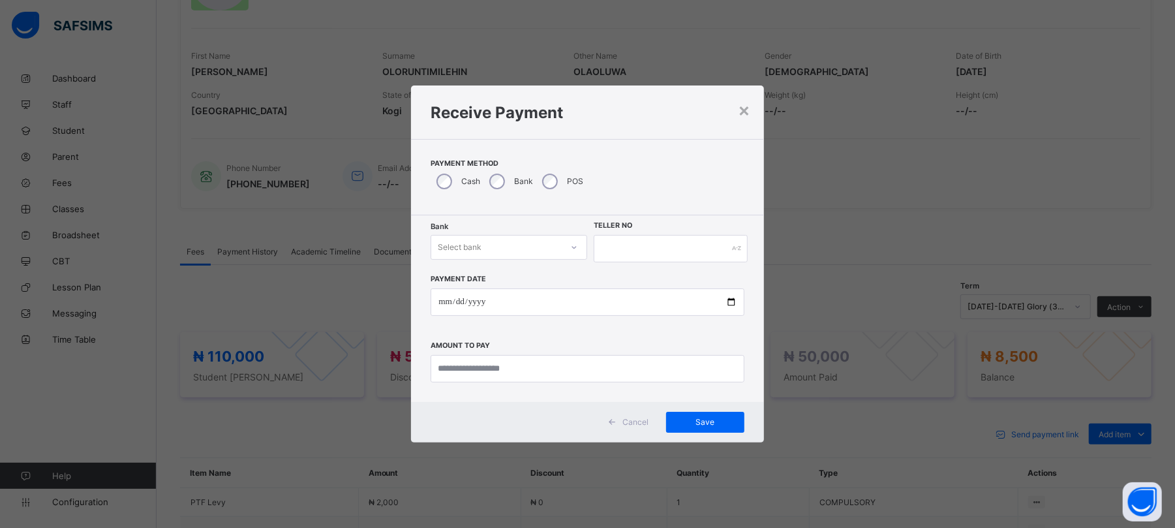
click at [476, 243] on div "Select bank" at bounding box center [460, 247] width 44 height 25
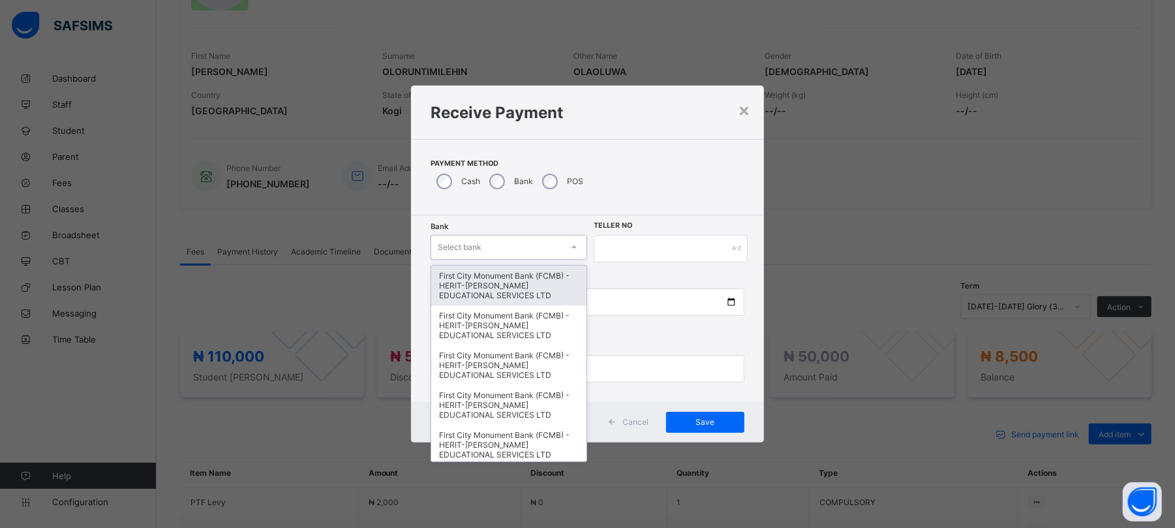
click at [483, 277] on div "First City Monument Bank (FCMB) - HERIT-[PERSON_NAME] EDUCATIONAL SERVICES LTD" at bounding box center [508, 285] width 155 height 40
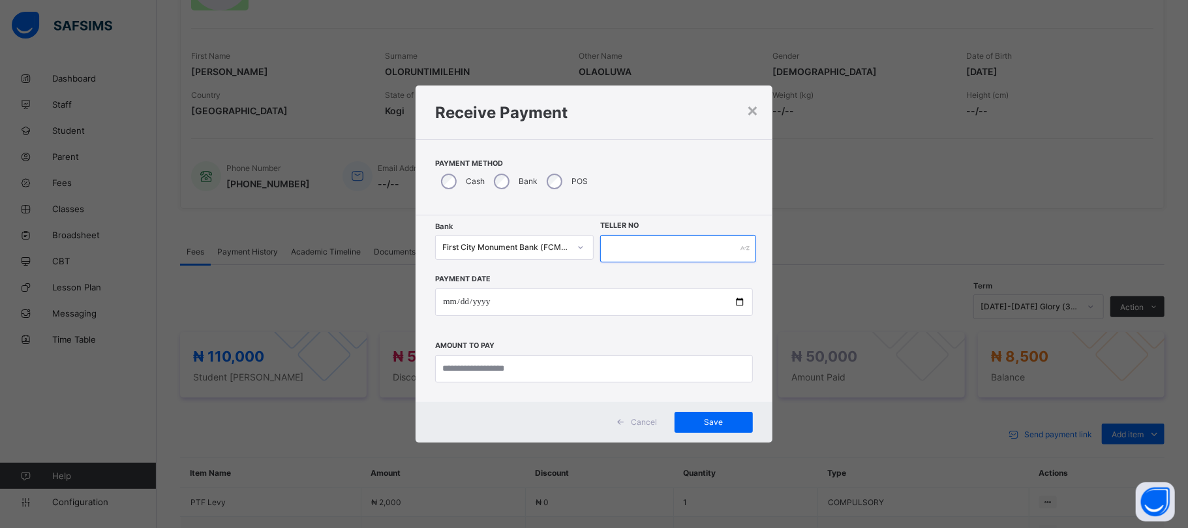
click at [628, 247] on input "text" at bounding box center [677, 248] width 155 height 27
type input "******"
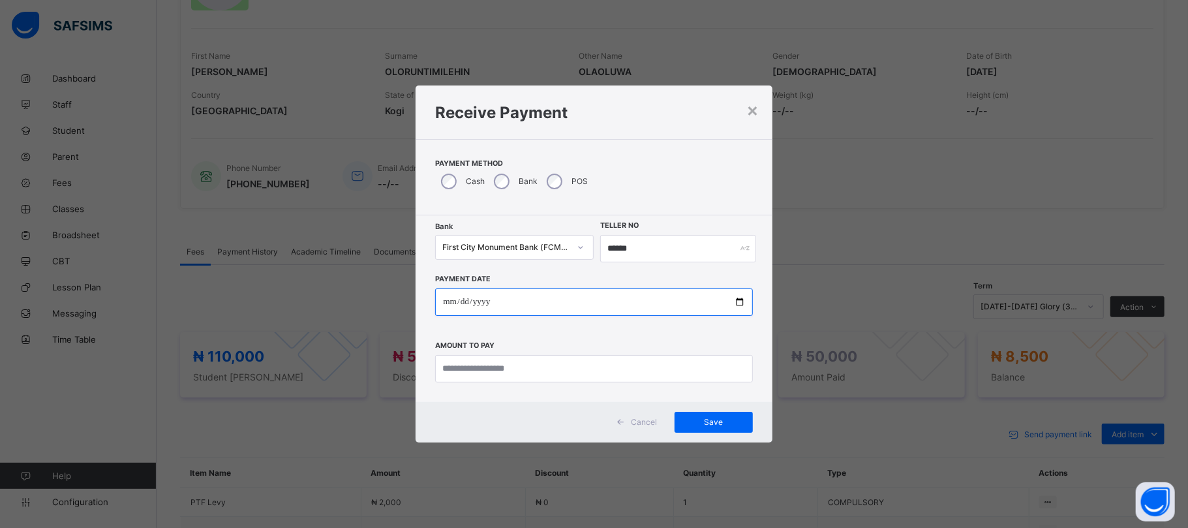
click at [739, 296] on input "date" at bounding box center [593, 301] width 317 height 27
type input "**********"
click at [506, 386] on div "**********" at bounding box center [594, 308] width 356 height 187
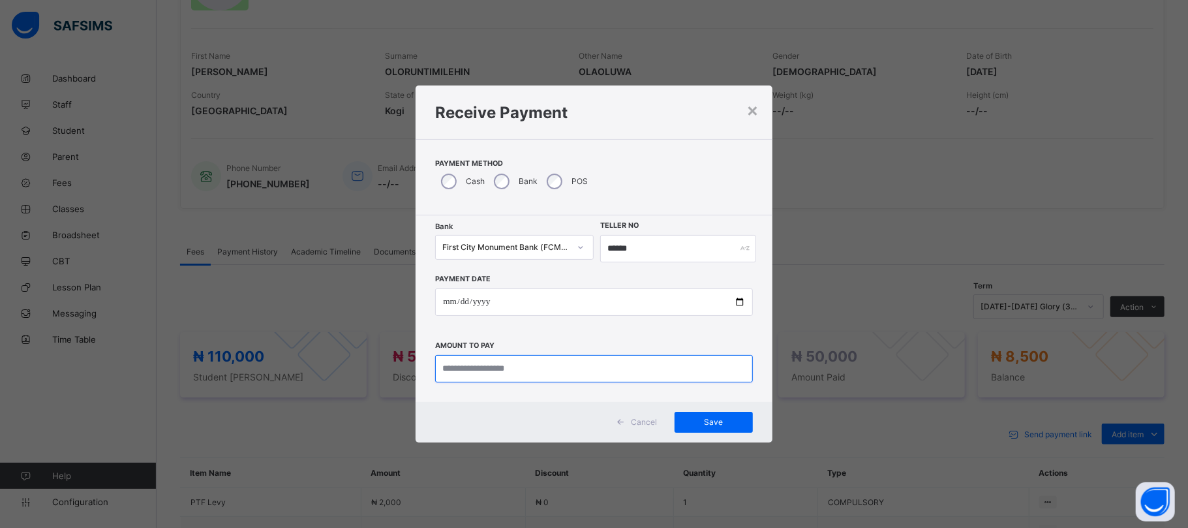
click at [511, 369] on input "currency" at bounding box center [593, 368] width 317 height 27
click at [493, 371] on input "currency" at bounding box center [593, 368] width 317 height 27
type input "*******"
click at [716, 421] on span "Save" at bounding box center [713, 422] width 59 height 10
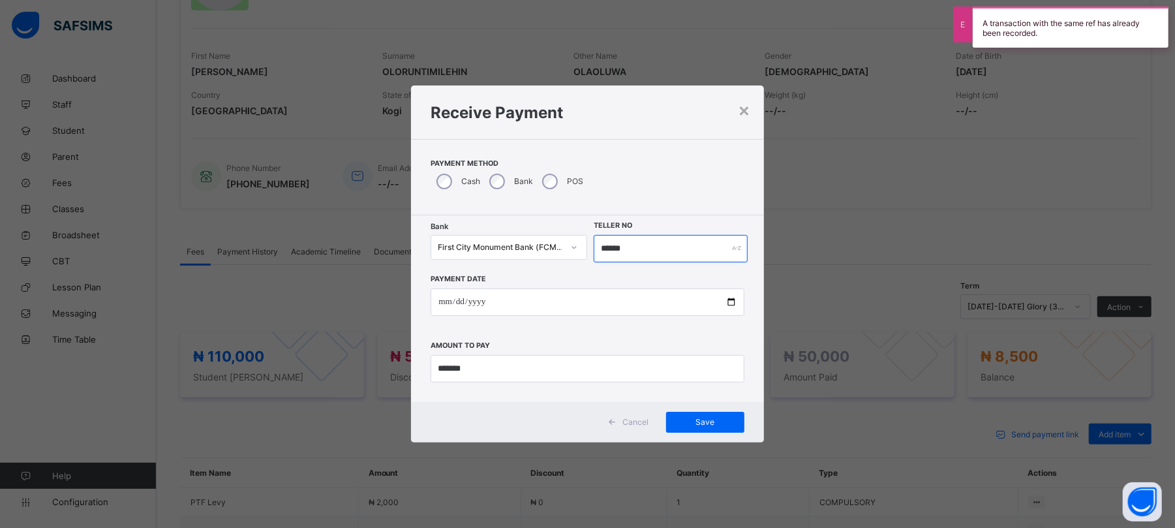
click at [637, 245] on input "******" at bounding box center [670, 248] width 153 height 27
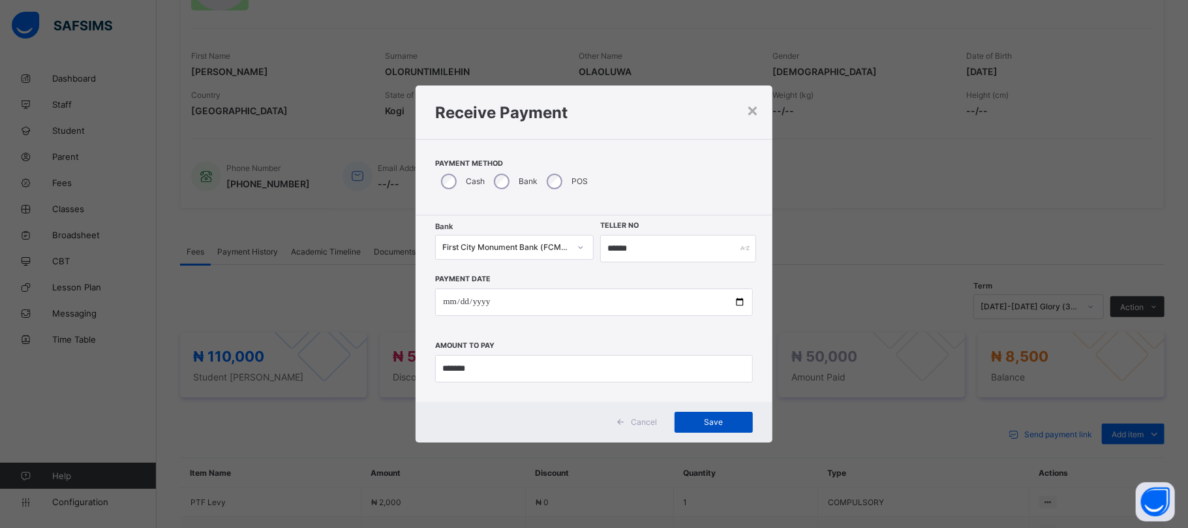
click at [708, 420] on span "Save" at bounding box center [713, 422] width 59 height 10
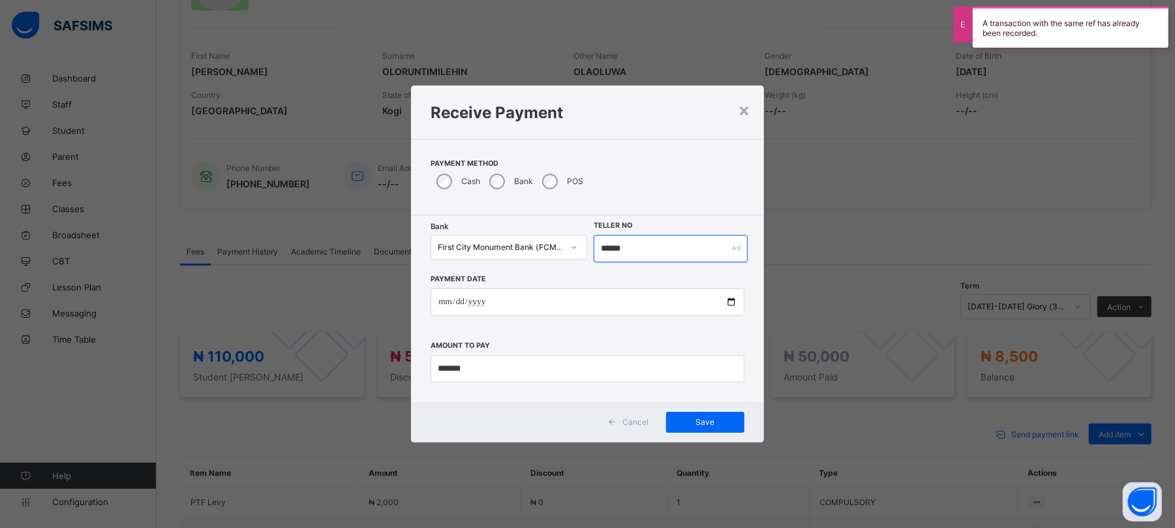
click at [642, 245] on input "******" at bounding box center [670, 248] width 153 height 27
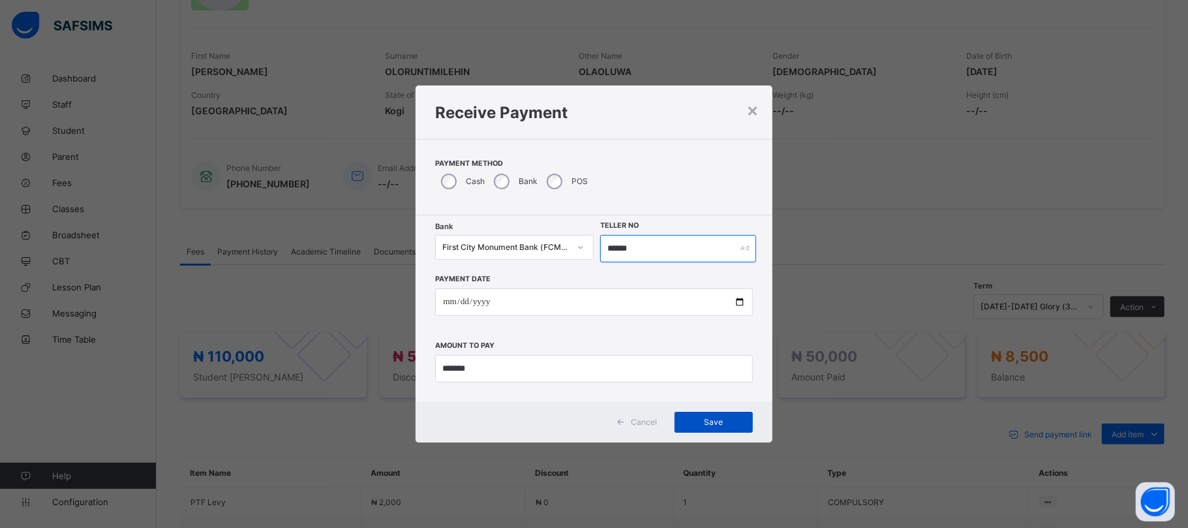
type input "******"
click at [718, 420] on span "Save" at bounding box center [713, 422] width 59 height 10
